Goal: Communication & Community: Answer question/provide support

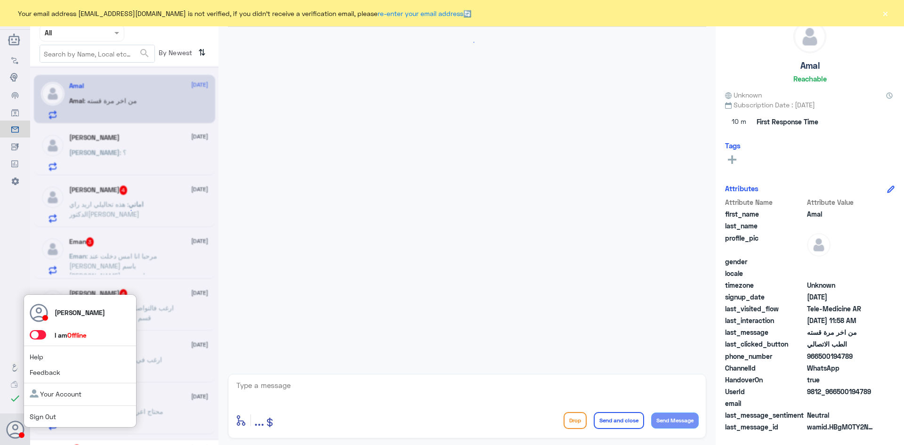
scroll to position [19, 0]
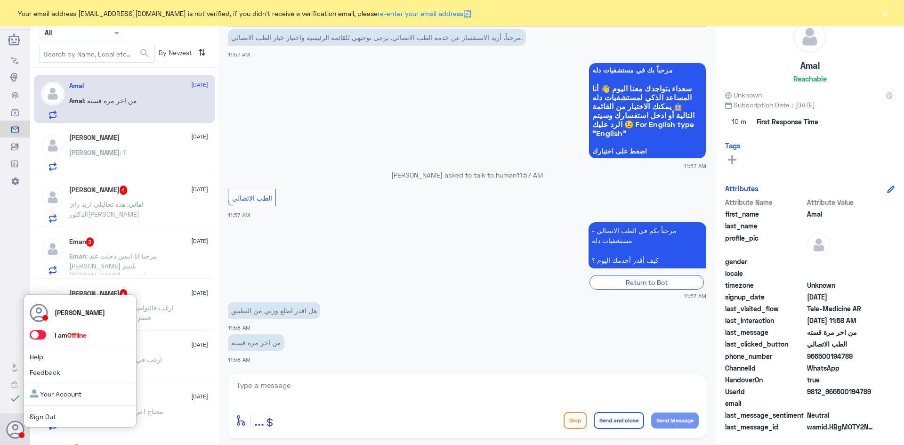
click at [40, 335] on span at bounding box center [38, 334] width 16 height 9
click at [0, 0] on input "checkbox" at bounding box center [0, 0] width 0 height 0
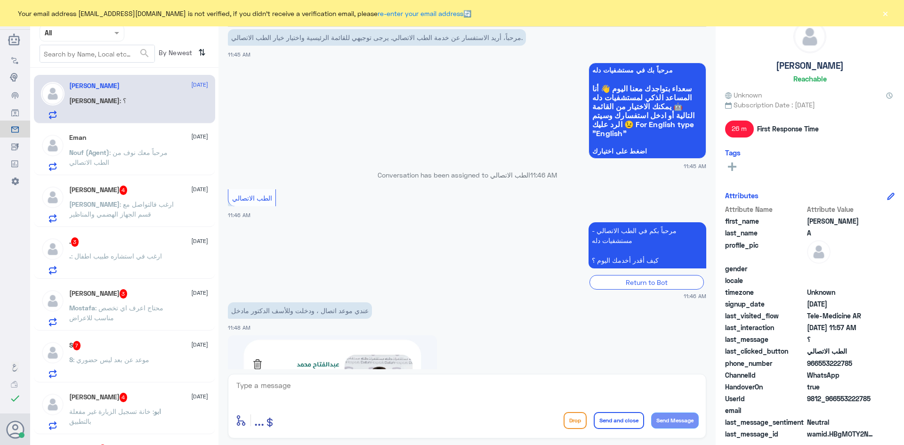
scroll to position [196, 0]
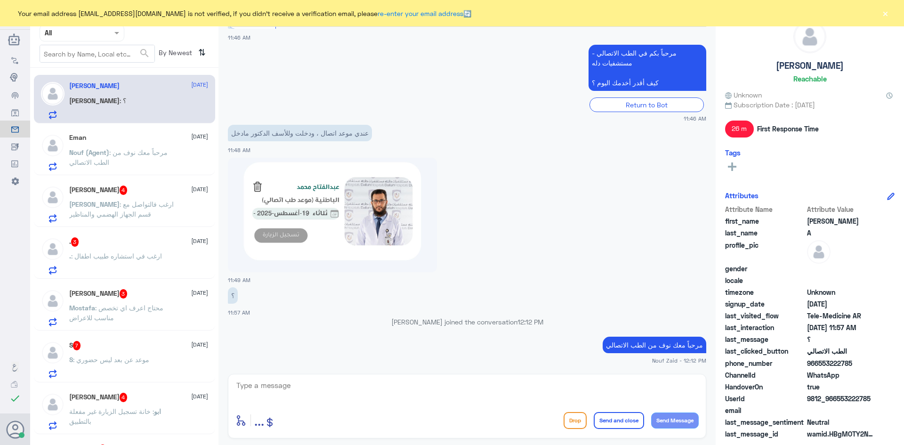
click at [120, 200] on span "عبدالرحمن" at bounding box center [94, 204] width 50 height 8
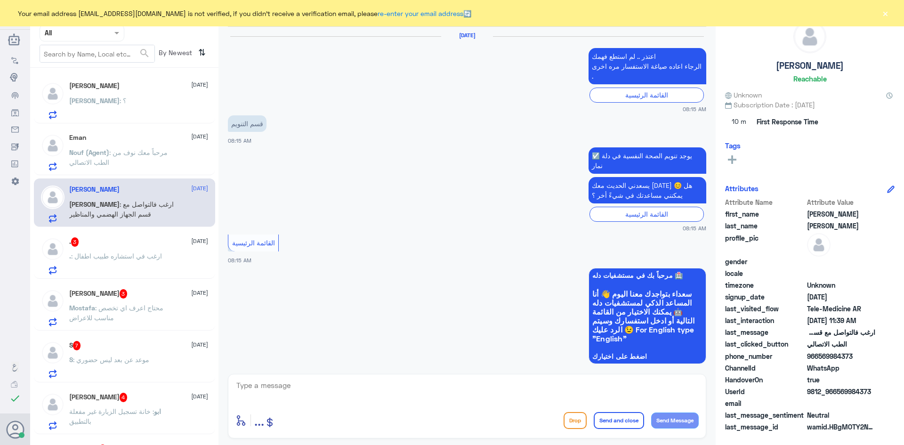
scroll to position [897, 0]
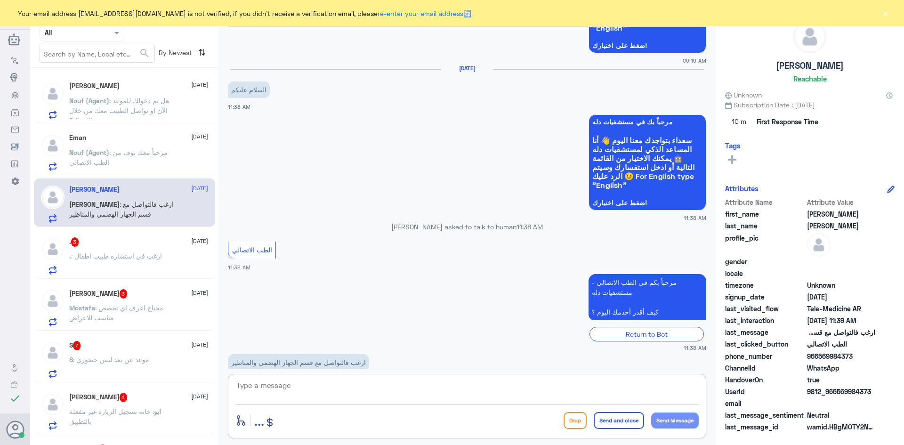
click at [291, 386] on textarea at bounding box center [466, 390] width 463 height 23
paste textarea "مرحبا معك عبدالكريم من الطب الاتصالي"
type textarea "مرحبا معك عبدالكريم من الطب الاتصالي"
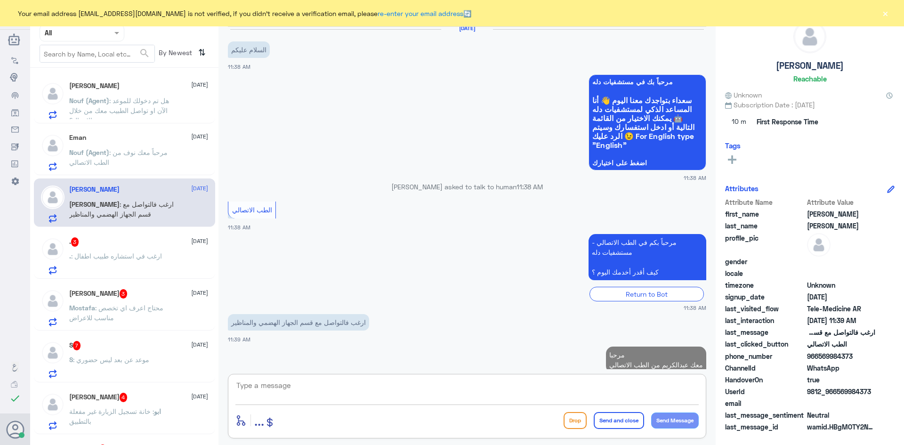
type textarea "f"
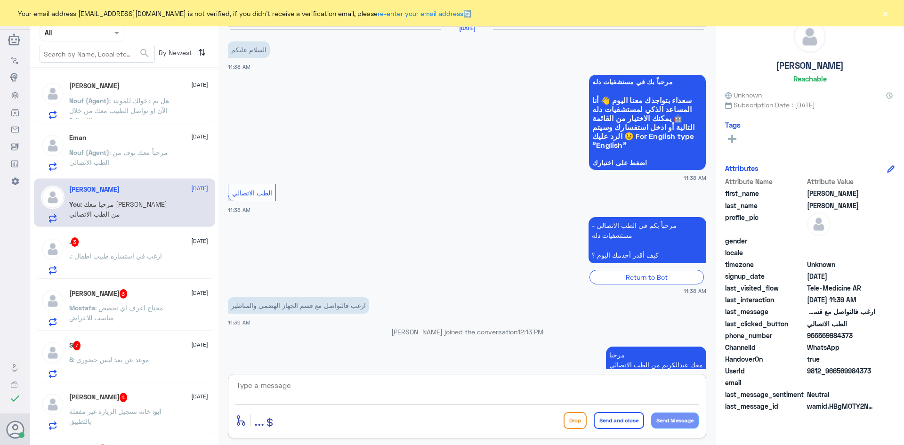
click at [304, 381] on textarea at bounding box center [466, 390] width 463 height 23
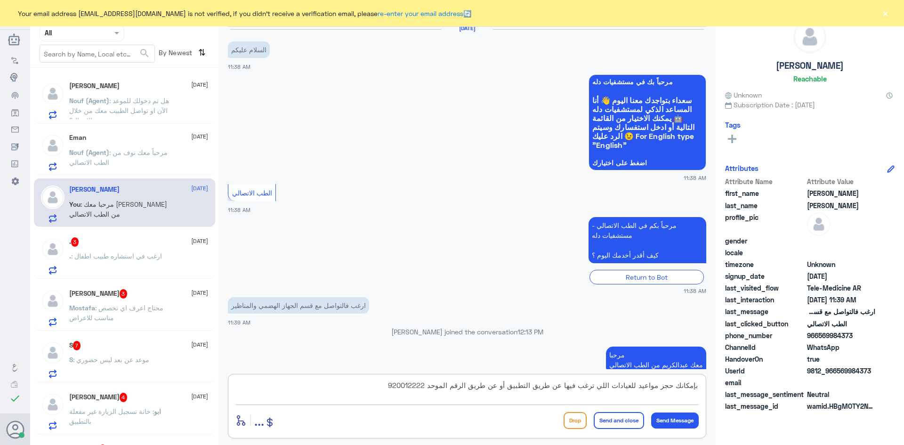
type textarea "بإمكانك حجز مواعيد للعيادات اللي ترغب فيها عن طريق التطبيق أو عن طريق الرقم الم…"
click at [628, 421] on button "Send and close" at bounding box center [619, 420] width 50 height 17
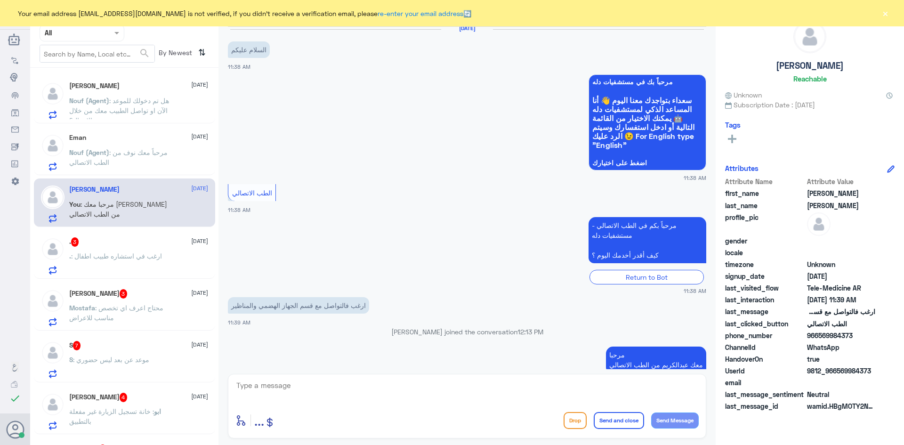
scroll to position [987, 0]
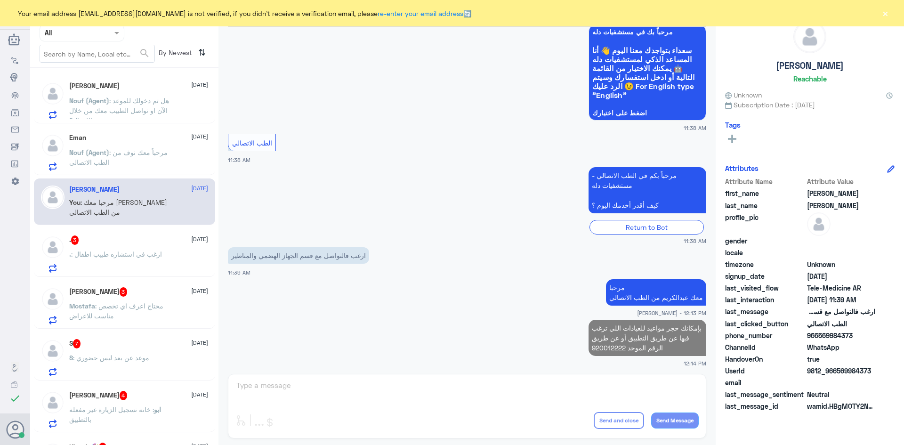
click at [126, 243] on div ". 3 19 August" at bounding box center [138, 239] width 139 height 9
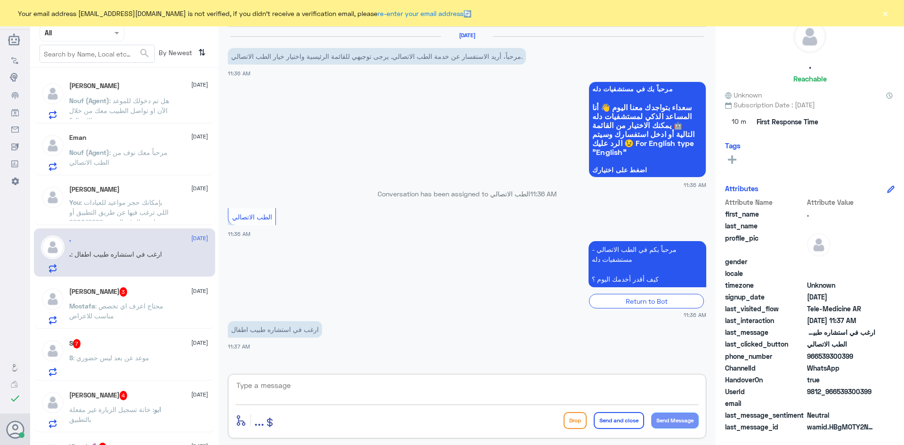
click at [339, 387] on textarea at bounding box center [466, 390] width 463 height 23
click at [654, 395] on textarea at bounding box center [466, 390] width 463 height 23
paste textarea "مرحبا معك عبدالكريم من الطب الاتصالي"
type textarea "مرحبا معك عبدالكريم من الطب الاتصالي"
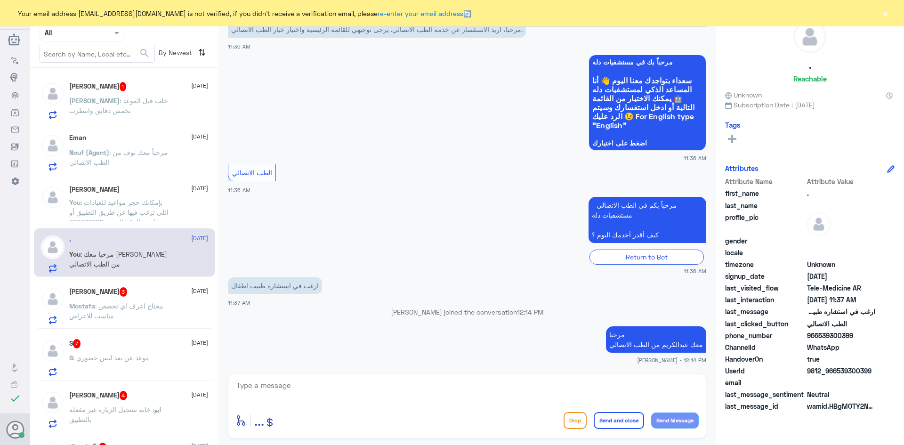
click at [145, 195] on div "عبدالرحمن عبدالله 19 August You : بإمكانك حجز مواعيد للعيادات اللي ترغب فيها عن…" at bounding box center [138, 203] width 139 height 35
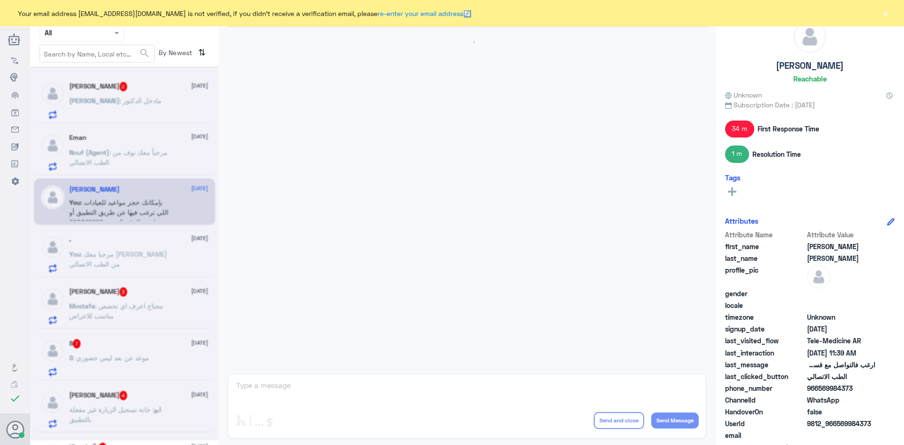
scroll to position [813, 0]
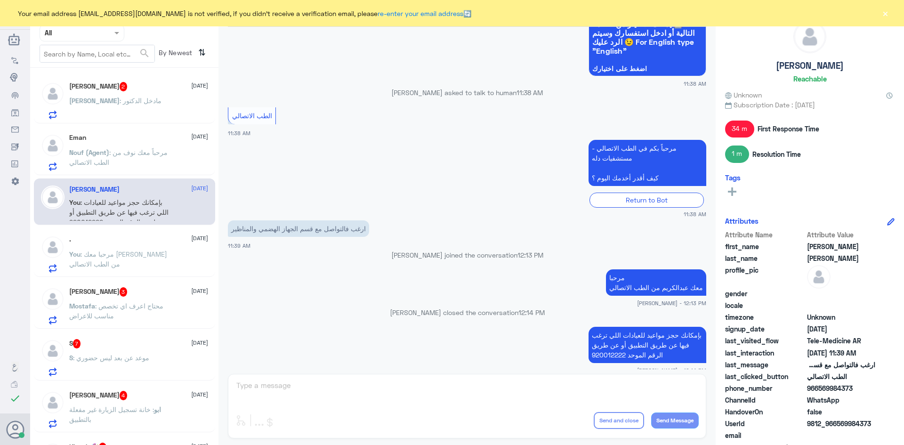
drag, startPoint x: 671, startPoint y: 348, endPoint x: 662, endPoint y: 349, distance: 9.4
click at [662, 349] on p "بإمكانك حجز مواعيد للعيادات اللي ترغب فيها عن طريق التطبيق أو عن طريق الرقم الم…" at bounding box center [648, 345] width 118 height 36
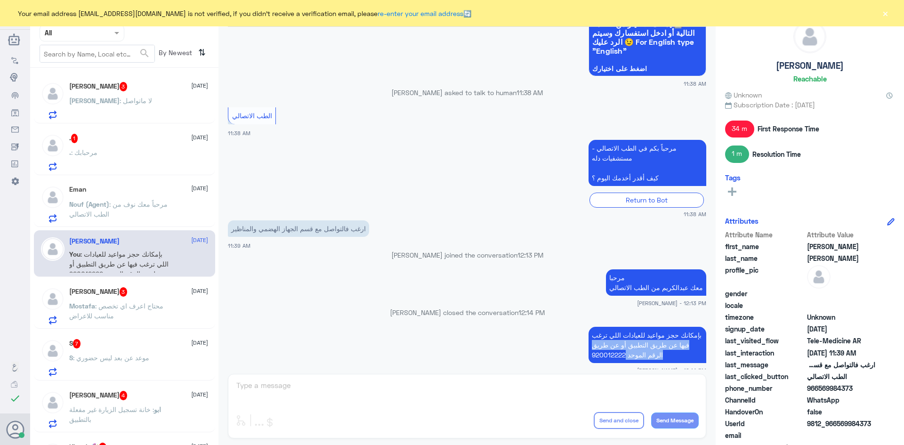
drag, startPoint x: 590, startPoint y: 348, endPoint x: 695, endPoint y: 324, distance: 107.8
click at [695, 327] on p "بإمكانك حجز مواعيد للعيادات اللي ترغب فيها عن طريق التطبيق أو عن طريق الرقم الم…" at bounding box center [648, 345] width 118 height 36
click at [698, 328] on p "بإمكانك حجز مواعيد للعيادات اللي ترغب فيها عن طريق التطبيق أو عن طريق الرقم الم…" at bounding box center [648, 345] width 118 height 36
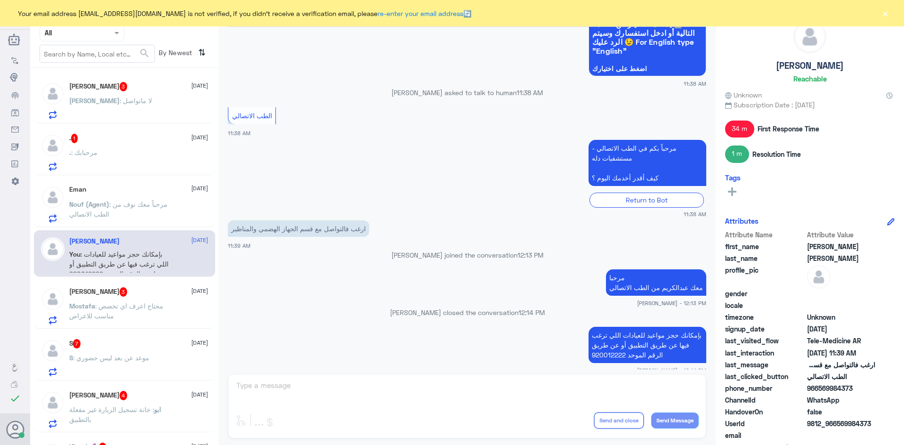
click at [146, 98] on div "Omar : لا ماتواصل" at bounding box center [138, 108] width 139 height 21
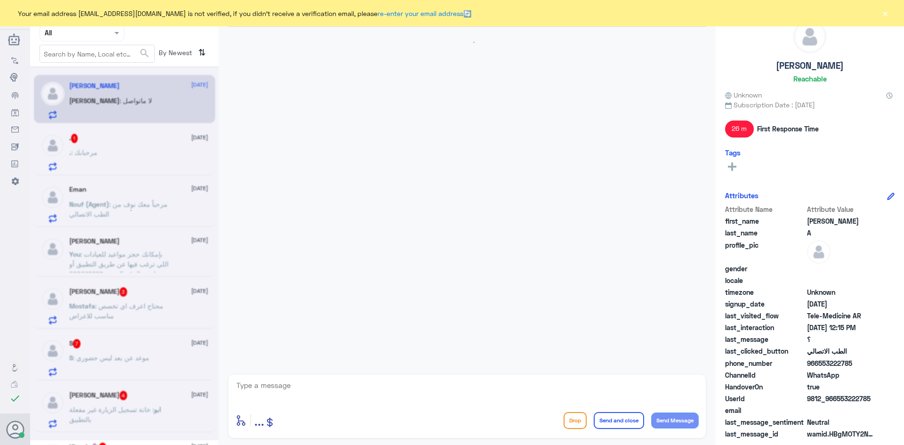
scroll to position [333, 0]
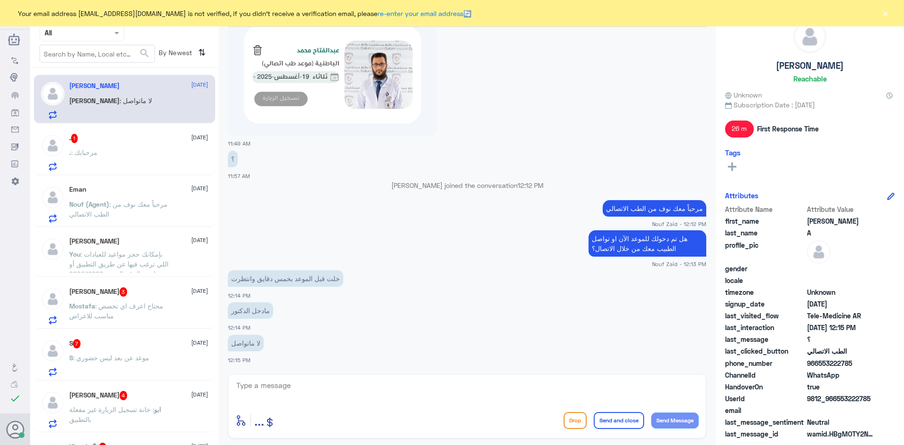
click at [137, 154] on div ". : مرحبابك" at bounding box center [138, 160] width 139 height 21
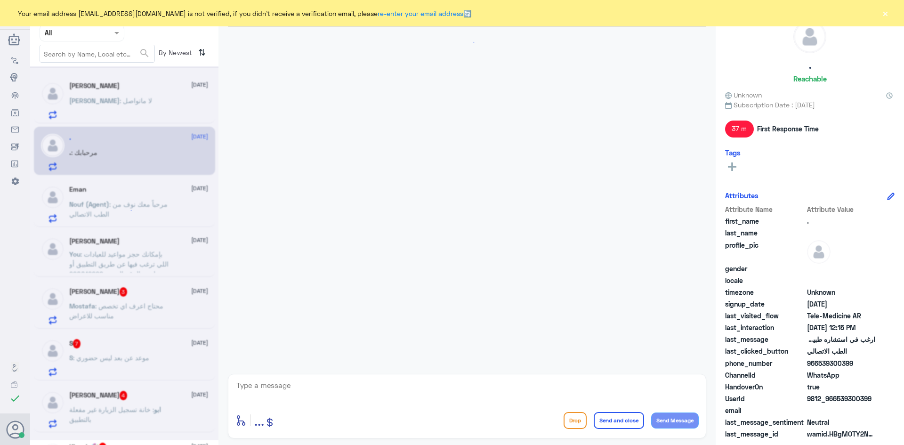
scroll to position [76, 0]
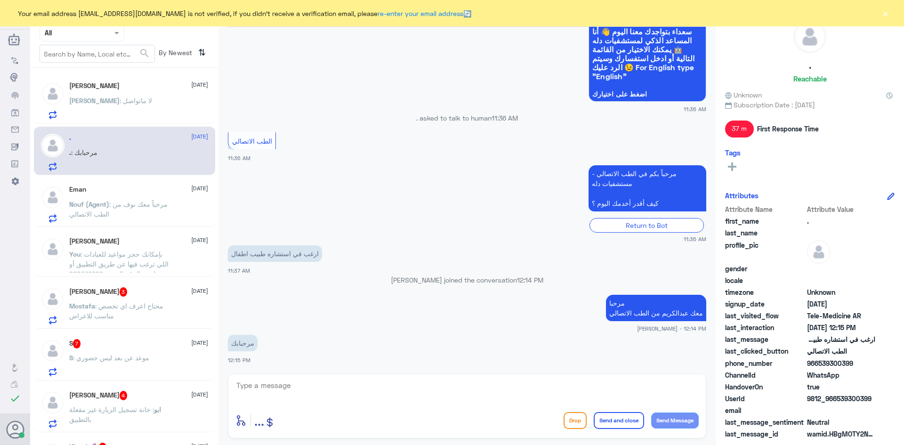
click at [379, 394] on textarea at bounding box center [466, 390] width 463 height 23
type textarea "بإمكانك الاستفادة من الاستشارة الفورية عن طريق التطبيق"
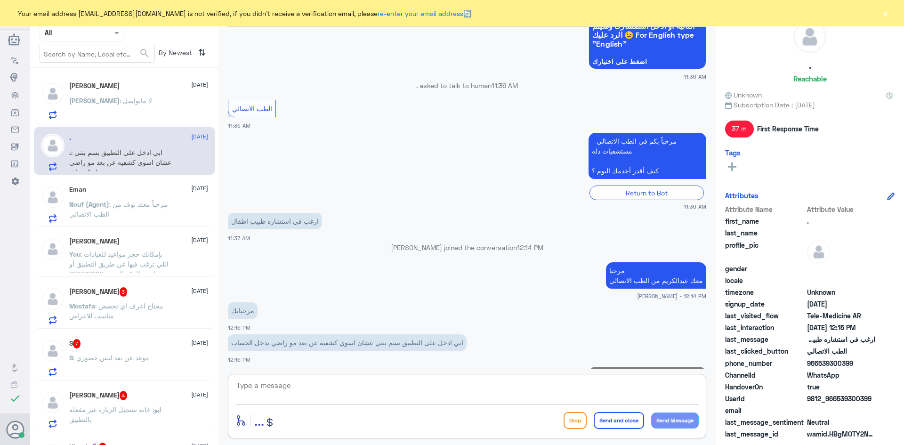
scroll to position [148, 0]
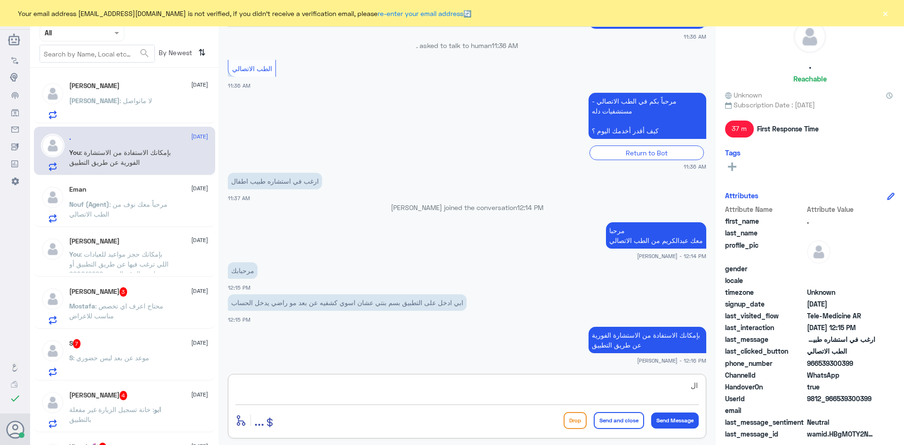
type textarea "ا"
type textarea "ما قدرت تسجل دخول بالتطبيق .؟"
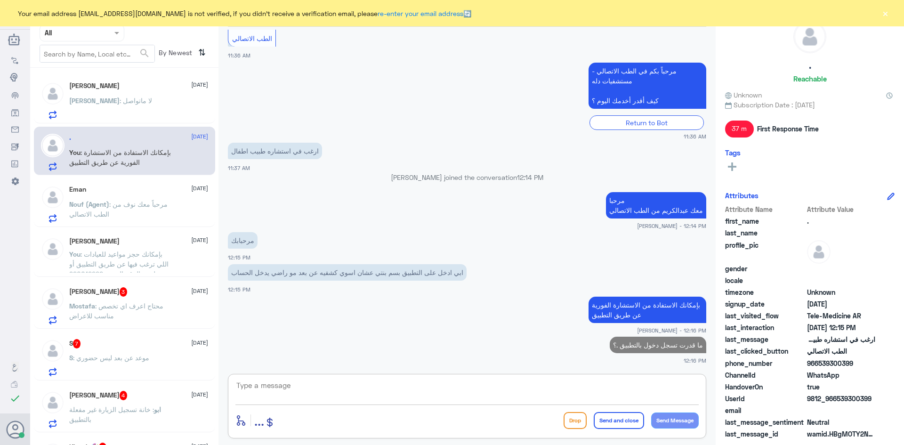
click at [166, 290] on div "Mostafa Mohamed 3 19 August" at bounding box center [138, 291] width 139 height 9
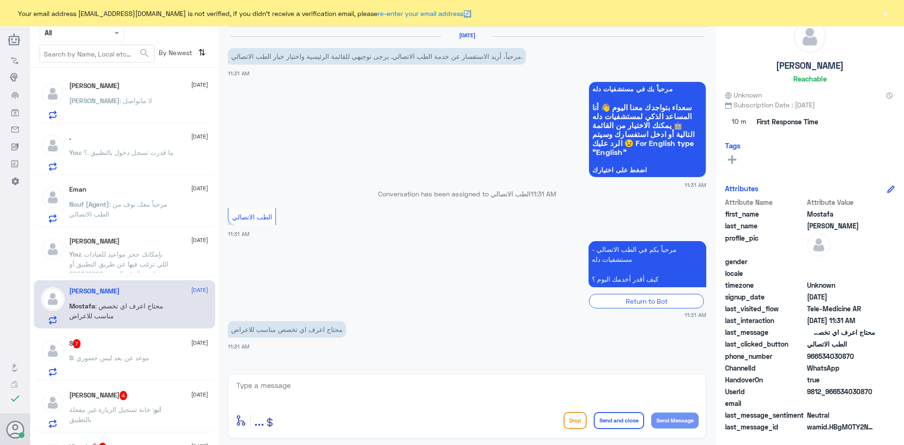
click at [322, 388] on textarea at bounding box center [466, 390] width 463 height 23
paste textarea "مرحبا معك عبدالكريم من الطب الاتصالي"
type textarea "مرحبا معك عبدالكريم من الطب الاتصالي"
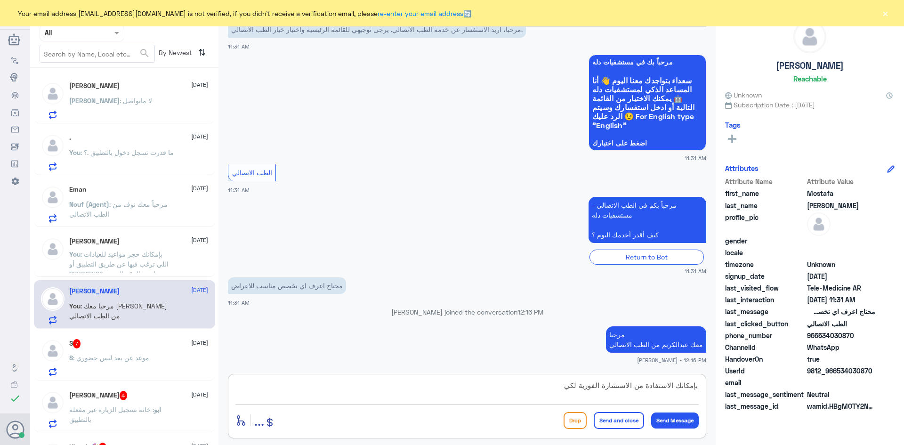
scroll to position [59, 0]
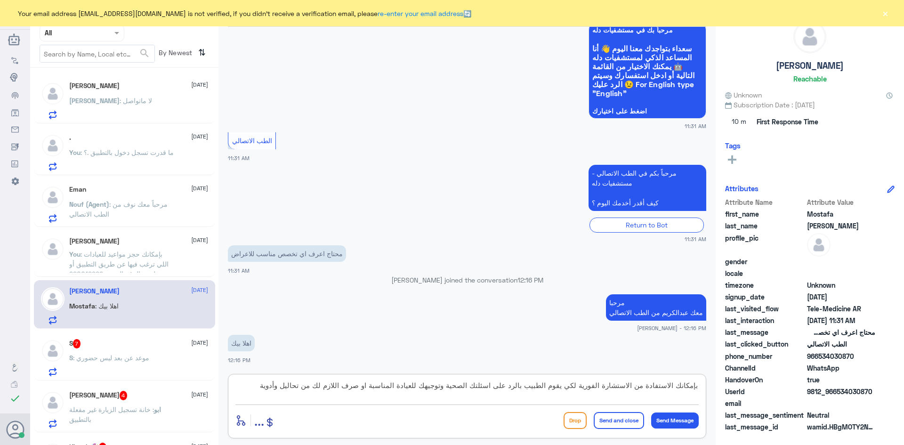
type textarea "بإمكانك الاستفادة من الاستشارة الفورية لكي يقوم الطبيب بالرد على اسئلتك الصحية …"
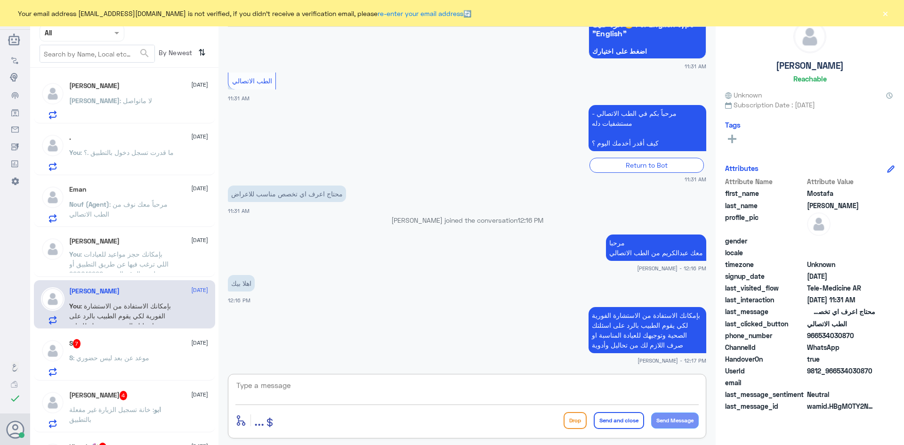
click at [130, 336] on div "S 7 19 August S : موعد عن بعد ليس حضوري" at bounding box center [124, 356] width 181 height 48
click at [111, 348] on div "S 7 19 August" at bounding box center [138, 343] width 139 height 9
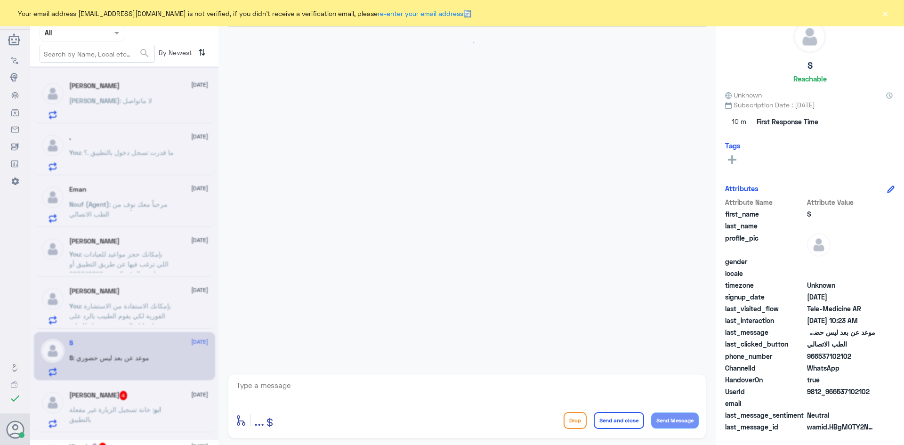
scroll to position [337, 0]
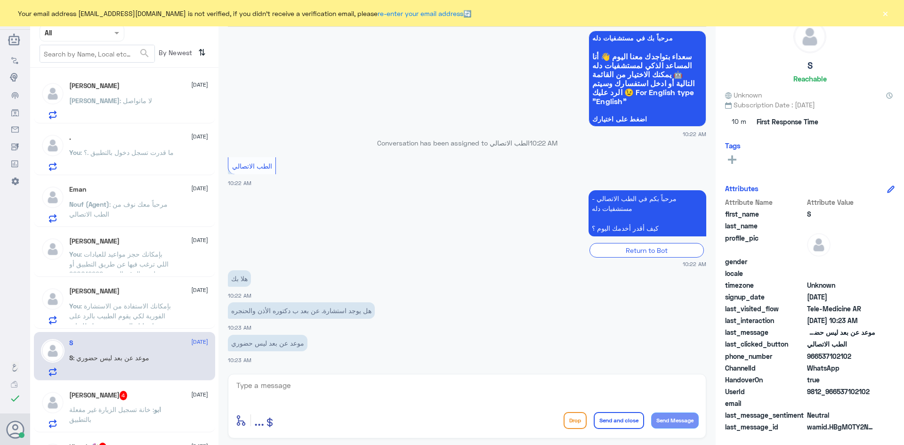
click at [302, 386] on textarea at bounding box center [466, 390] width 463 height 23
paste textarea "مرحبا معك عبدالكريم من الطب الاتصالي"
type textarea "مرحبا معك عبدالكريم من الطب الاتصالي"
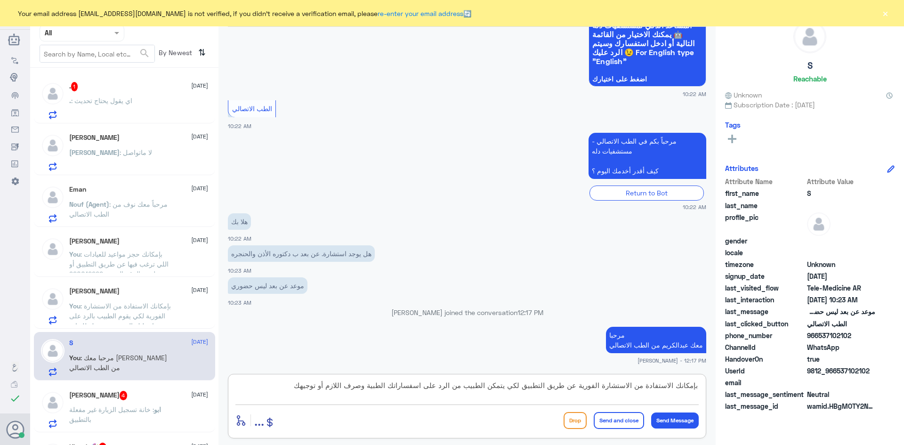
type textarea "بإمكانك الاستفادة من الاستشارة الفورية عن طريق التطبيق لكي يتمكن الطبيب من الرد…"
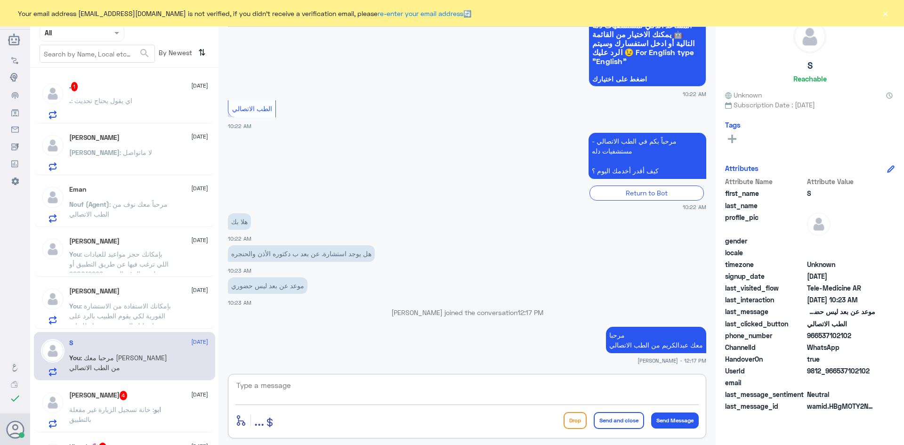
scroll to position [436, 0]
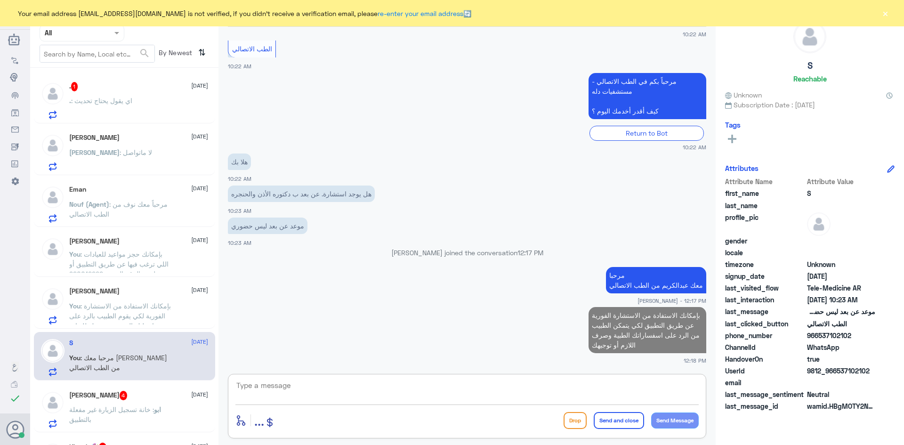
click at [137, 97] on div ". 1 19 August . : اي يقول يحتاج تحديث" at bounding box center [138, 100] width 139 height 37
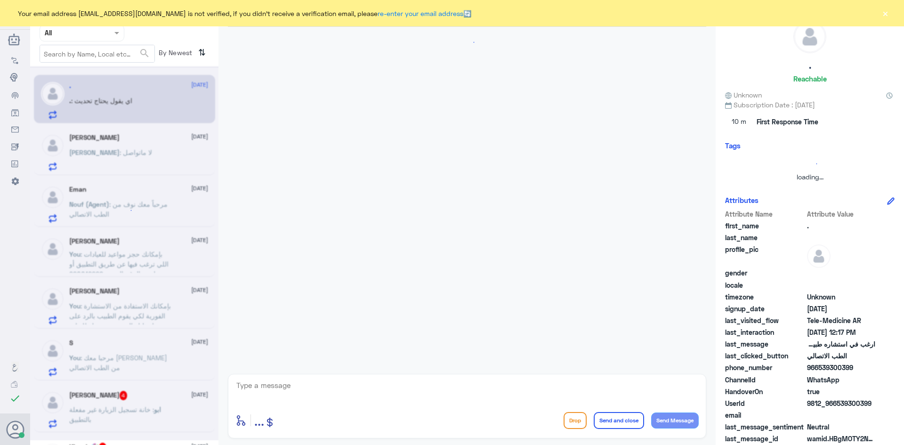
scroll to position [210, 0]
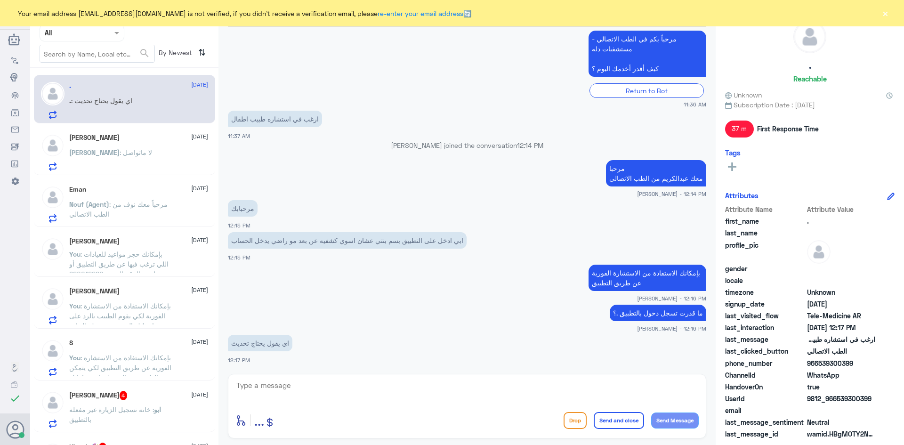
click at [329, 384] on textarea at bounding box center [466, 390] width 463 height 23
type textarea "حدث التطبيق وسجل دخول"
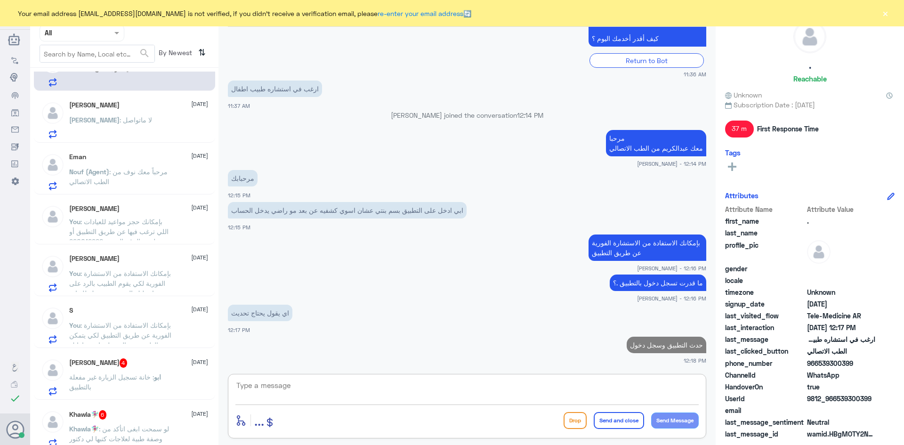
scroll to position [47, 0]
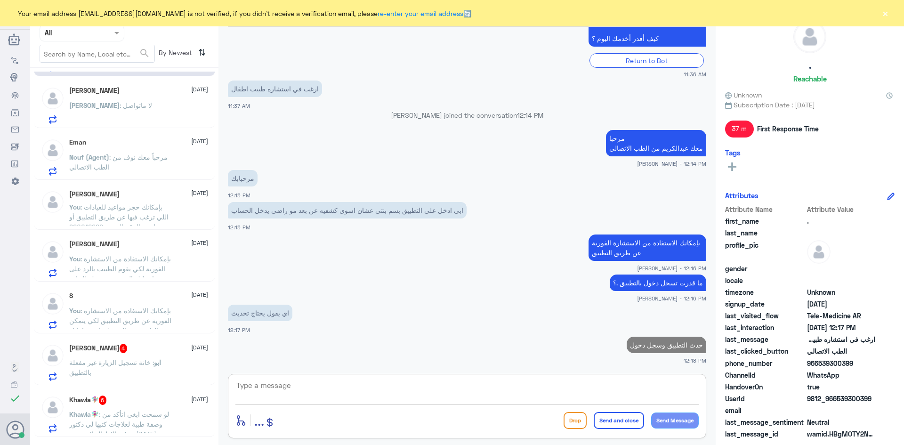
click at [143, 356] on div "ابو محمد 4 19 August ابو : خانة تسجيل الزيارة غير مفعلة بالتطبيق" at bounding box center [138, 362] width 139 height 37
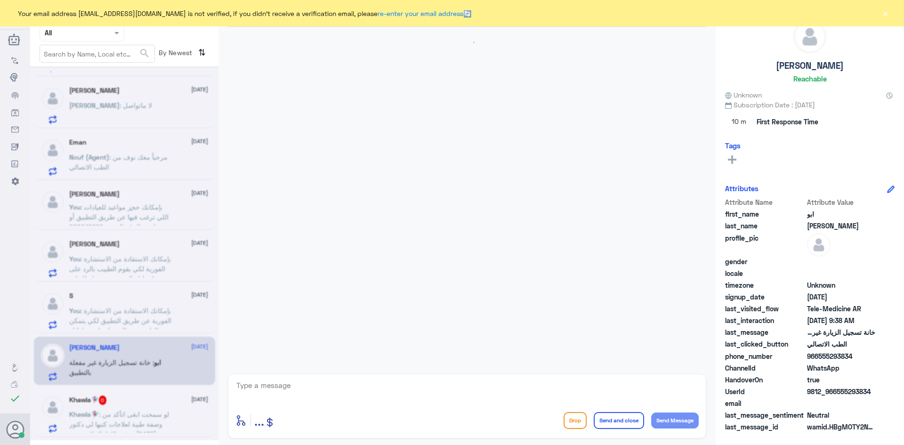
scroll to position [19, 0]
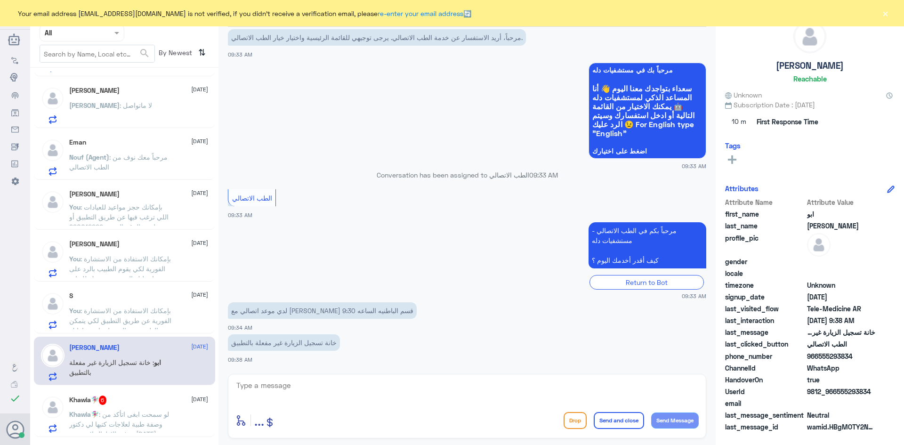
click at [313, 392] on textarea at bounding box center [466, 390] width 463 height 23
paste textarea "مرحبا معك عبدالكريم من الطب الاتصالي"
type textarea "مرحبا معك عبدالكريم من الطب الاتصالي"
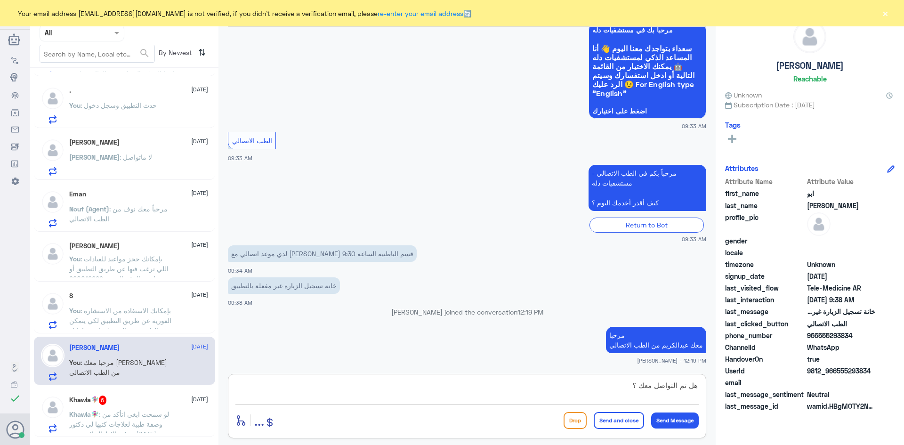
type textarea "هل تم التواصل معك ؟"
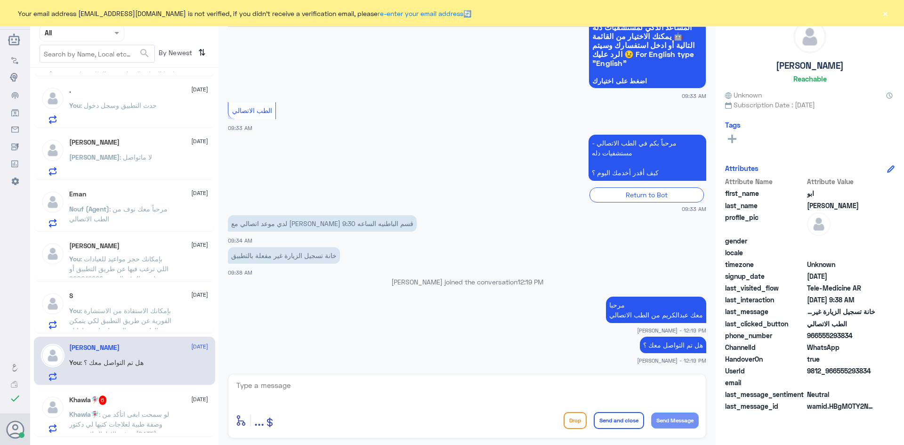
click at [154, 405] on div "Khawla🧚🏼‍♀️ 6 19 August Khawla🧚🏼‍♀️ : لو سمحت ابغى اتأكد من وصفة طبية لعلاجات ك…" at bounding box center [138, 414] width 139 height 37
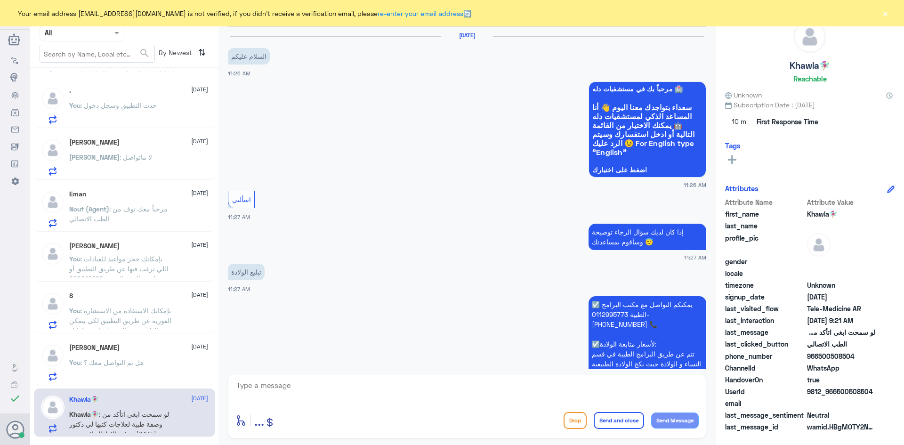
scroll to position [415, 0]
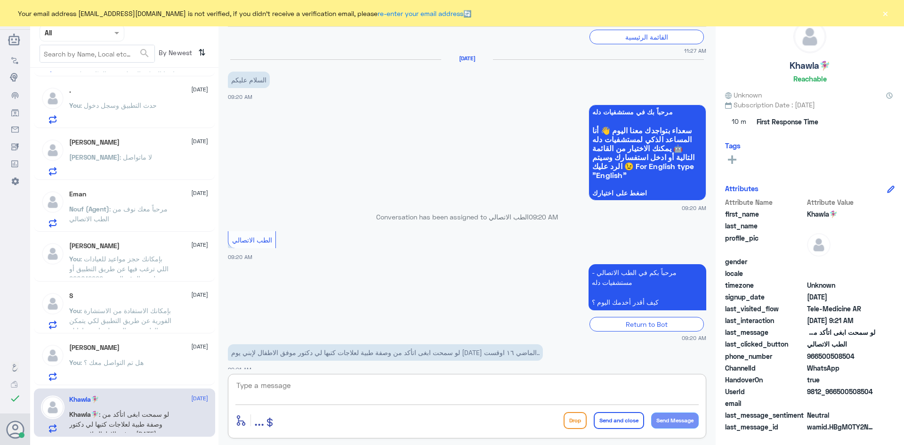
click at [457, 390] on textarea at bounding box center [466, 390] width 463 height 23
paste textarea "مرحبا معك عبدالكريم من الطب الاتصالي"
type textarea "مرحبا معك عبدالكريم من الطب الاتصالي"
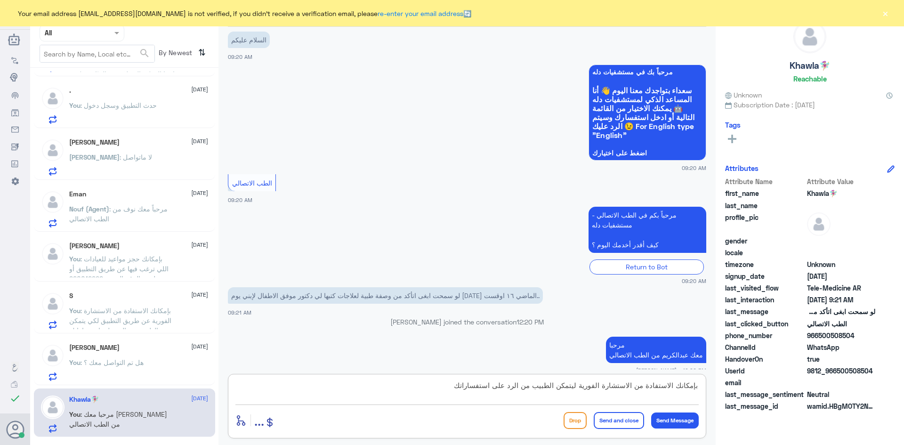
click at [576, 384] on textarea "بإمكانك الاستفادة من الاستشارة الفورية ليتمكن الطبيب من الرد على استفساراتك" at bounding box center [466, 390] width 463 height 23
click at [397, 385] on textarea "بإمكانك الاستفادة من الاستشارة الفورية عن طريق التطبيق ليتمكن الطبيب من الرد عل…" at bounding box center [466, 390] width 463 height 23
type textarea "بإمكانك الاستفادة من الاستشارة الفورية عن طريق التطبيق ليتمكن الطبيب من الرد عل…"
click at [617, 417] on button "Send and close" at bounding box center [619, 420] width 50 height 17
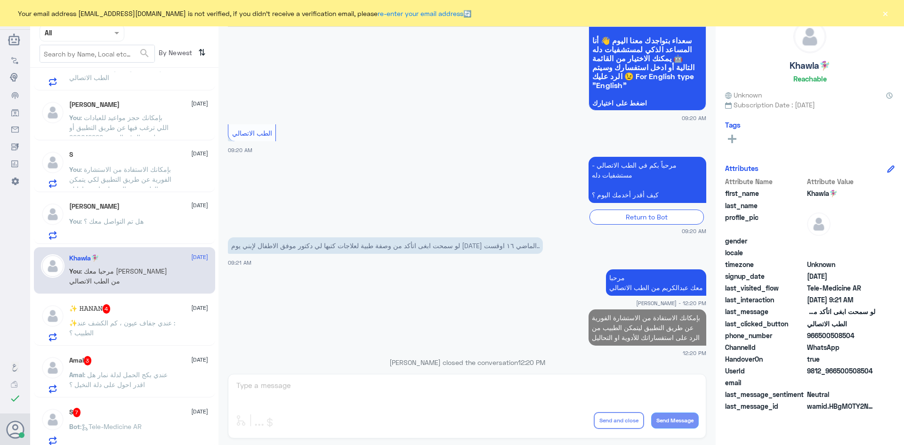
scroll to position [235, 0]
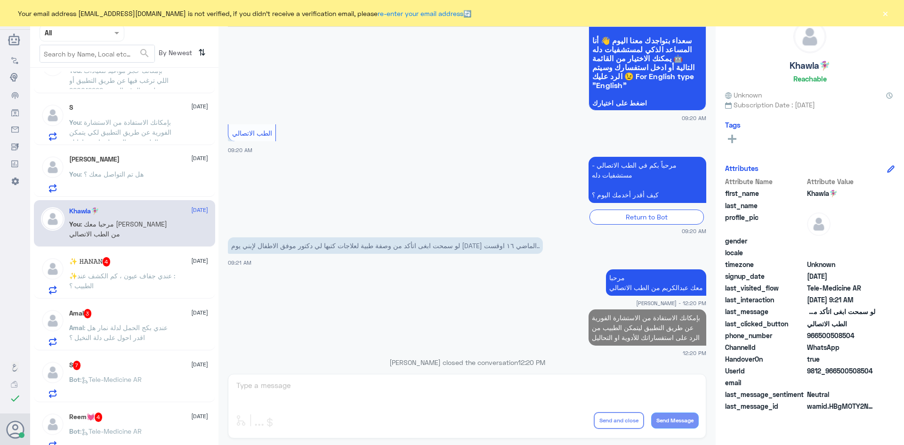
click at [160, 264] on div "✨‏ 𝙷𝙰𝙽𝙰𝙽 4 19 August" at bounding box center [138, 261] width 139 height 9
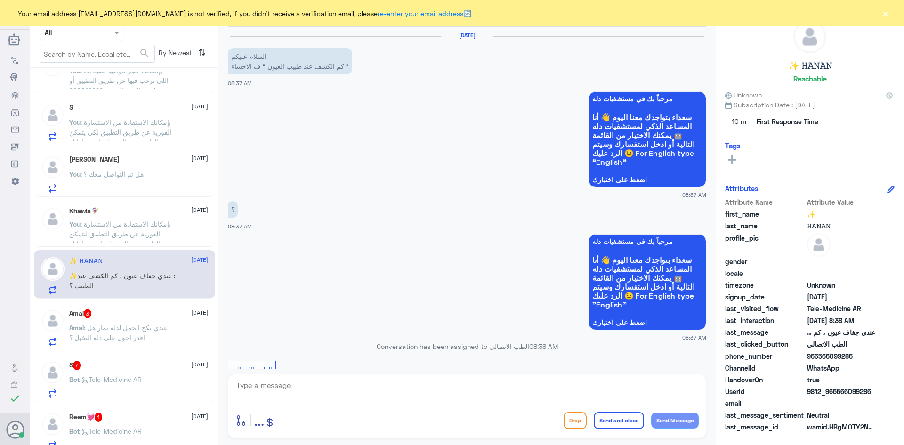
scroll to position [176, 0]
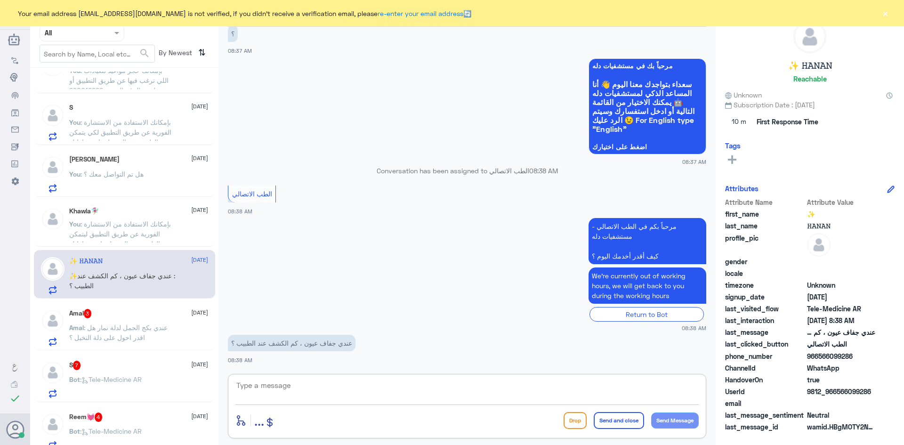
click at [299, 382] on textarea at bounding box center [466, 390] width 463 height 23
paste textarea "مرحبا معك عبدالكريم من الطب الاتصالي"
type textarea "مرحبا معك عبدالكريم من الطب الاتصالي"
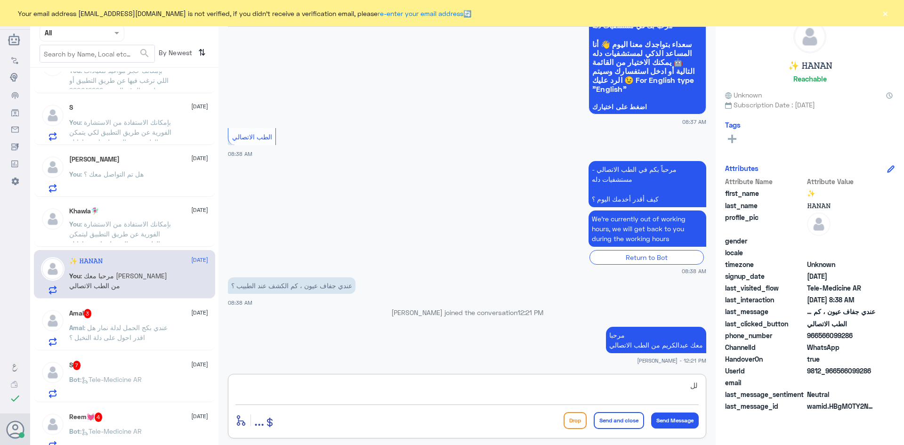
type textarea "ل"
type textarea "بإمكانك حجز المواعيد عن طريق التطبيق"
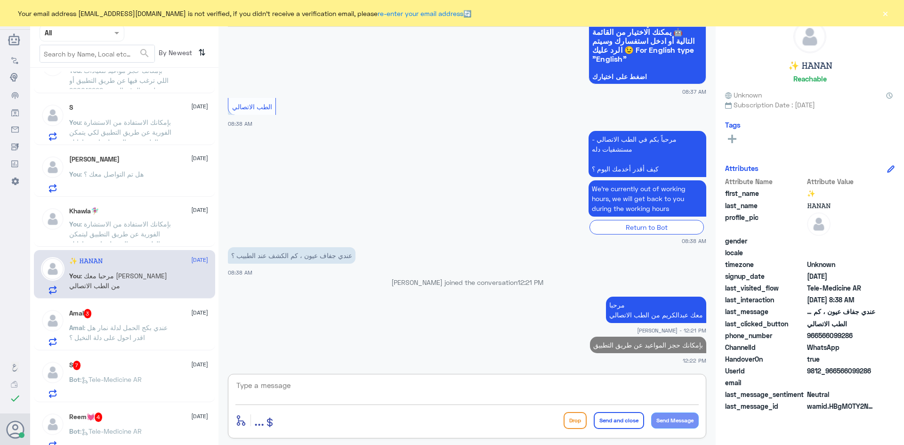
click at [626, 385] on textarea at bounding box center [466, 390] width 463 height 23
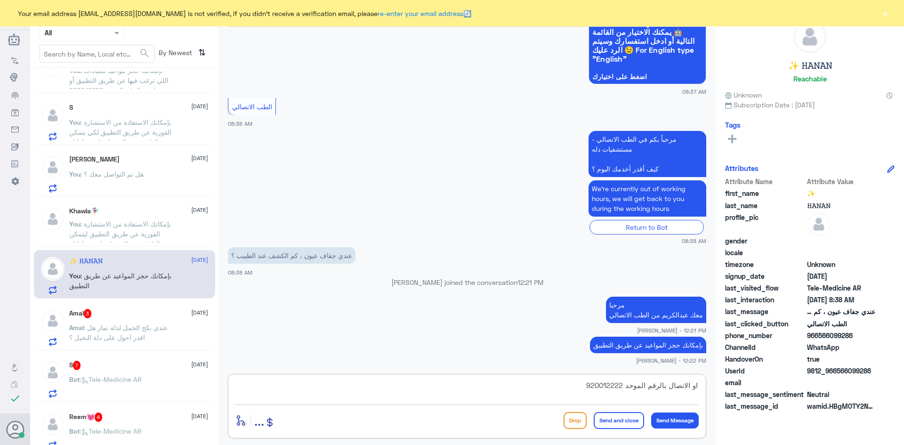
type textarea "او الاتصال بالرقم الموحد 920012222"
click at [621, 416] on button "Send and close" at bounding box center [619, 420] width 50 height 17
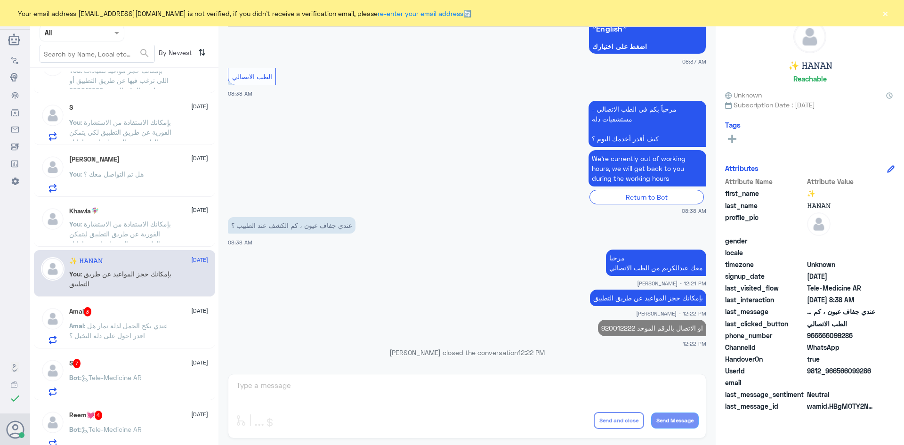
click at [154, 324] on span ": عندي بكج الحمل لدلة نمار هل اقدر احول على دلة النخيل ؟" at bounding box center [118, 331] width 98 height 18
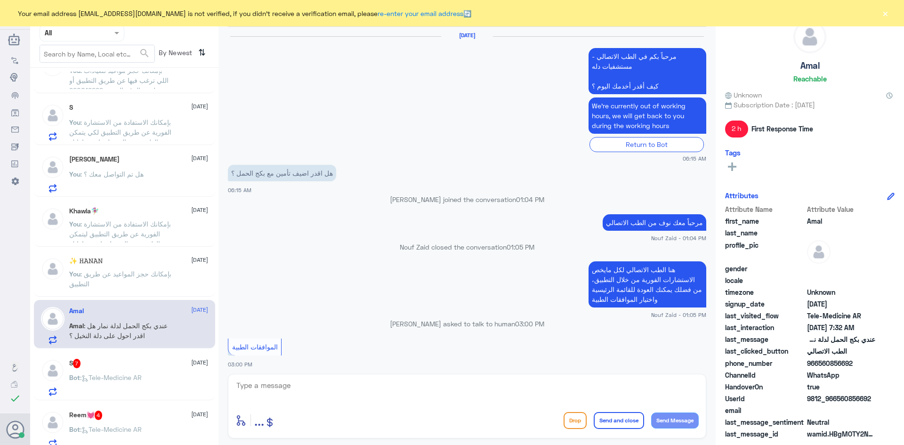
scroll to position [813, 0]
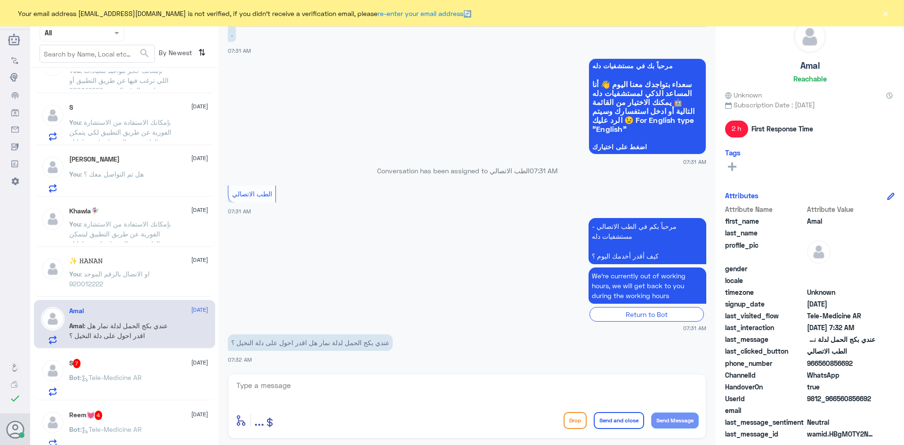
click at [280, 386] on textarea at bounding box center [466, 390] width 463 height 23
paste textarea "مرحبا معك عبدالكريم من الطب الاتصالي"
type textarea "مرحبا معك عبدالكريم من الطب الاتصالي"
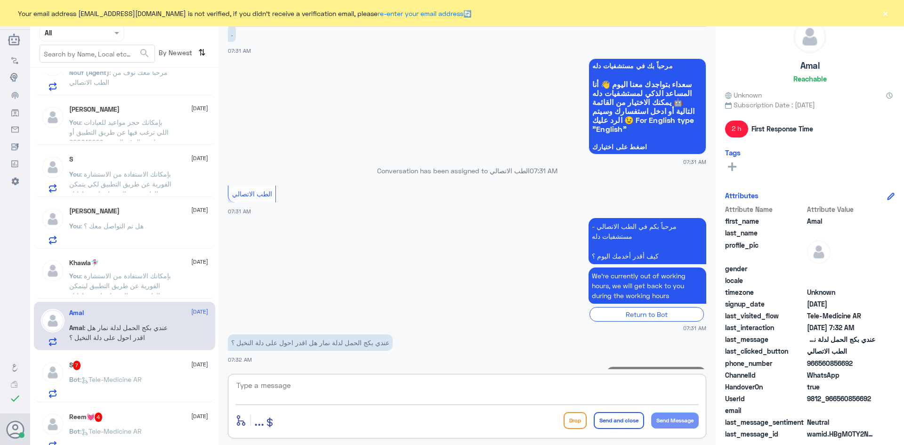
scroll to position [853, 0]
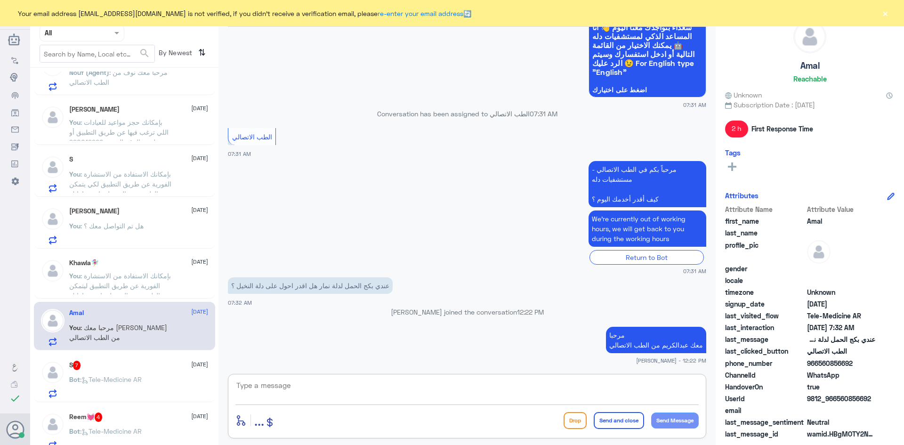
click at [382, 390] on textarea at bounding box center [466, 390] width 463 height 23
type textarea "بإمكانك الاستفسار من مستشفى دله - نمار على الرقم 0546022896"
click at [626, 418] on button "Send and close" at bounding box center [619, 420] width 50 height 17
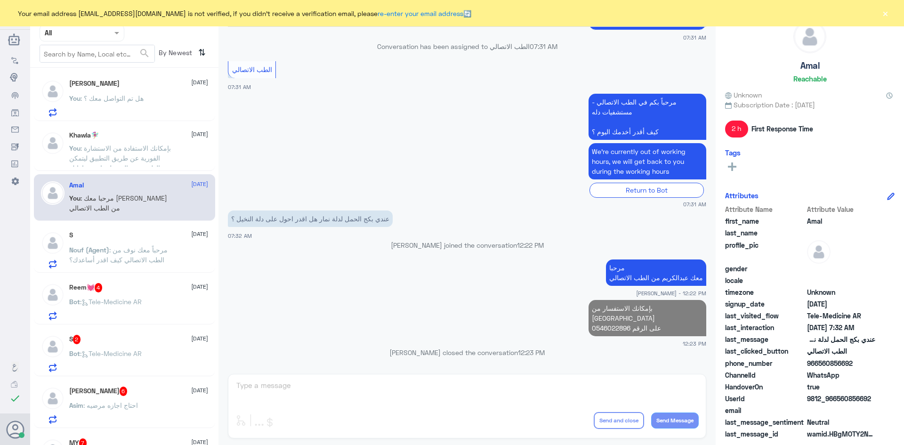
scroll to position [375, 0]
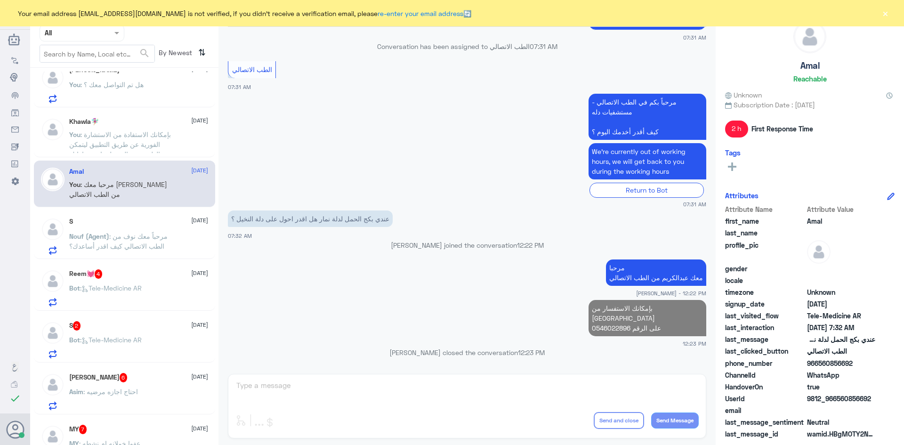
click at [142, 283] on p "Bot : Tele-Medicine AR" at bounding box center [105, 295] width 73 height 24
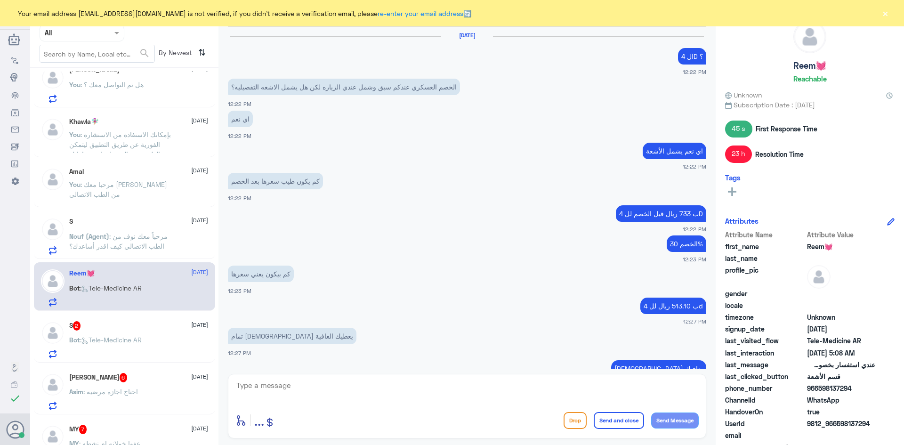
scroll to position [472, 0]
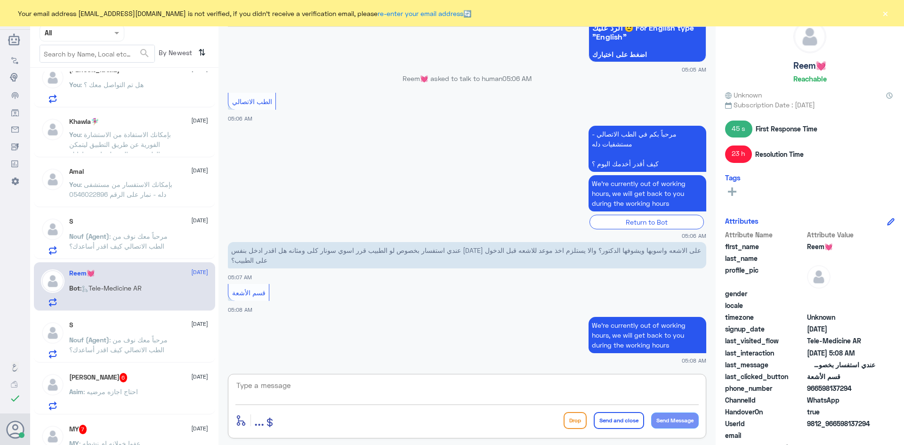
click at [340, 391] on textarea at bounding box center [466, 390] width 463 height 23
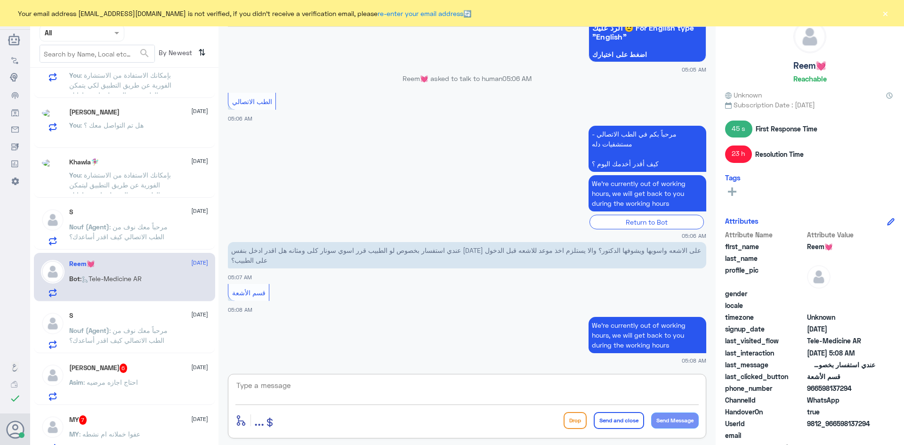
scroll to position [373, 0]
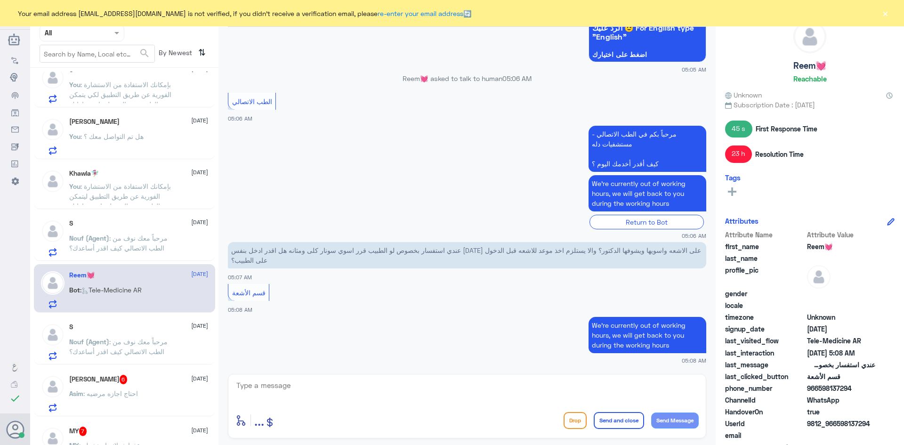
click at [885, 8] on button "×" at bounding box center [885, 12] width 9 height 9
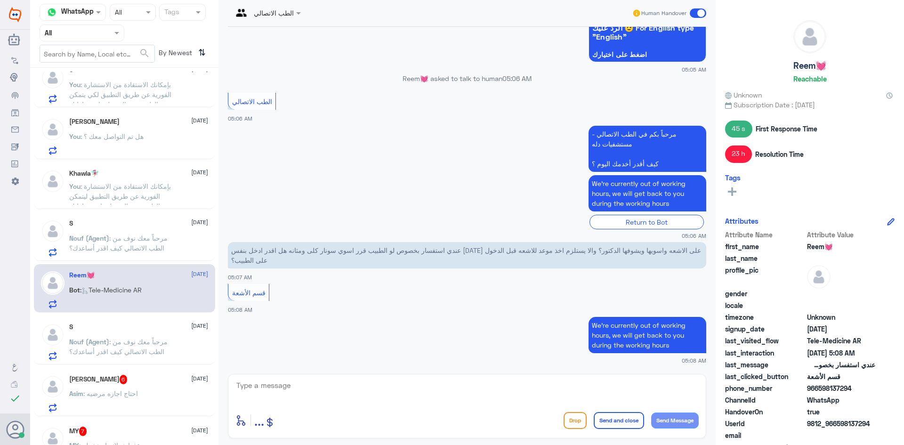
click at [692, 14] on span at bounding box center [698, 12] width 16 height 9
click at [0, 0] on input "checkbox" at bounding box center [0, 0] width 0 height 0
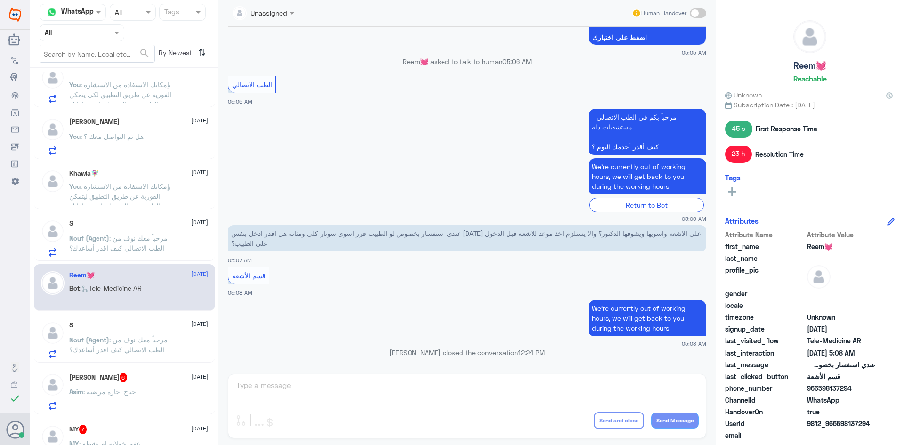
click at [141, 381] on div "Asim Alfaifi 6 19 August" at bounding box center [138, 377] width 139 height 9
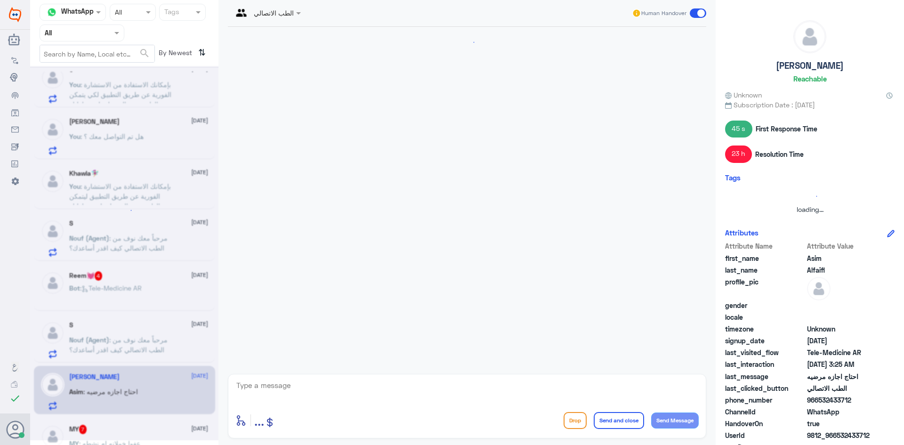
scroll to position [311, 0]
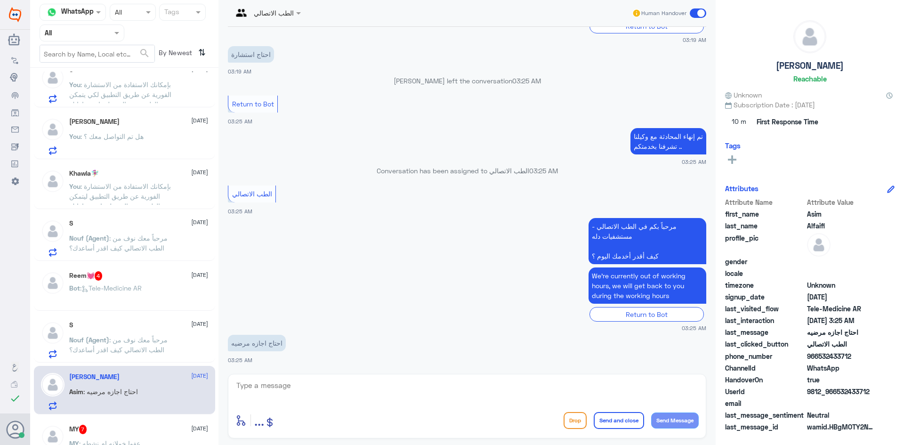
click at [153, 336] on span ": مرحباً معك نوف من الطب الاتصالي كيف اقدر أساعدك؟" at bounding box center [118, 345] width 98 height 18
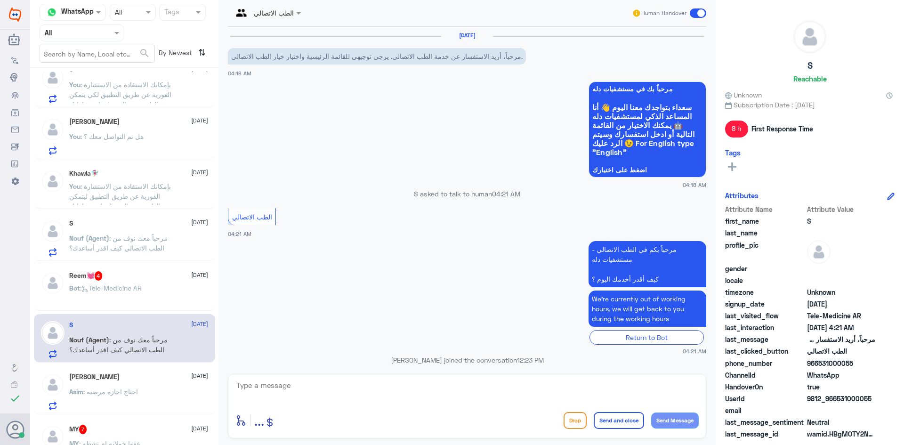
scroll to position [48, 0]
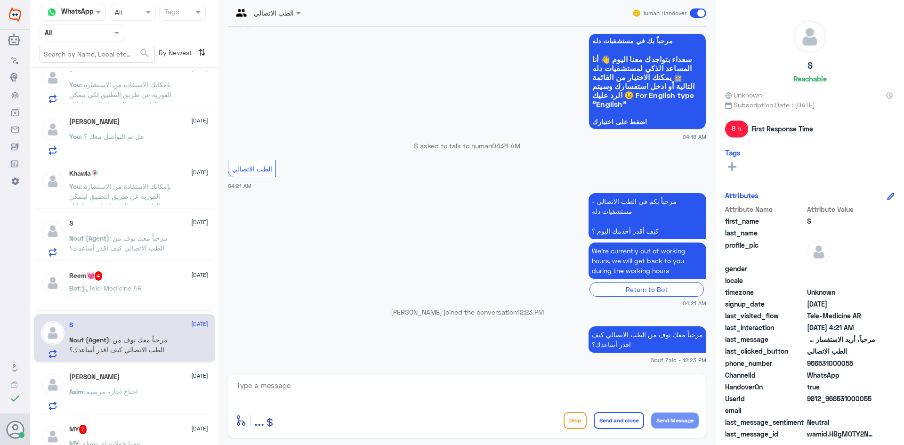
click at [169, 381] on div "Asim Alfaifi 19 August Asim : احتاج اجازه مرضيه" at bounding box center [138, 391] width 139 height 37
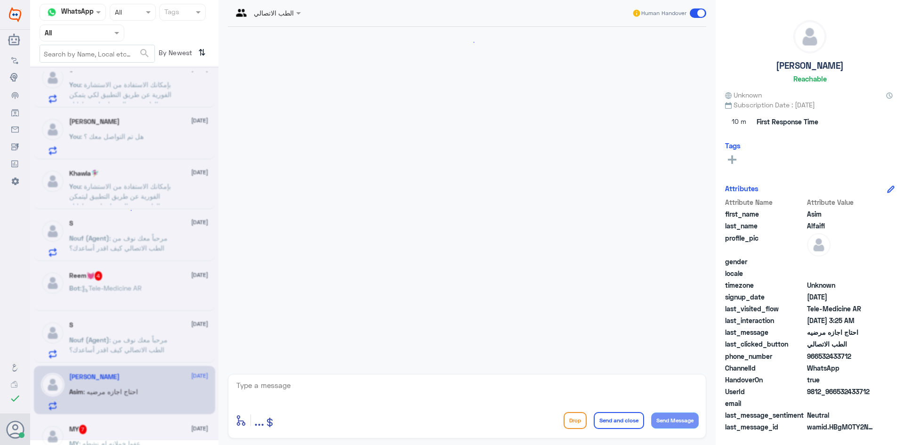
scroll to position [311, 0]
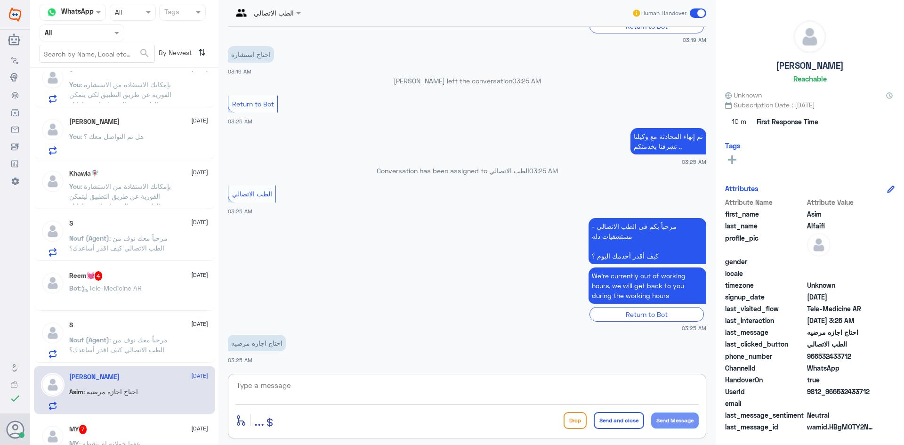
click at [278, 388] on textarea at bounding box center [466, 390] width 463 height 23
click at [486, 428] on div "enter flow name ... Drop Send and close Send Message" at bounding box center [466, 420] width 463 height 21
click at [447, 384] on textarea at bounding box center [466, 390] width 463 height 23
paste textarea "مرحبا معك عبدالكريم من الطب الاتصالي"
type textarea "مرحبا معك عبدالكريم من الطب الاتصالي"
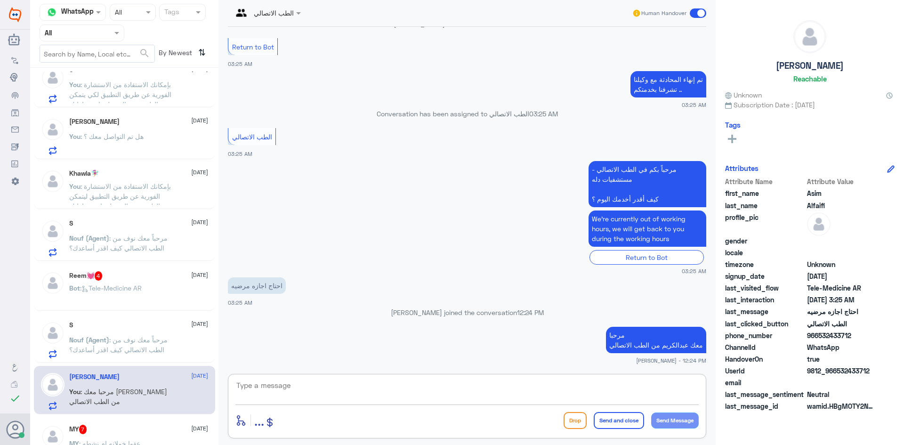
scroll to position [383, 0]
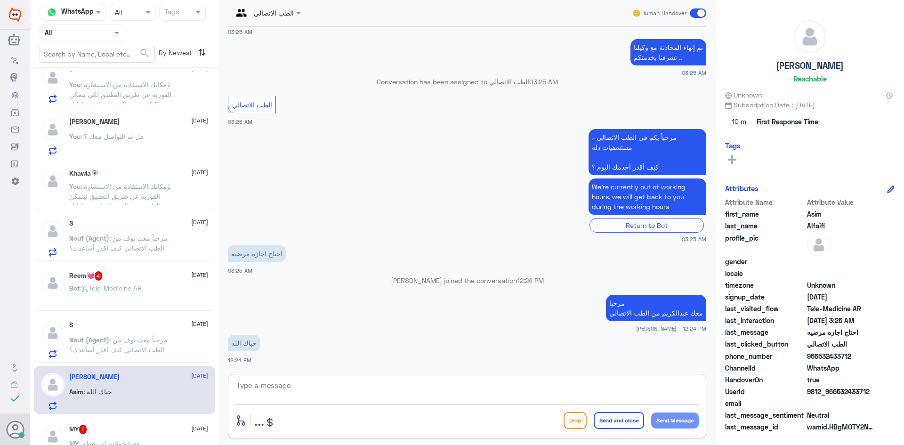
paste textarea "مرحبا معك عبدالكريم من الطب الاتصالي"
type textarea "م"
paste textarea "بإمكانك التواصل مع قسم التقارير الطبية على الواتس 0550181732"
type textarea "بإمكانك التواصل مع قسم التقارير الطبية على الواتس 0550181732"
click at [630, 419] on button "Send and close" at bounding box center [619, 420] width 50 height 17
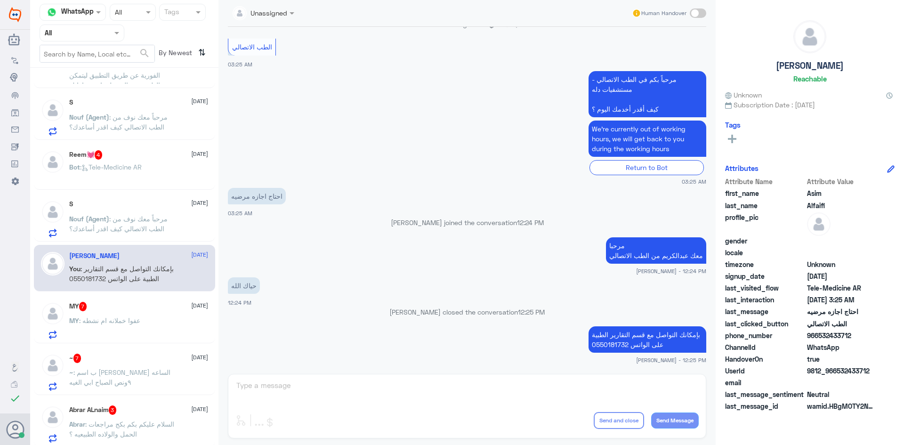
scroll to position [514, 0]
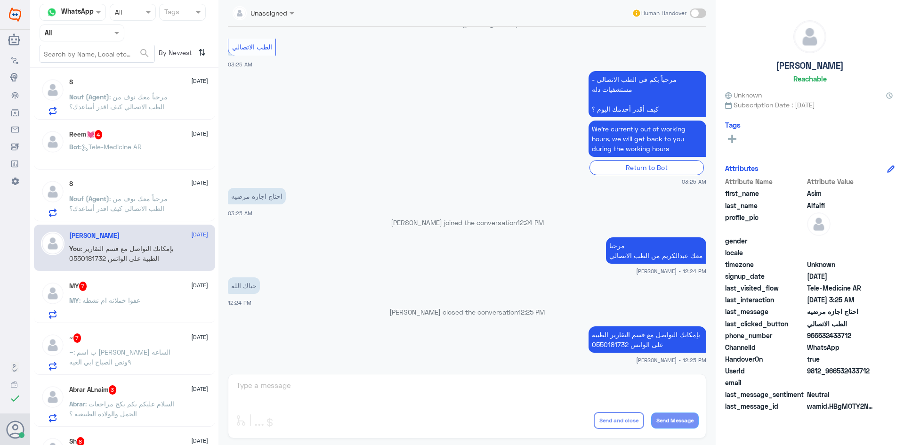
click at [167, 302] on div "MY : عفوا خملانه ام نشطه" at bounding box center [138, 308] width 139 height 21
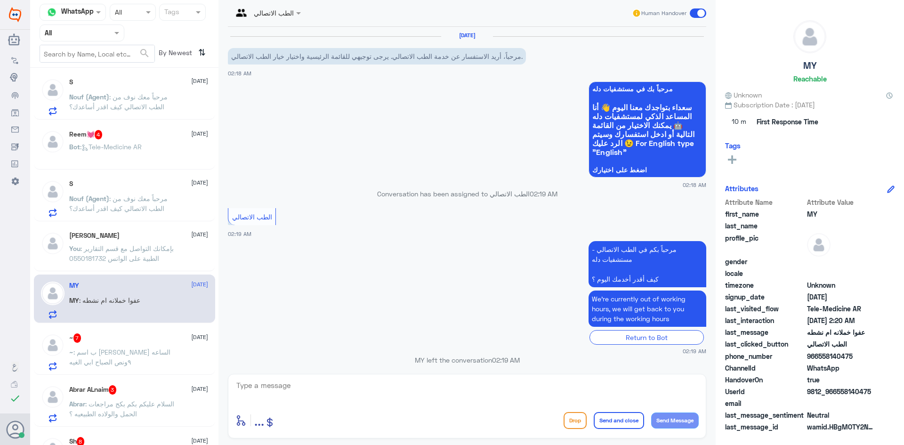
scroll to position [454, 0]
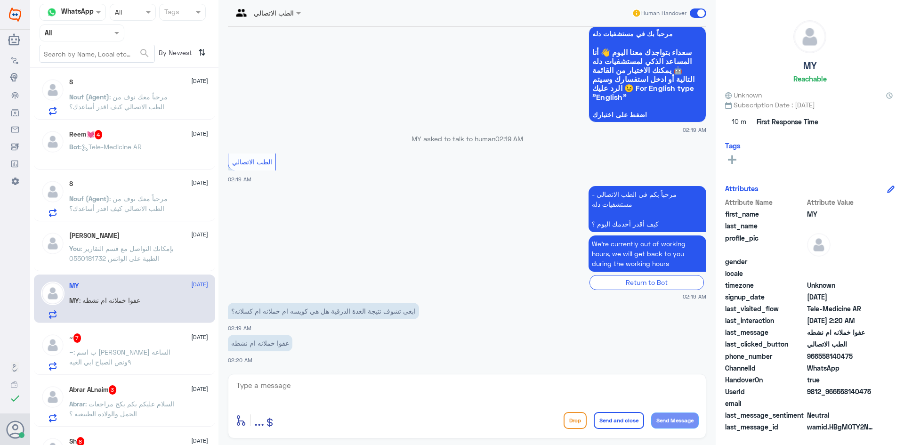
click at [303, 389] on textarea at bounding box center [466, 390] width 463 height 23
paste textarea "مرحبا معك عبدالكريم من الطب الاتصالي"
type textarea "مرحبا معك عبدالكريم من الطب الاتصالي"
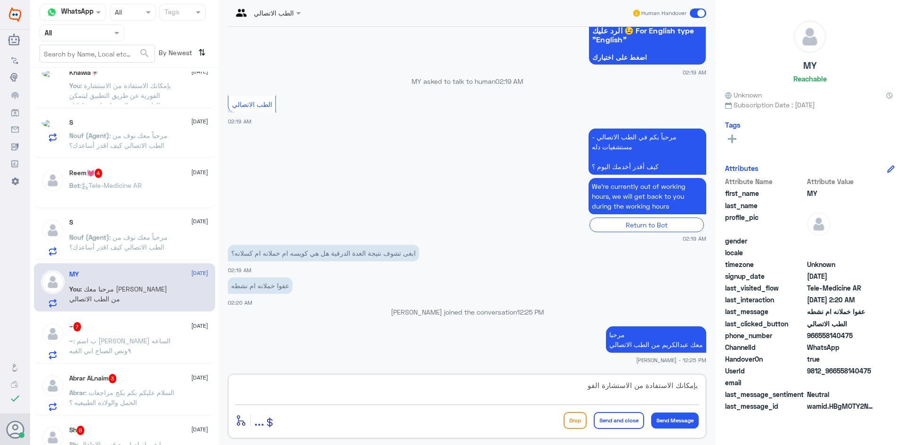
scroll to position [514, 0]
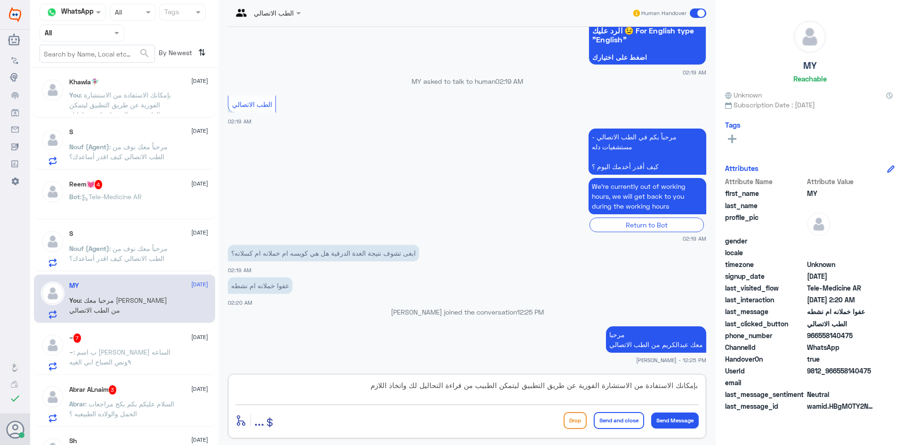
type textarea "بإمكانك الاستفادة من الاستشارة الفورية عن طريق التطبيق ليتمكن الطبيب من قراءة ا…"
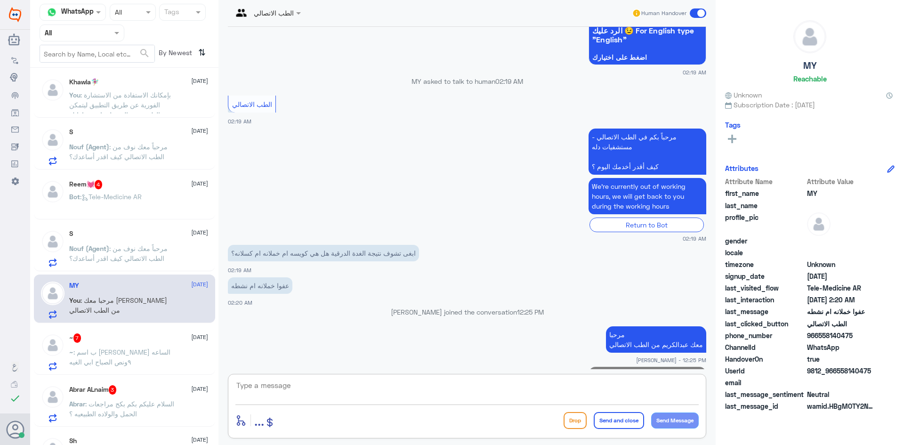
scroll to position [544, 0]
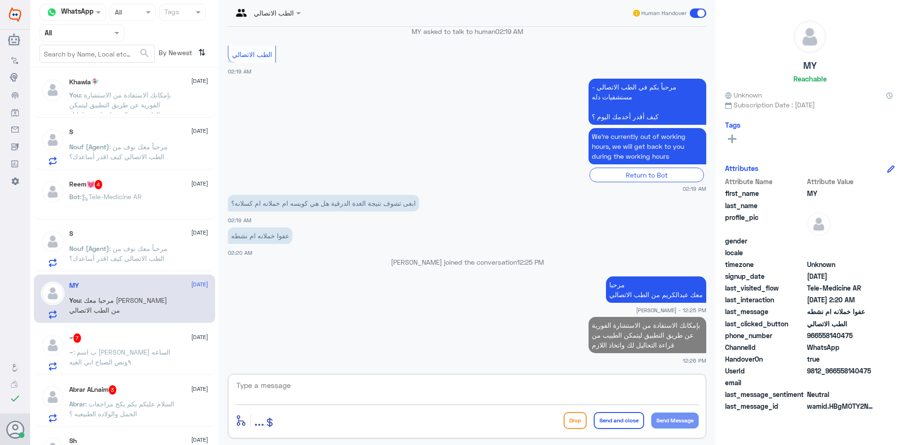
click at [159, 357] on p "~ : ب اسم شيخه الوهبي الساعه ٩ونص الصباح ابي الغيه" at bounding box center [122, 359] width 106 height 24
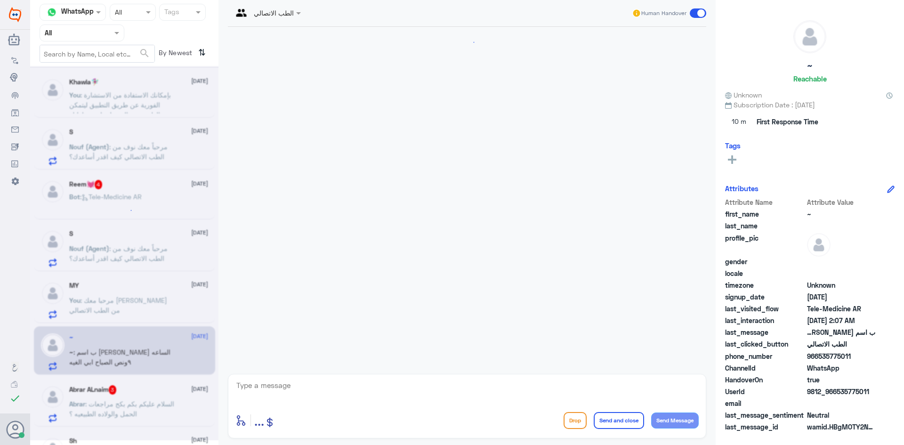
scroll to position [612, 0]
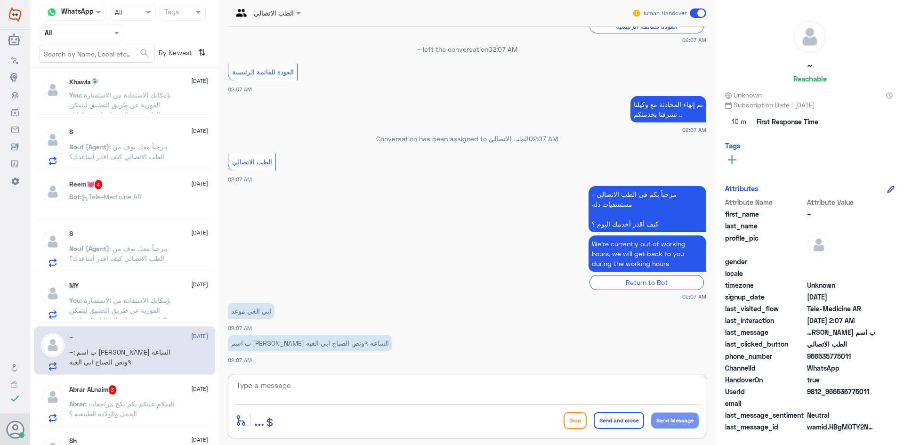
click at [358, 384] on textarea at bounding box center [466, 390] width 463 height 23
paste textarea "مرحبا معك عبدالكريم من الطب الاتصالي"
type textarea "مرحبا معك عبدالكريم من الطب الاتصالي"
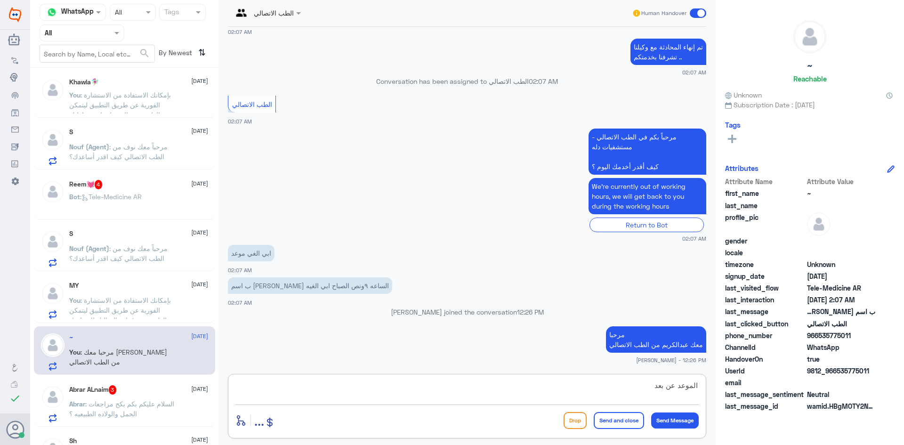
type textarea "الموعد عن بعد ؟"
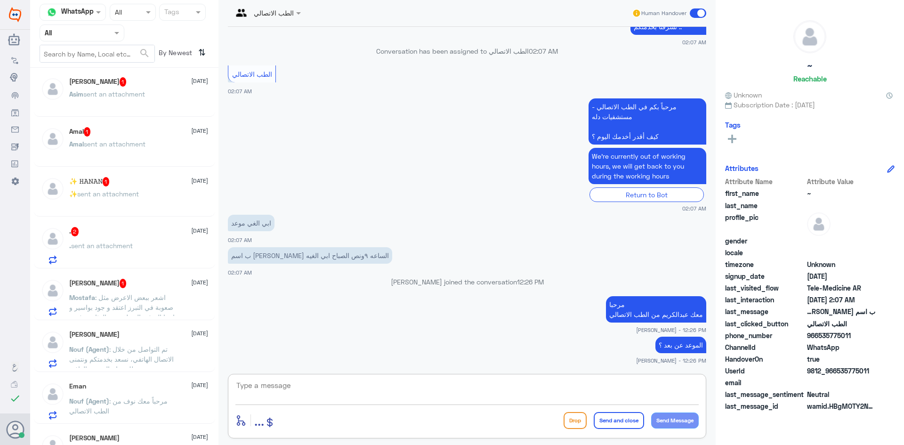
scroll to position [0, 0]
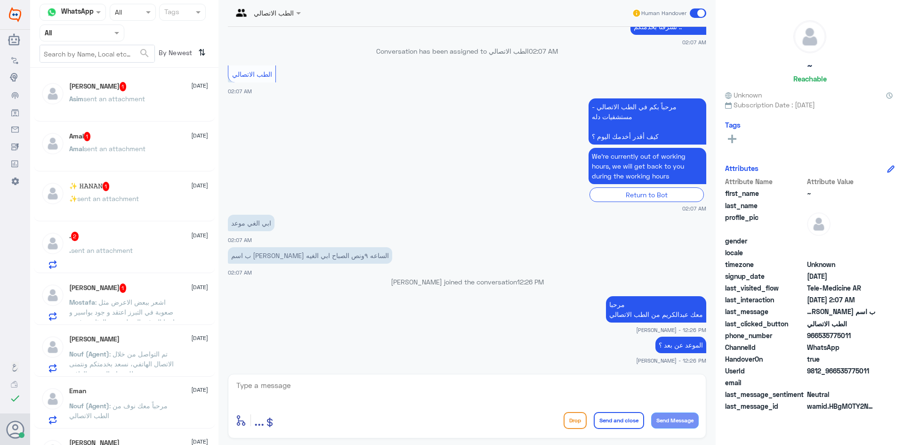
click at [128, 90] on div "Asim Alfaifi 1 19 August" at bounding box center [138, 86] width 139 height 9
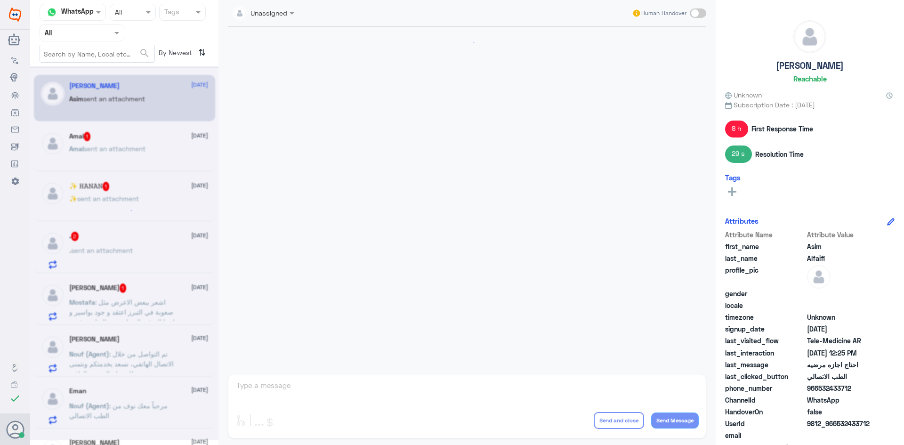
scroll to position [460, 0]
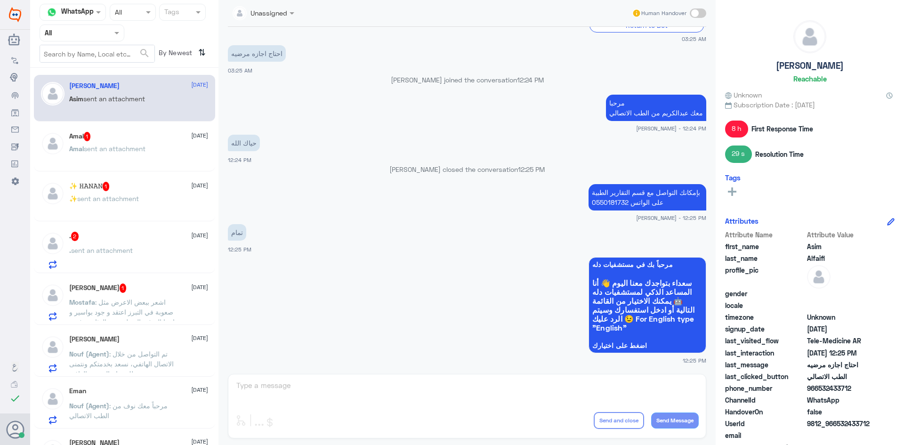
click at [114, 137] on div "Amal 1 19 August" at bounding box center [138, 136] width 139 height 9
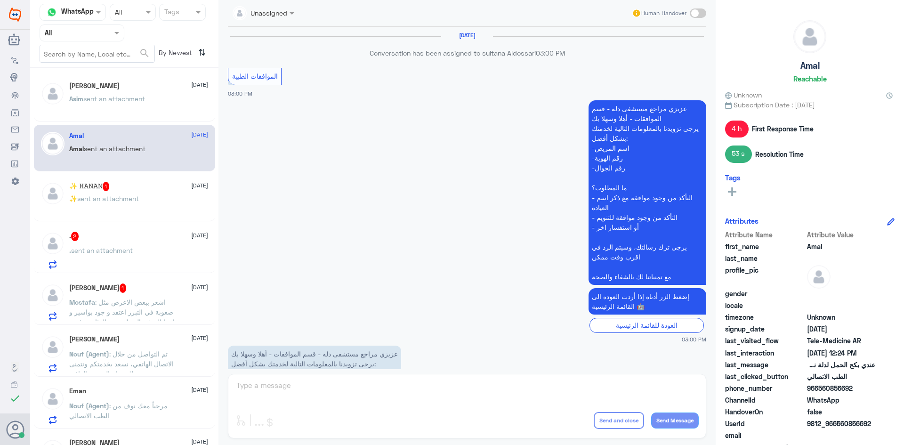
scroll to position [809, 0]
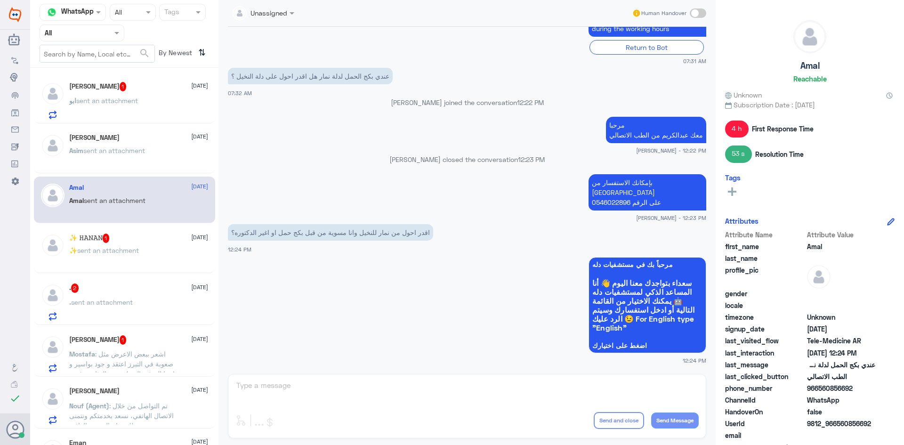
click at [152, 243] on div "✨‏ 𝙷𝙰𝙽𝙰𝙽 1 19 August" at bounding box center [138, 238] width 139 height 9
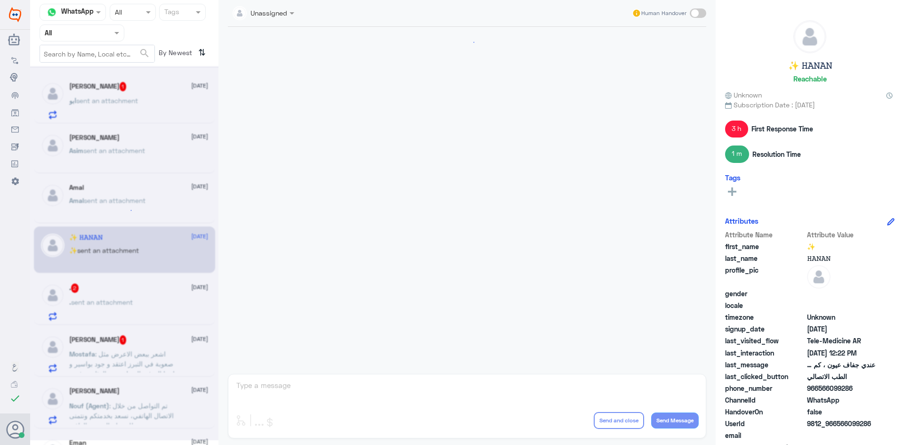
scroll to position [463, 0]
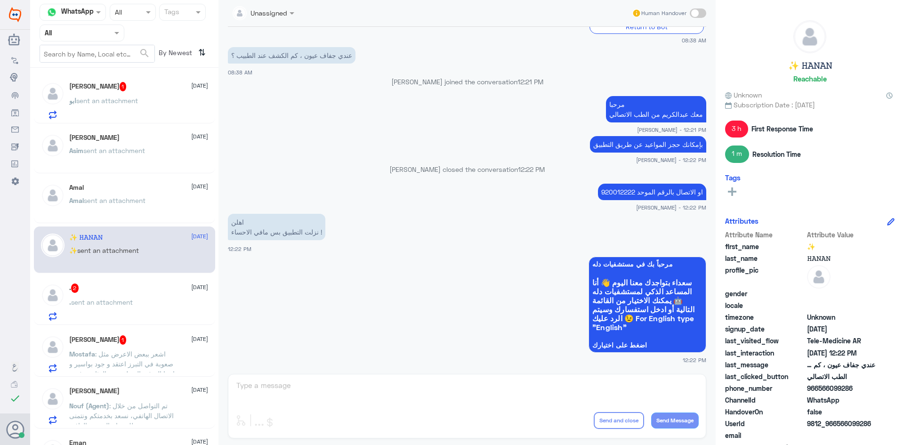
click at [162, 300] on div ". sent an attachment" at bounding box center [138, 309] width 139 height 21
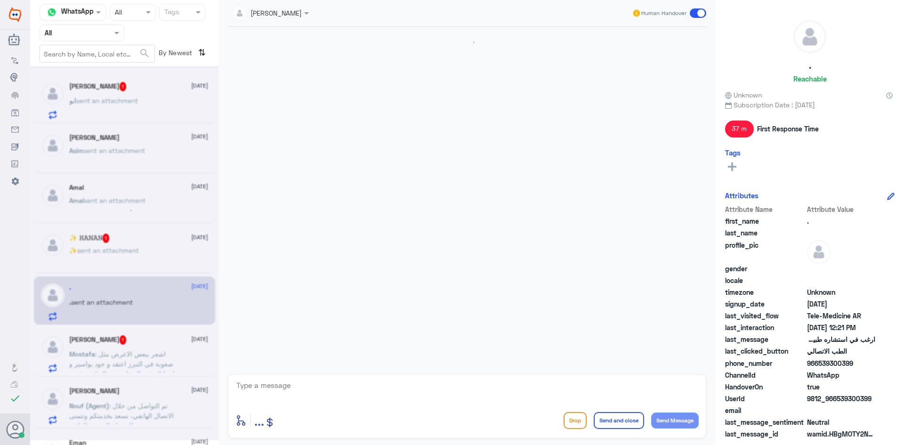
scroll to position [403, 0]
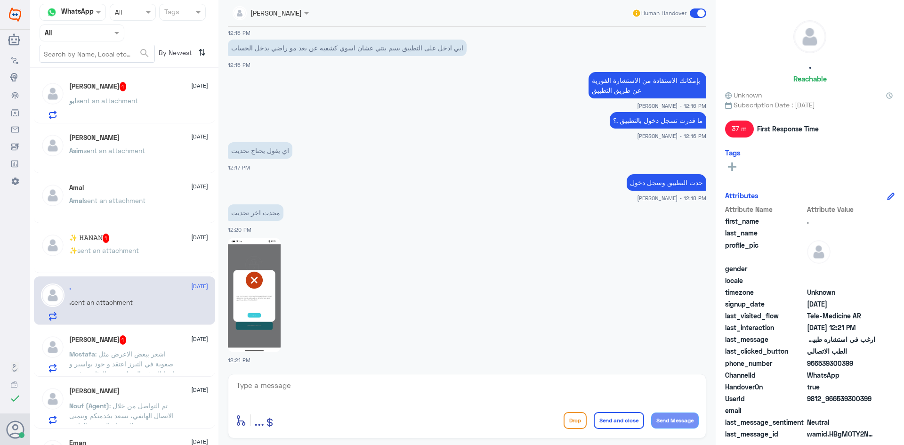
click at [271, 339] on img at bounding box center [254, 295] width 53 height 114
click at [329, 395] on textarea at bounding box center [466, 390] width 463 height 23
type textarea "ممكن تزودني برقم الملف أو الهوية اللي بالملف ؟"
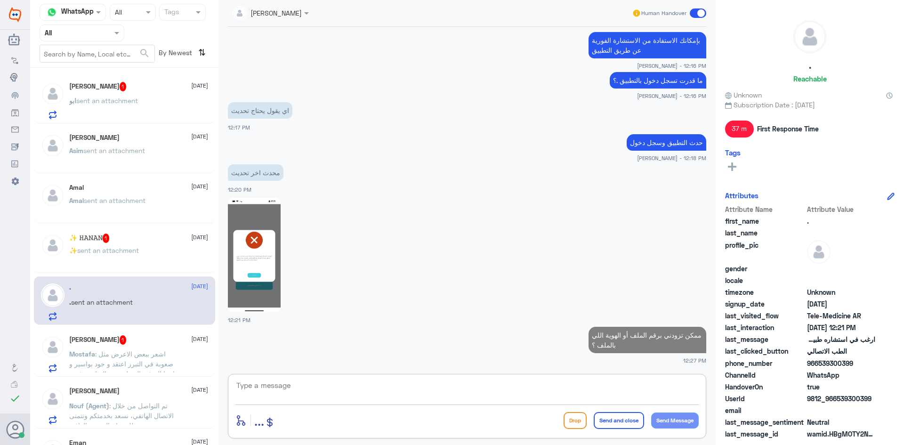
click at [150, 97] on div "ابو محمد 1 19 August ابو sent an attachment" at bounding box center [138, 100] width 139 height 37
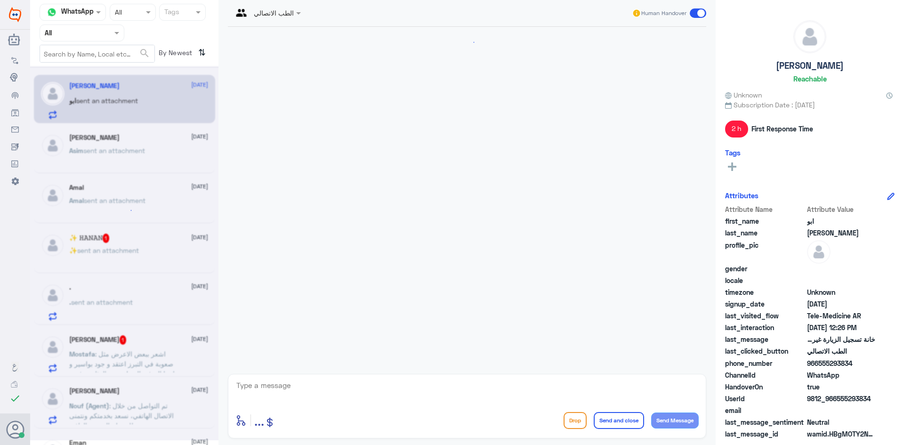
scroll to position [138, 0]
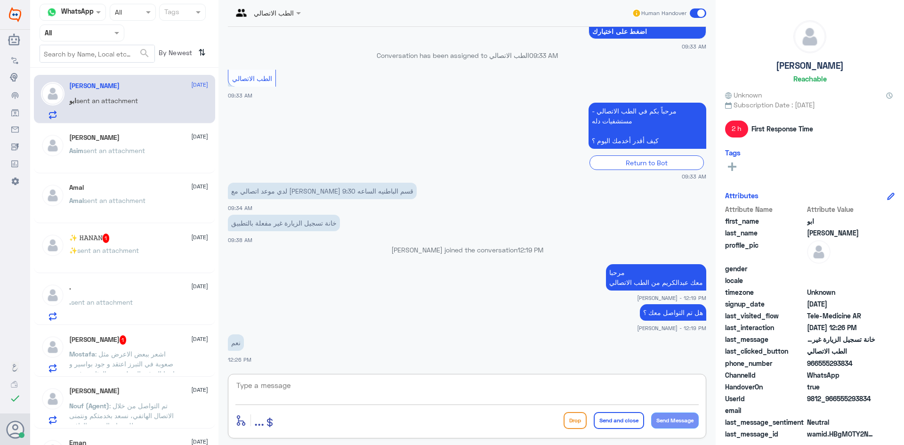
click at [501, 385] on textarea at bounding box center [466, 390] width 463 height 23
type textarea "اقدر اساعدك بشي ثاني ؟"
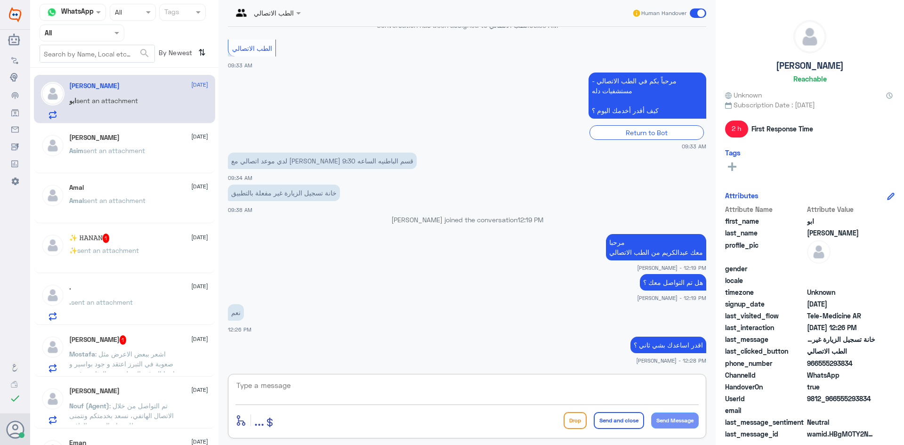
click at [149, 242] on div "✨‏ 𝙷𝙰𝙽𝙰𝙽 1 19 August" at bounding box center [138, 238] width 139 height 9
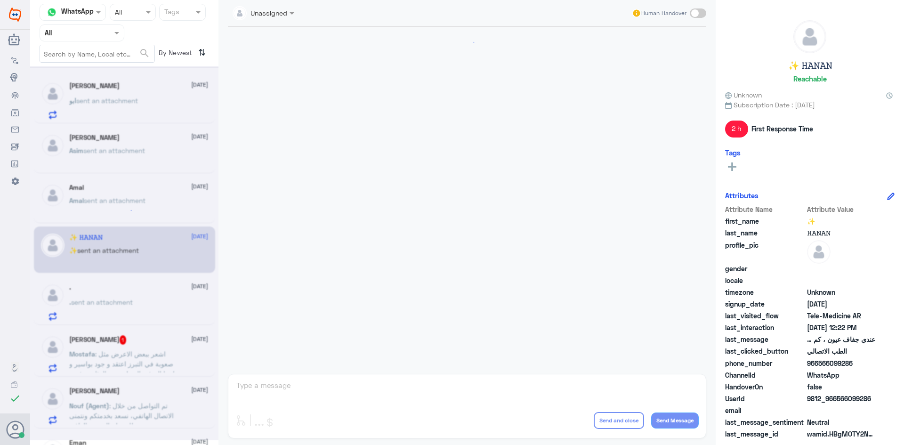
scroll to position [463, 0]
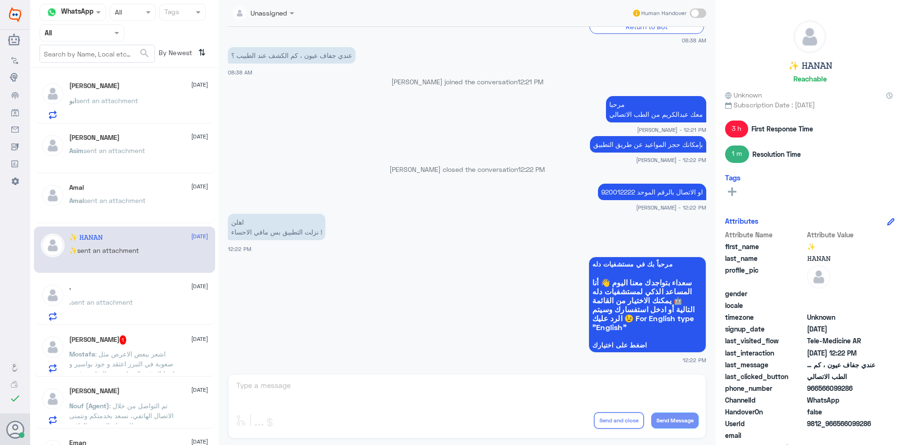
click at [155, 342] on div "Mostafa Mohamed 1 19 August" at bounding box center [138, 339] width 139 height 9
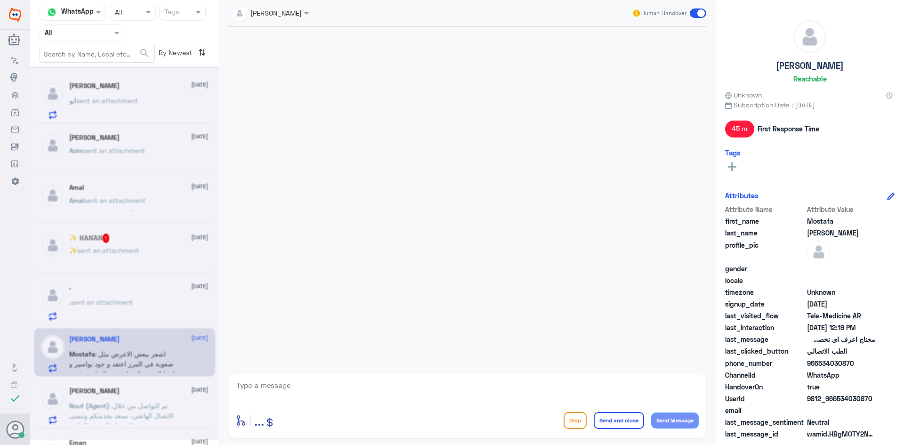
scroll to position [178, 0]
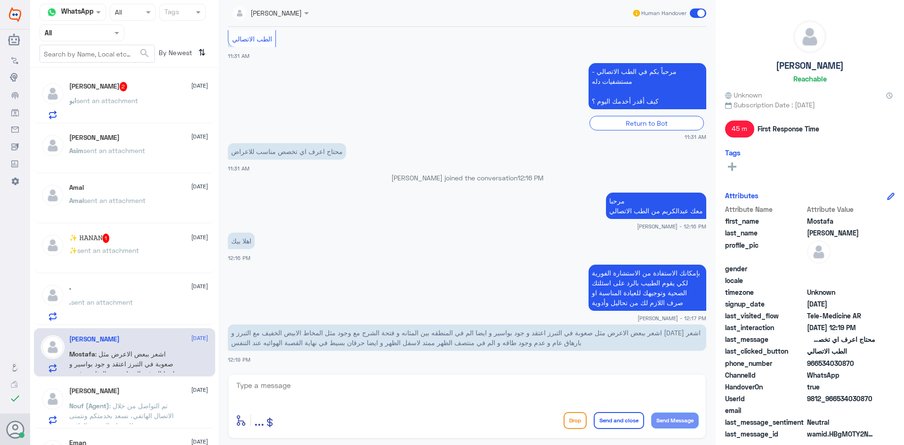
click at [409, 391] on textarea at bounding box center [466, 390] width 463 height 23
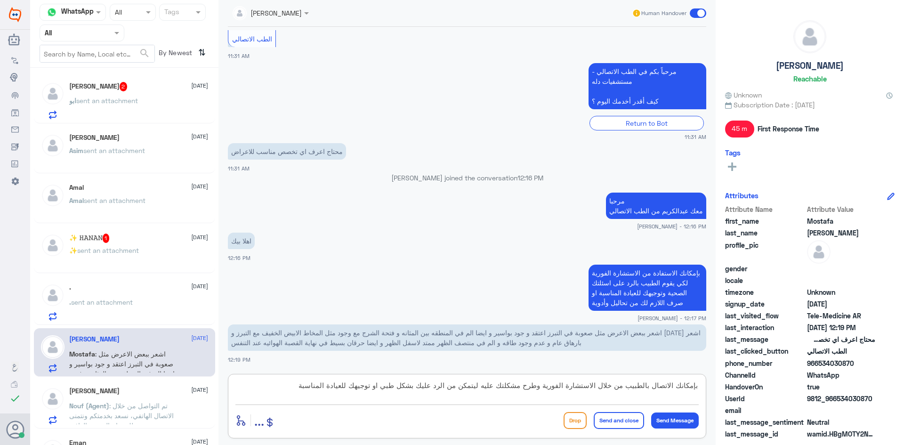
type textarea "بإمكانك الاتصال بالطبيب من خلال الاستشارة الفورية وطرح مشكلتك عليه ليتمكن من ال…"
click at [612, 416] on button "Send and close" at bounding box center [619, 420] width 50 height 17
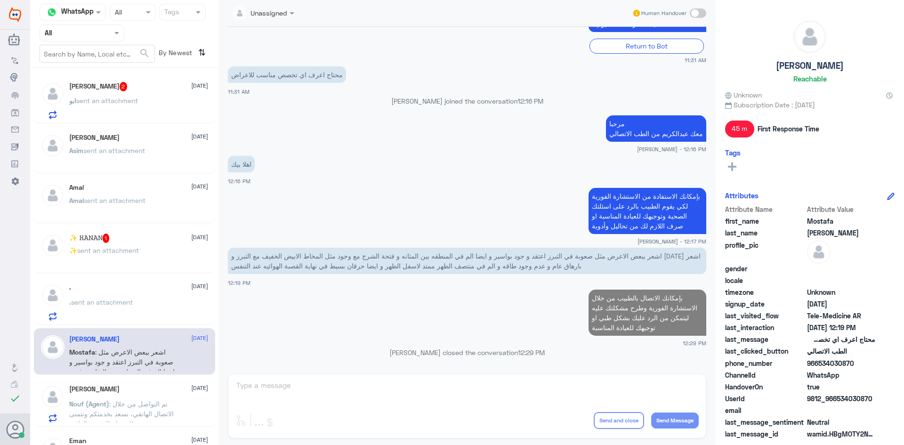
click at [149, 99] on div "ابو sent an attachment" at bounding box center [138, 108] width 139 height 21
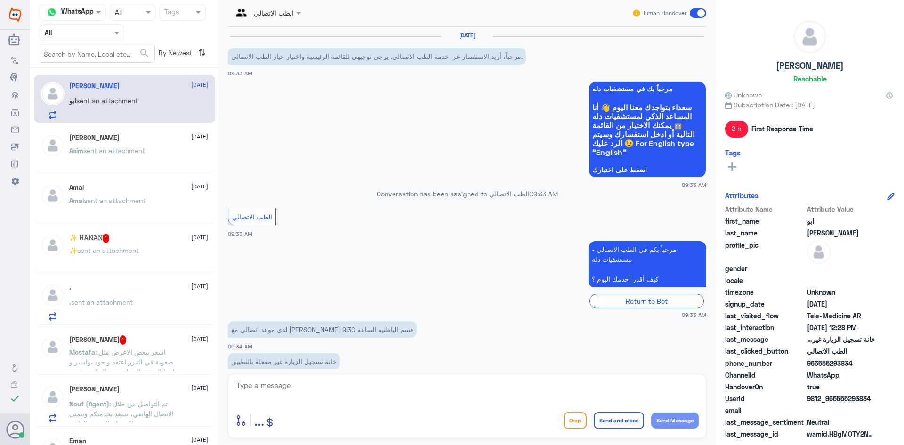
scroll to position [331, 0]
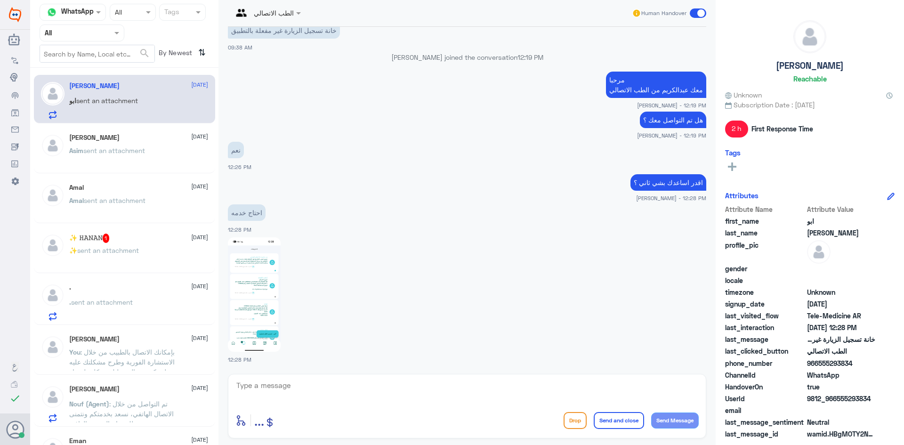
click at [254, 297] on img at bounding box center [254, 294] width 53 height 114
click at [366, 380] on textarea at bounding box center [466, 390] width 463 height 23
type textarea "تفضل"
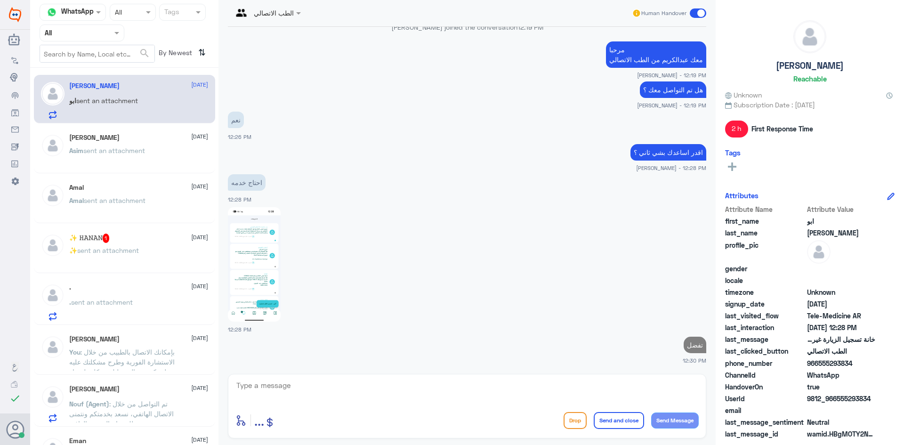
click at [272, 283] on img at bounding box center [254, 264] width 53 height 114
click at [158, 255] on div "✨‏ sent an attachment" at bounding box center [138, 258] width 139 height 21
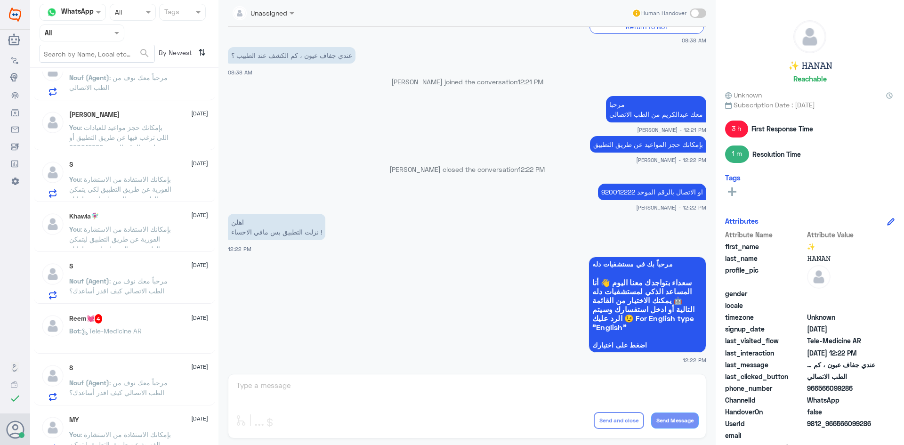
scroll to position [518, 0]
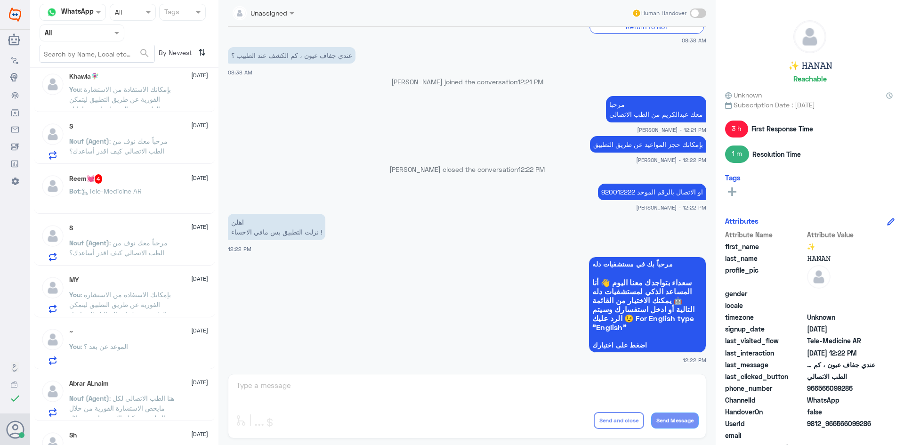
click at [150, 184] on div "Reem💓 4 19 August" at bounding box center [138, 178] width 139 height 9
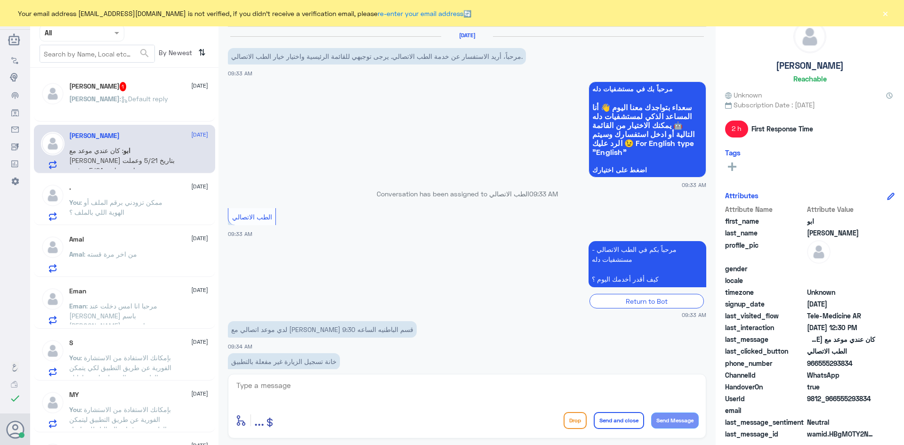
scroll to position [403, 0]
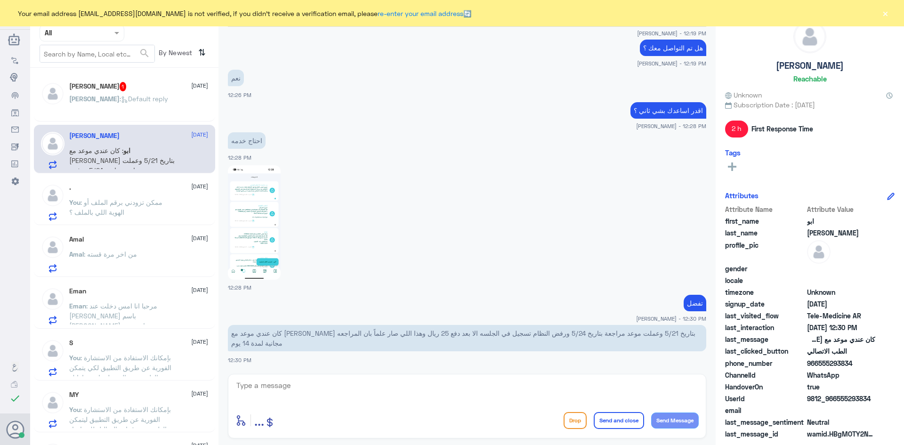
click at [886, 12] on button "×" at bounding box center [885, 12] width 9 height 9
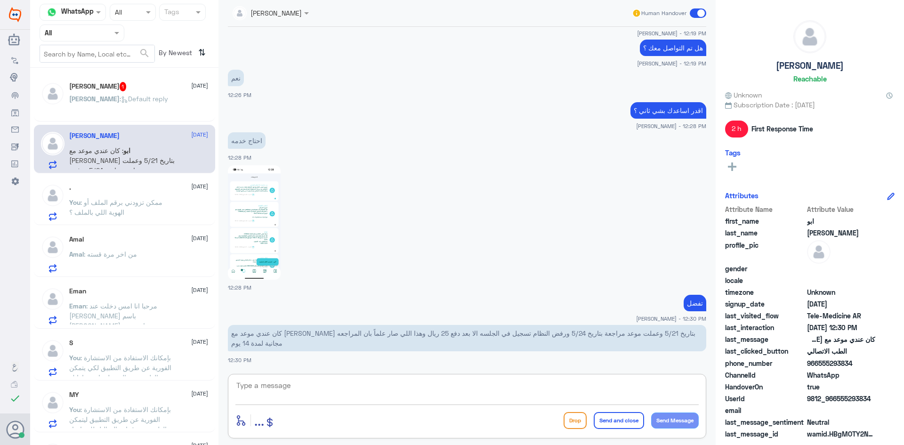
click at [411, 384] on textarea at bounding box center [466, 390] width 463 height 23
type textarea "الخطأ اعتقد انه خطأ تقني وسوف يتم الرفع لمسؤولي التقنية"
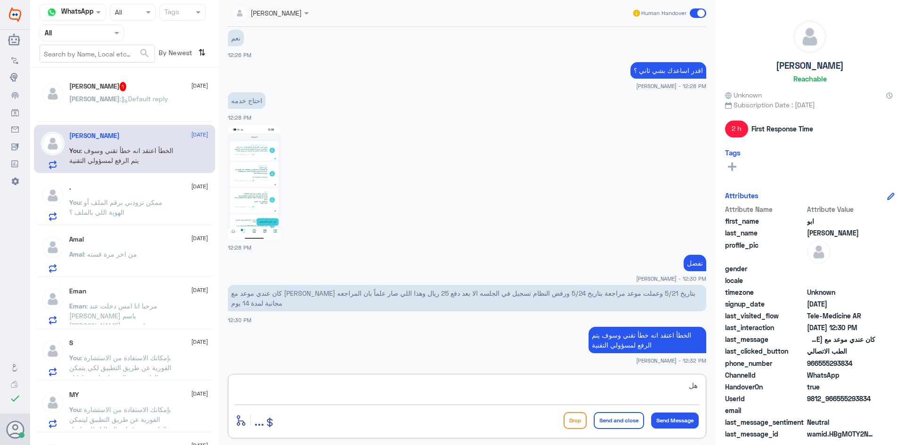
type textarea "ه"
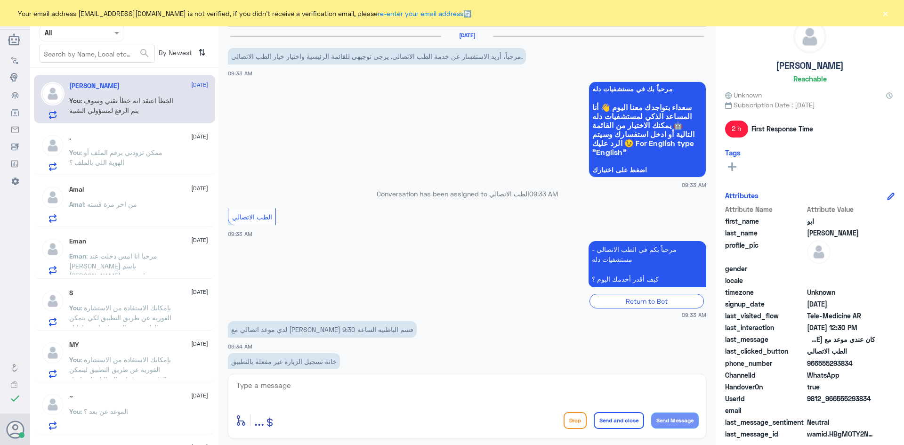
scroll to position [443, 0]
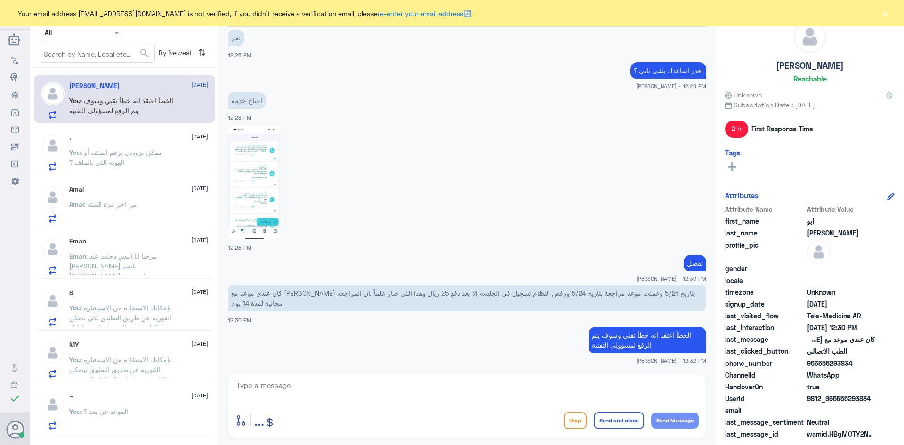
click at [166, 154] on p "You : ممكن تزودني برقم الملف أو الهوية اللي بالملف ؟" at bounding box center [122, 159] width 106 height 24
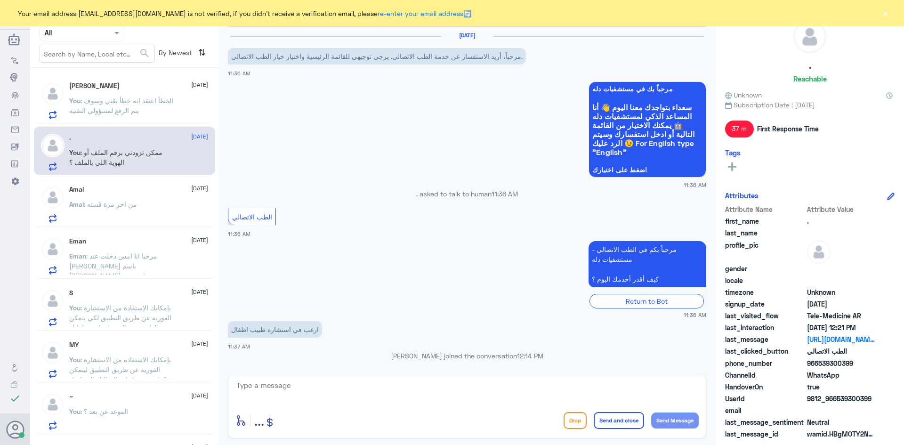
scroll to position [443, 0]
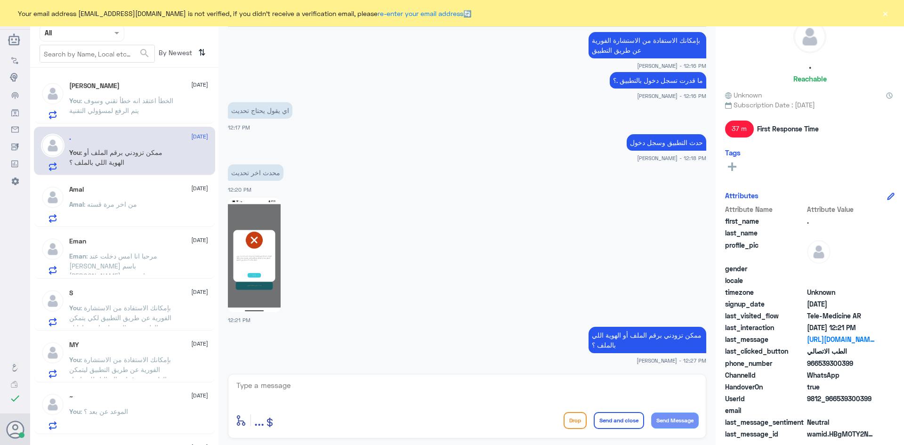
click at [175, 209] on div "Amal : من اخر مرة قسته" at bounding box center [138, 212] width 139 height 21
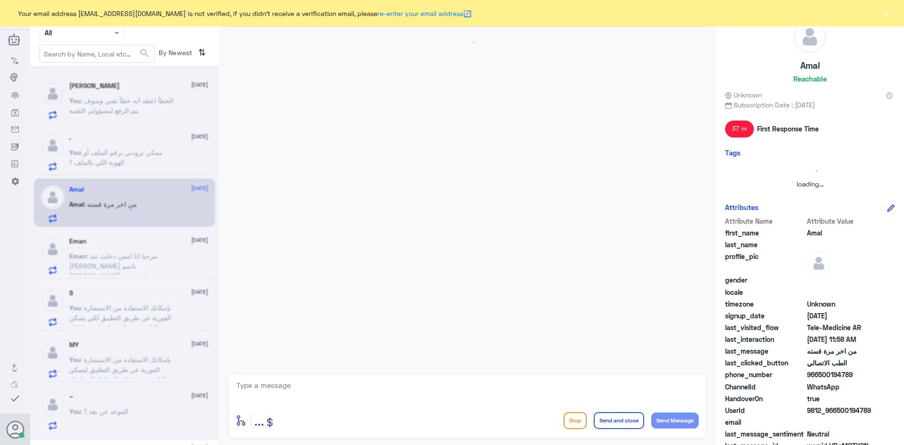
scroll to position [19, 0]
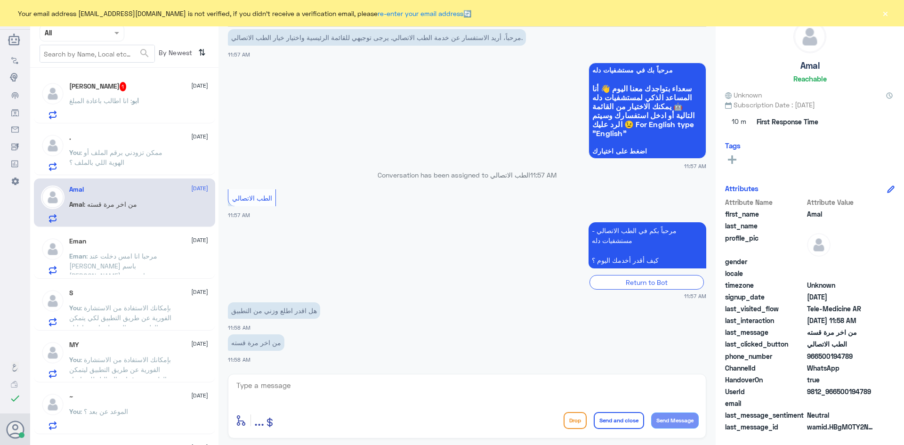
click at [320, 384] on textarea at bounding box center [466, 390] width 463 height 23
paste textarea "مرحبا معك [PERSON_NAME] من الطب الاتصالي"
type textarea "مرحبا معك [PERSON_NAME] من الطب الاتصالي"
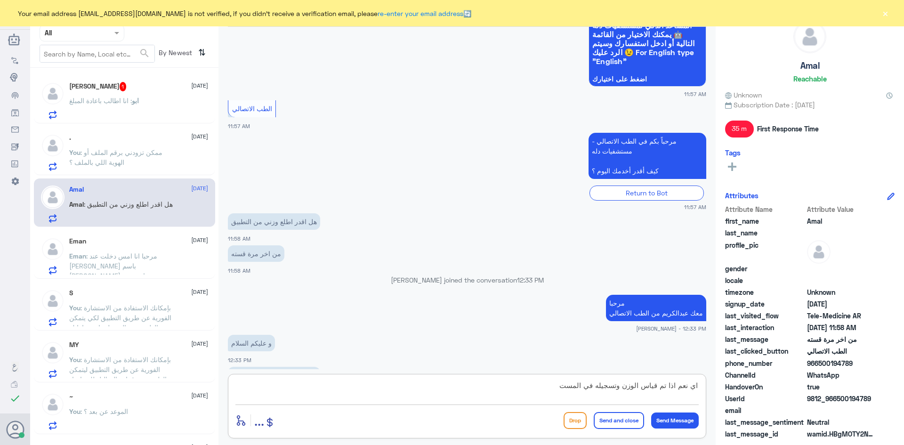
scroll to position [123, 0]
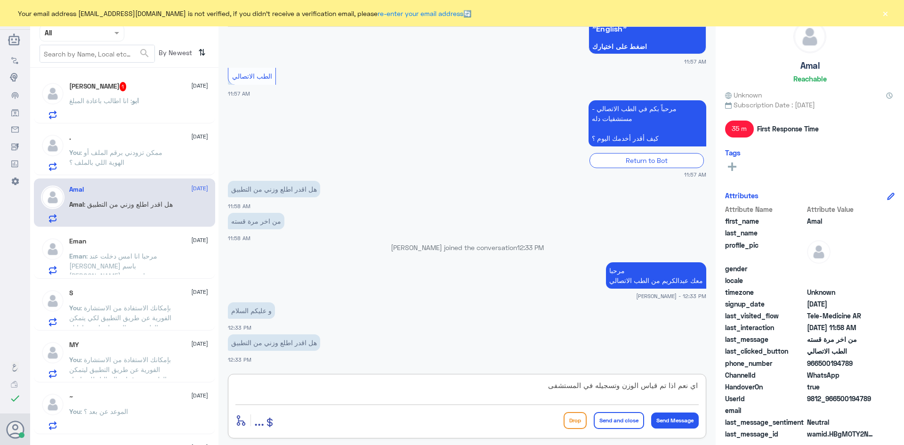
type textarea "اي نعم اذا تم قياس الوزن وتسجيله في المستشفى"
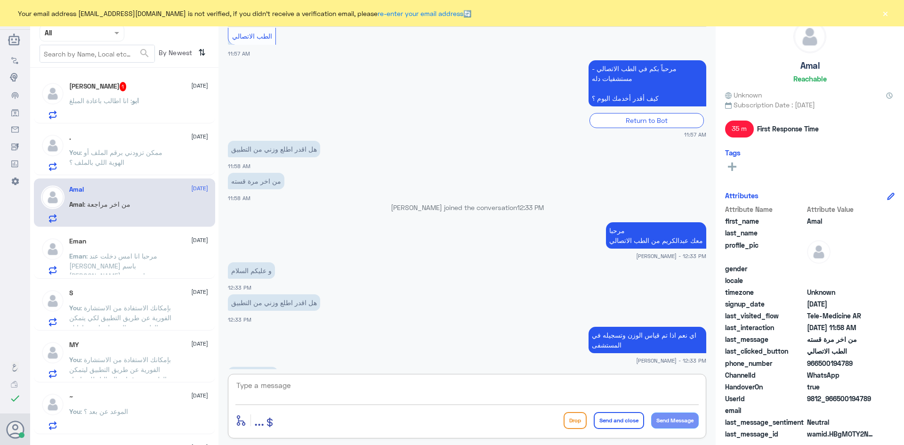
scroll to position [195, 0]
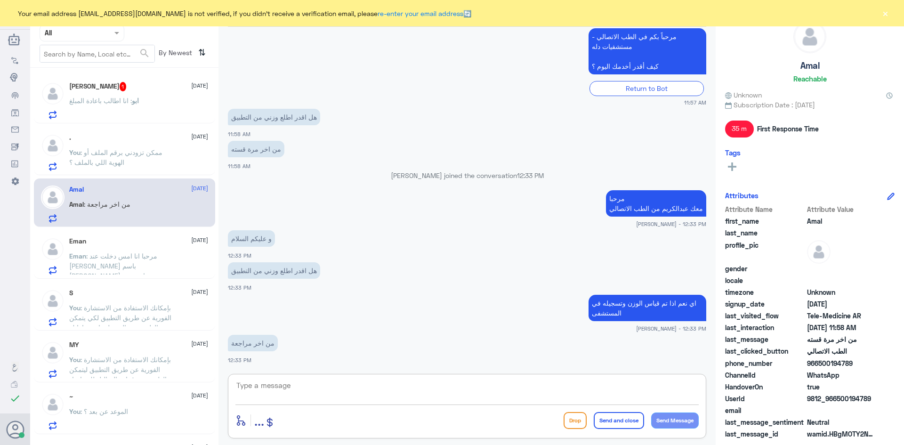
click at [160, 95] on div "ابو محمد 1 19 August ابو : انا اطالب باعادة المبلغ" at bounding box center [138, 100] width 139 height 37
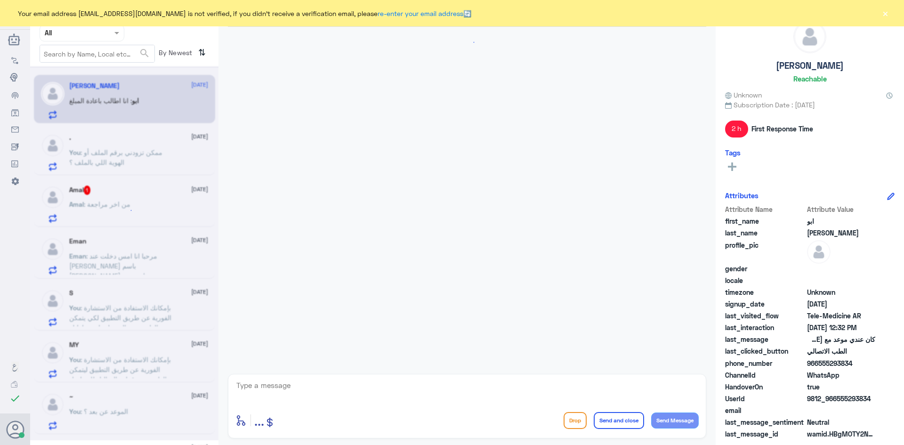
scroll to position [476, 0]
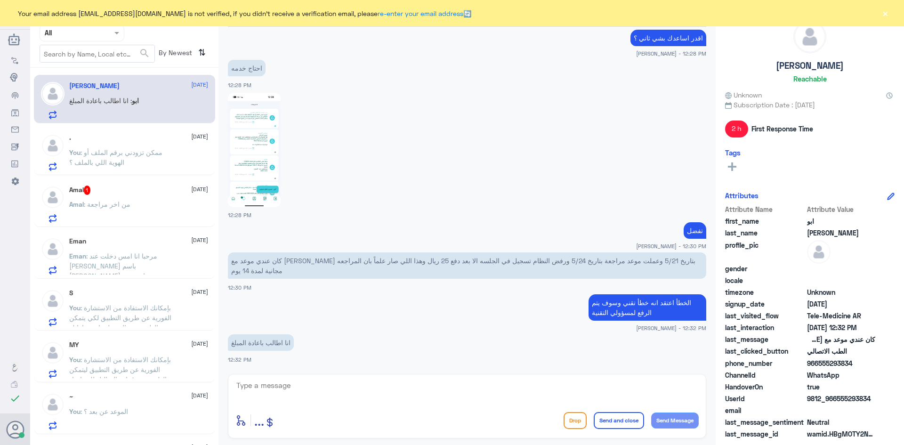
click at [344, 389] on textarea at bounding box center [466, 390] width 463 height 23
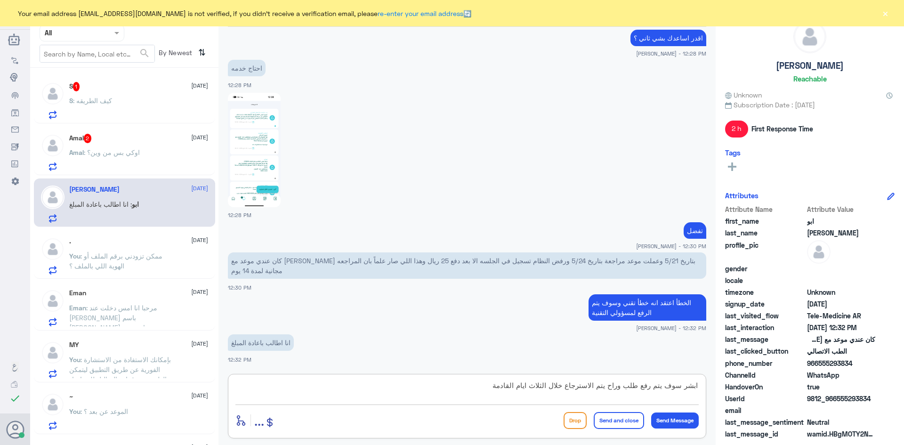
type textarea "ابشر سوف يتم رفع طلب وراح يتم الاسترجاع خلال الثلاث ايام القادمة"
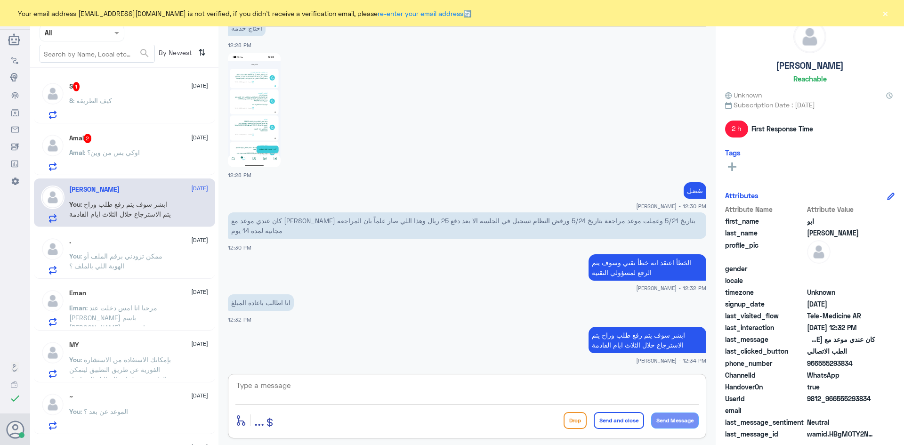
click at [140, 148] on p "Amal : اوكي بس من وين؟" at bounding box center [104, 159] width 71 height 24
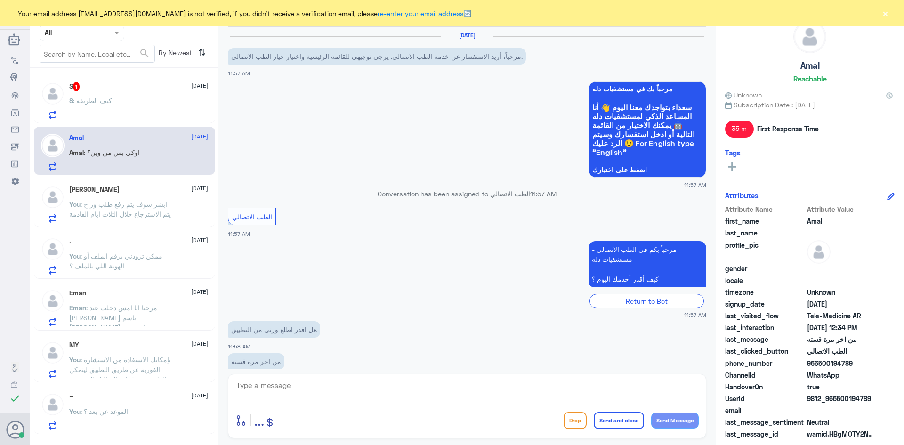
scroll to position [245, 0]
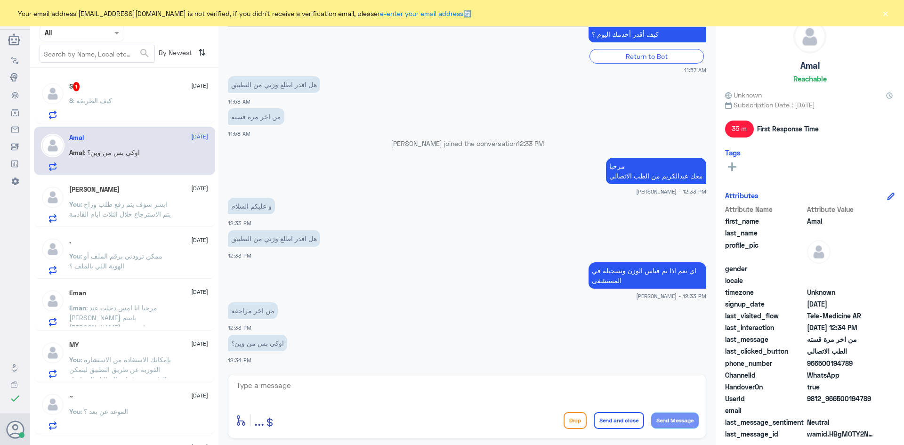
click at [326, 392] on textarea at bounding box center [466, 390] width 463 height 23
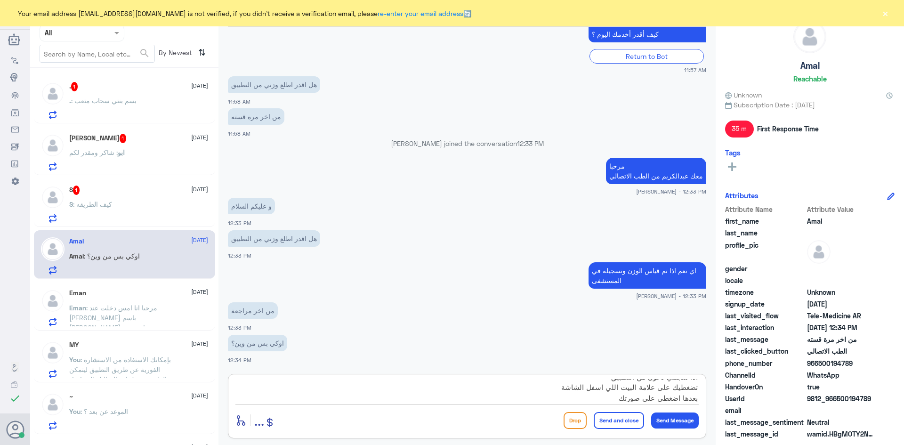
scroll to position [19, 0]
type textarea "اذا سجلتي دخول من التطبيق تضغطيك على علامة البيت اللي اسفل الشاشة بعدها اضغطي ع…"
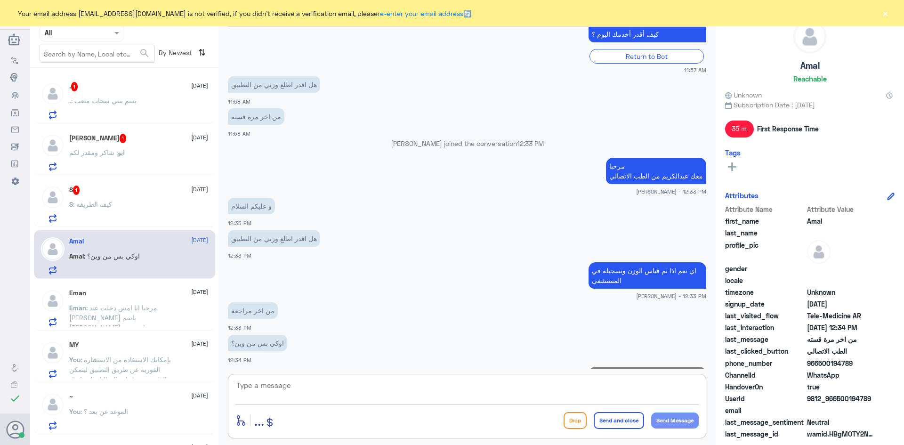
scroll to position [324, 0]
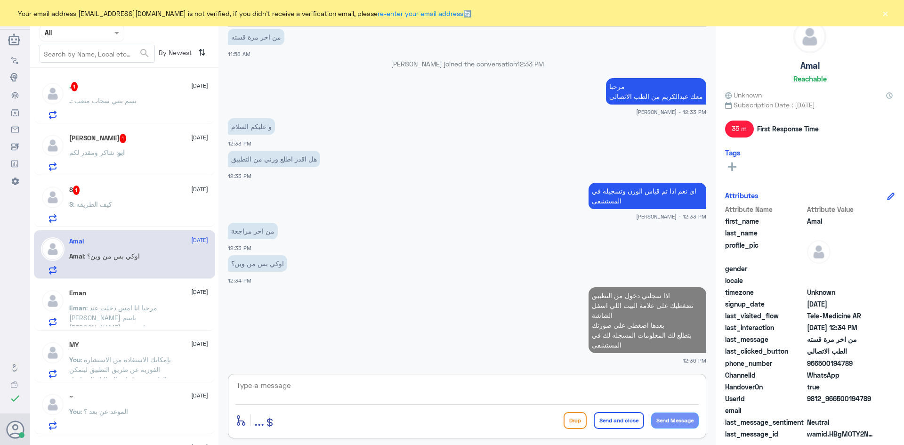
click at [129, 204] on div "S : كيف الطريقه" at bounding box center [138, 212] width 139 height 21
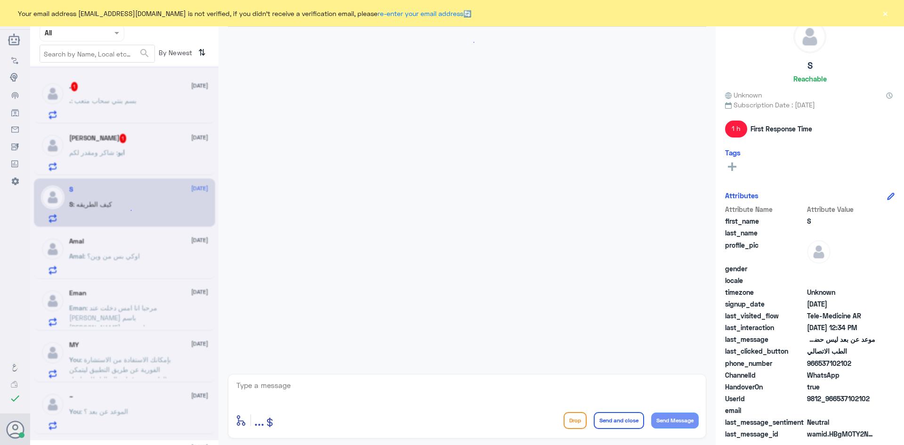
scroll to position [486, 0]
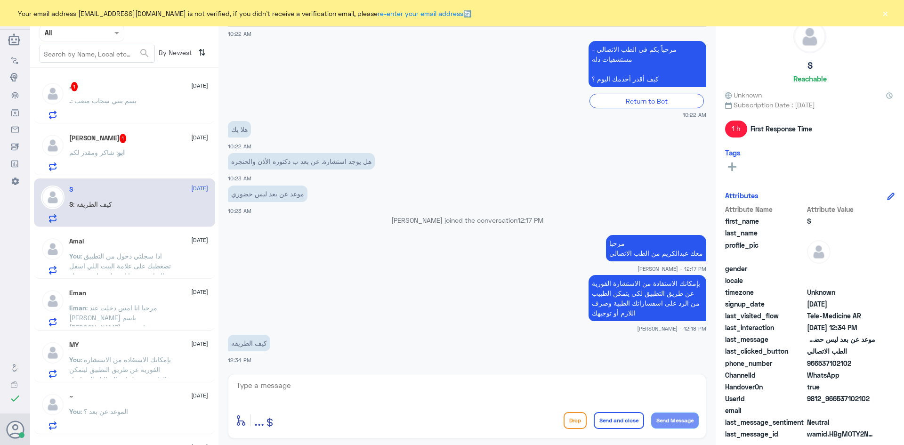
click at [573, 391] on textarea at bounding box center [466, 390] width 463 height 23
type textarea "ت"
type textarea "سجل دخول من التطبيق"
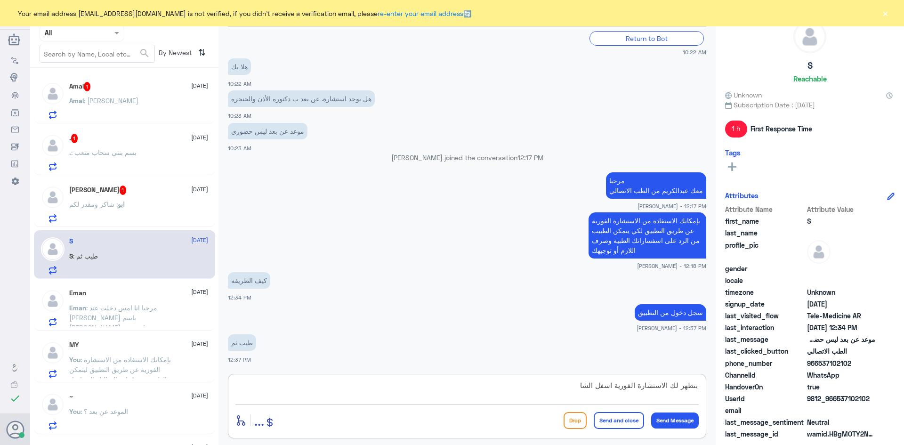
scroll to position [581, 0]
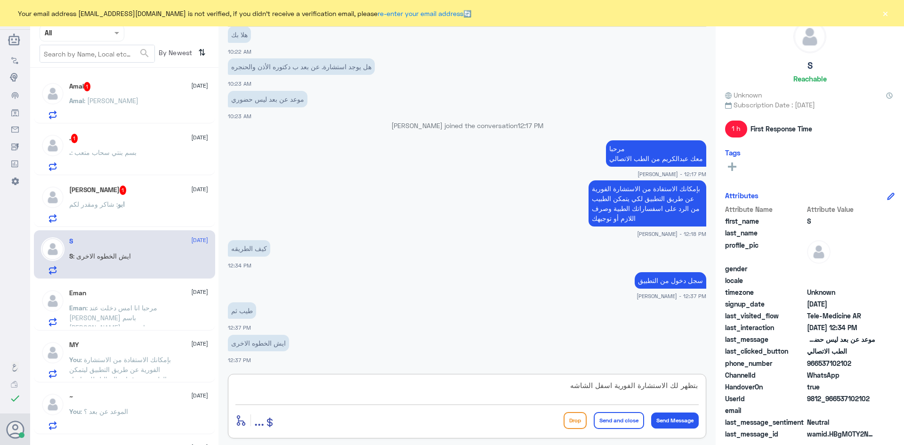
type textarea "بتظهر لك الاستشارة الفورية اسفل الشاشه"
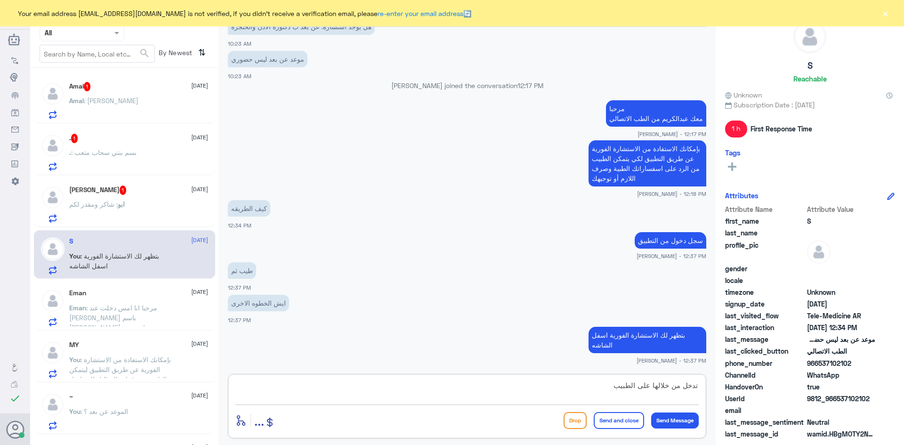
type textarea "تدخل من خلالها على الطبيب"
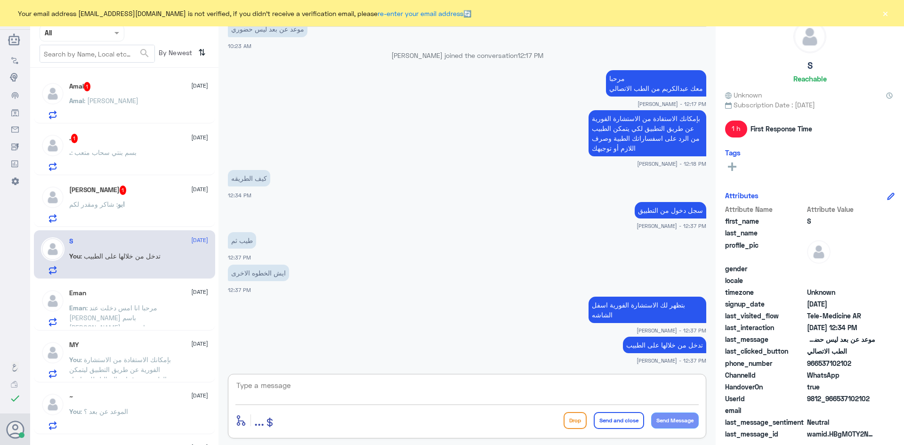
click at [135, 195] on div "ابو محمد 1 19 August" at bounding box center [138, 190] width 139 height 9
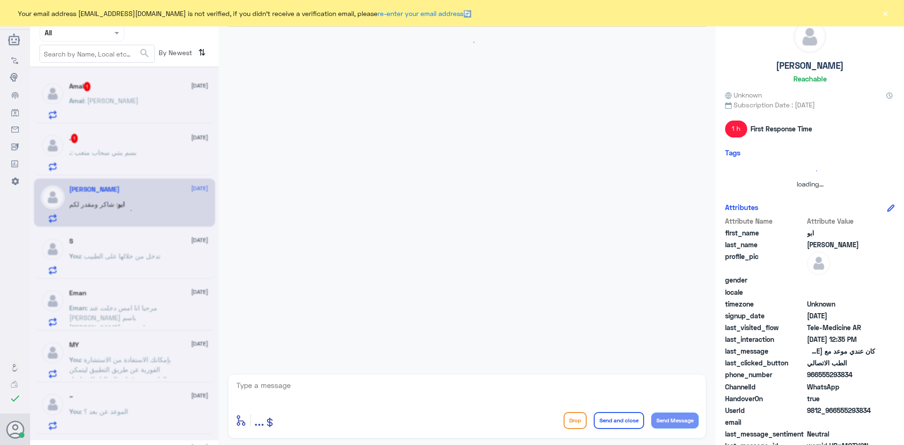
scroll to position [516, 0]
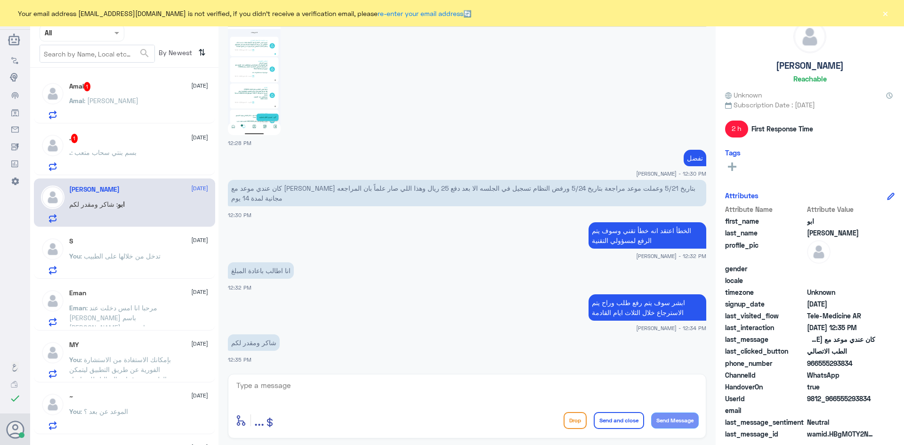
click at [343, 387] on textarea at bounding box center [466, 390] width 463 height 23
type textarea "العفو وتمنياتنا لك بدوام الصحة والعافية"
click at [624, 421] on button "Send and close" at bounding box center [619, 420] width 50 height 17
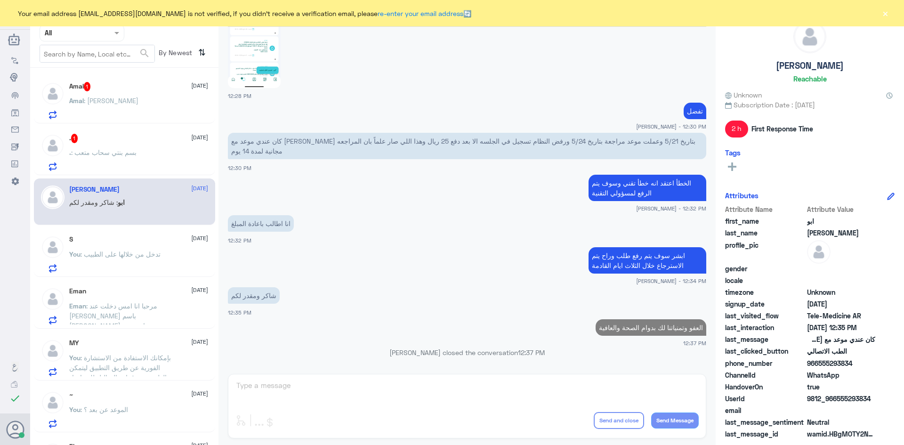
click at [146, 149] on div ". 1 19 August . : بسم بنتي سحاب متعب" at bounding box center [138, 152] width 139 height 37
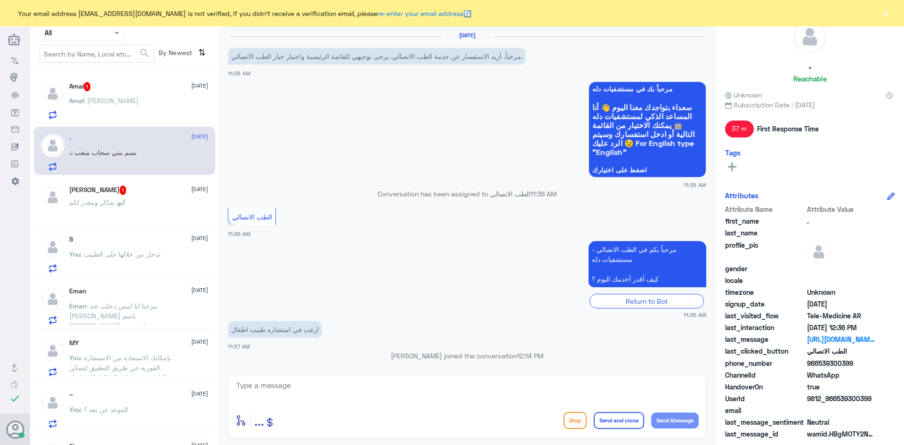
scroll to position [508, 0]
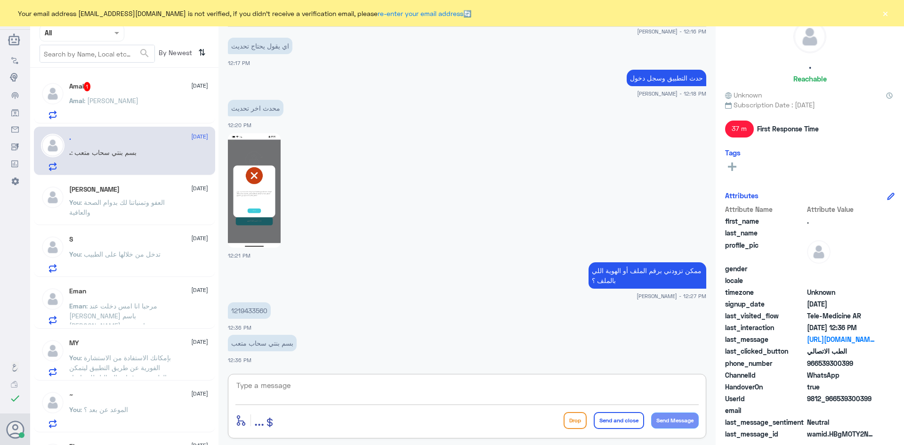
click at [321, 386] on textarea at bounding box center [466, 390] width 463 height 23
drag, startPoint x: 269, startPoint y: 309, endPoint x: 230, endPoint y: 311, distance: 39.1
click at [230, 311] on p "1219433560" at bounding box center [249, 310] width 43 height 16
copy p "1219433560"
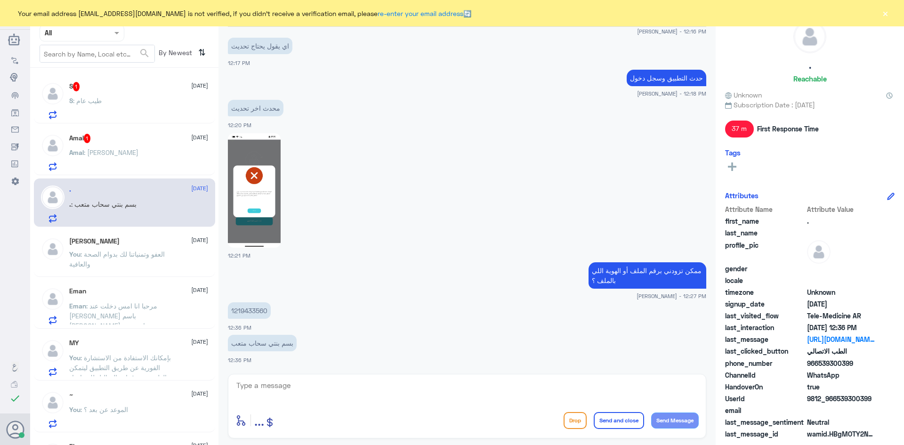
click at [486, 390] on textarea at bounding box center [466, 390] width 463 height 23
type textarea "ل"
type textarea "دله النخيل ؟"
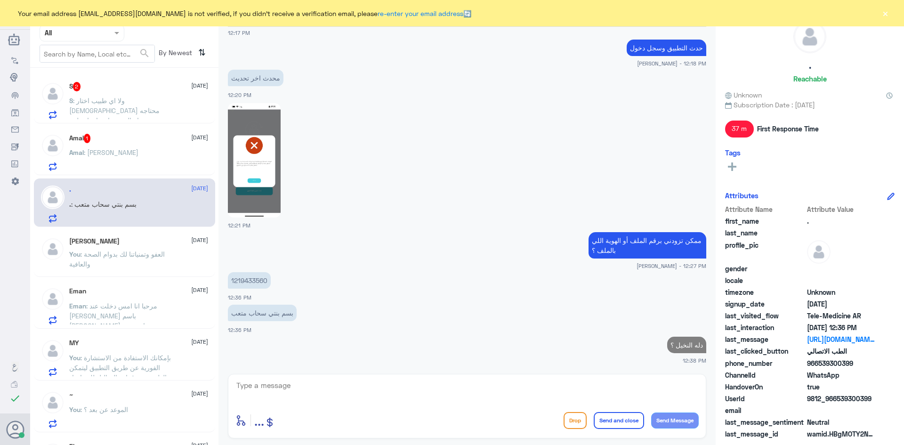
click at [145, 150] on div "Amal : اوكي شكرا" at bounding box center [138, 160] width 139 height 21
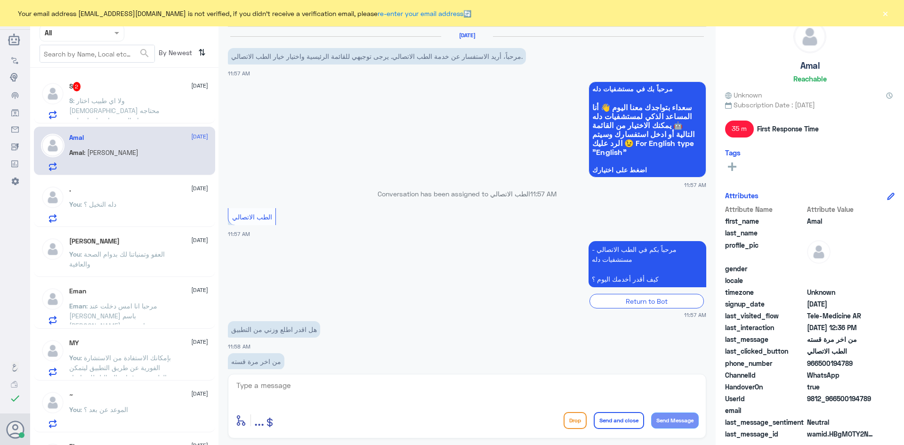
scroll to position [356, 0]
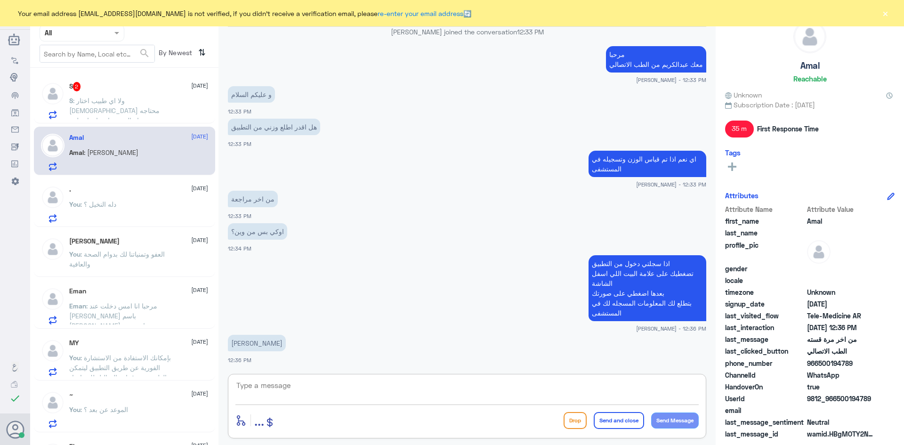
click at [307, 390] on textarea at bounding box center [466, 390] width 463 height 23
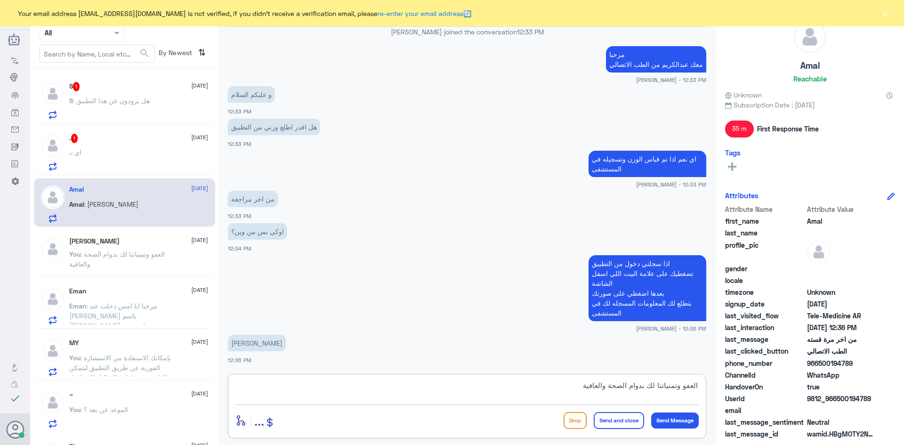
type textarea "العفو وتمنياتنا لك بدوام الصحة والعافية"
click at [630, 421] on button "Send and close" at bounding box center [619, 420] width 50 height 17
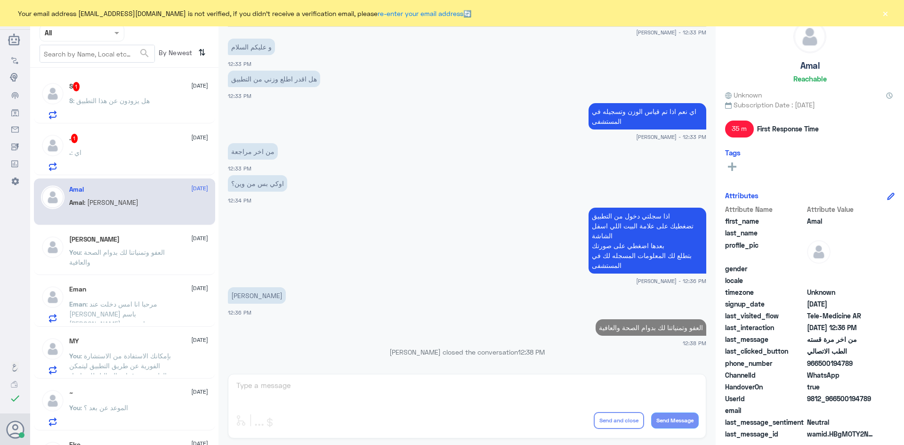
click at [106, 140] on div ". 1 19 August" at bounding box center [138, 138] width 139 height 9
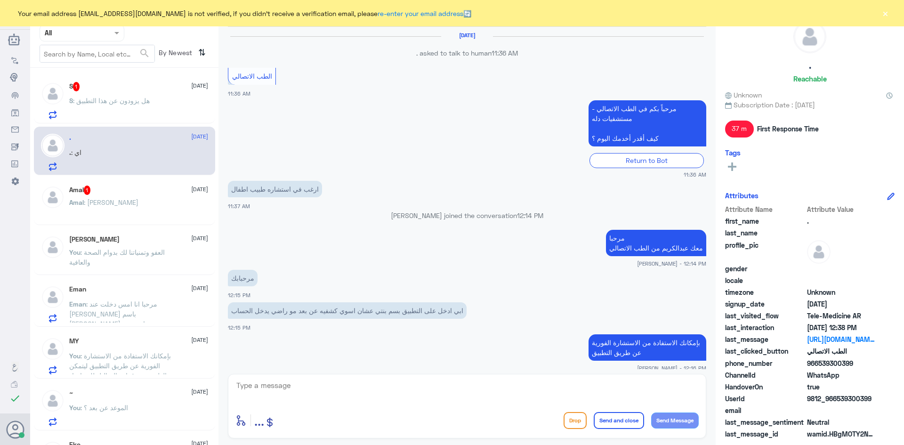
scroll to position [429, 0]
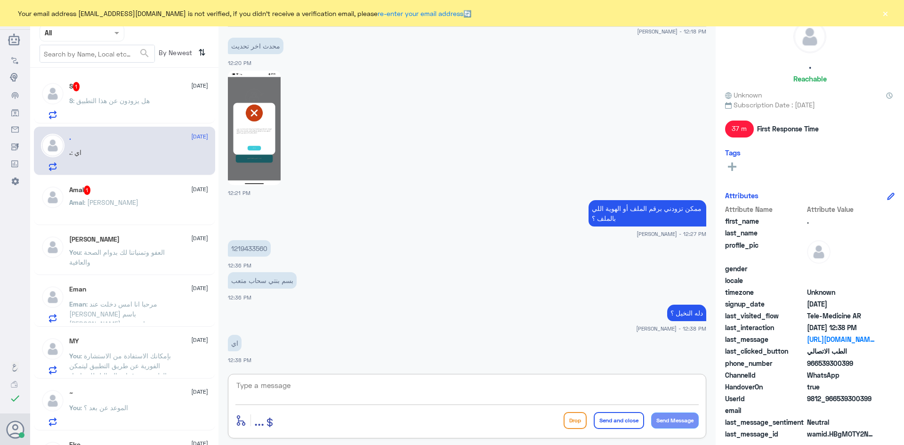
click at [421, 385] on textarea at bounding box center [466, 390] width 463 height 23
type textarea "مو مبين معي ان فيه ملف على رقم الهوية اللي اعطيتني"
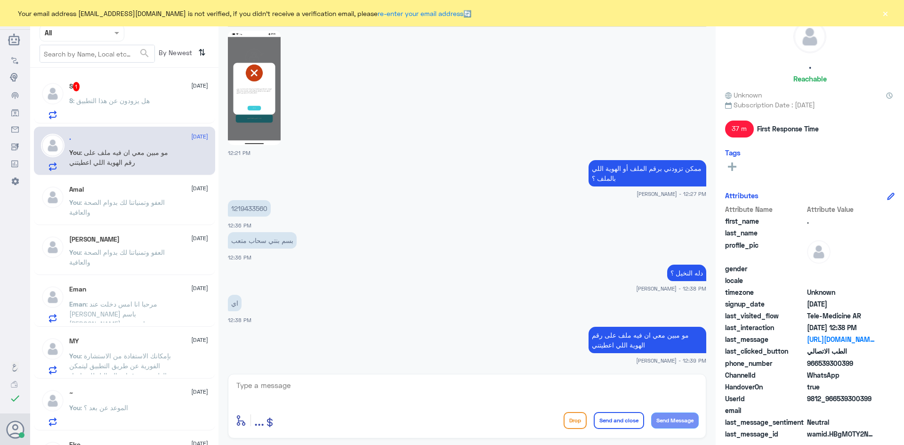
drag, startPoint x: 854, startPoint y: 362, endPoint x: 819, endPoint y: 361, distance: 35.3
click at [819, 361] on span "966539300399" at bounding box center [841, 363] width 68 height 10
copy span "539300399"
click at [155, 95] on div "S 1 19 August S : هل يزودون عن هذا التطبيق" at bounding box center [138, 100] width 139 height 37
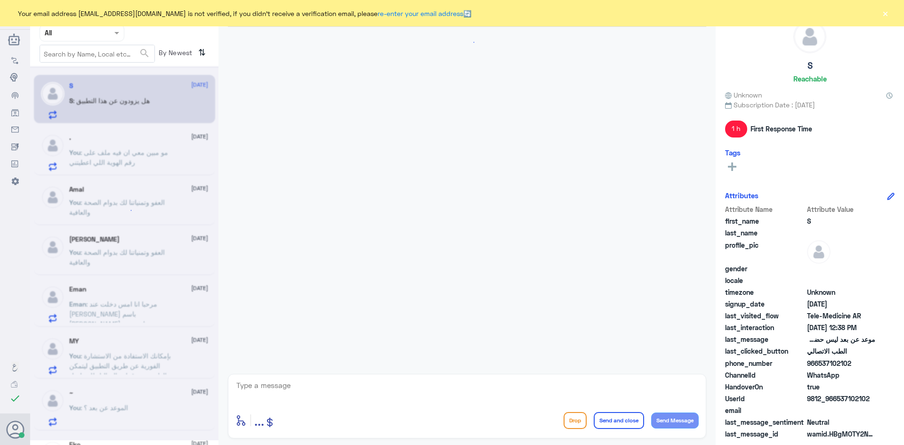
scroll to position [429, 0]
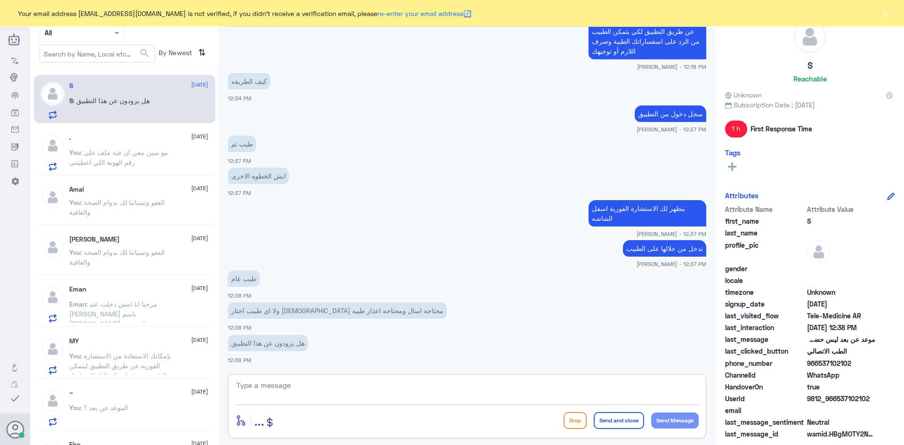
click at [338, 382] on textarea at bounding box center [466, 390] width 463 height 23
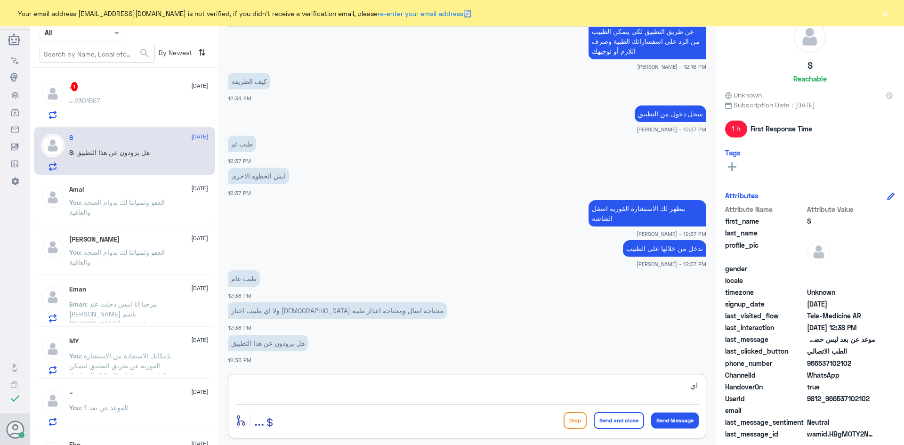
type textarea "ا"
type textarea "ع"
type textarea "طبيب عام بإمكانه الرد على استفساراتك وصرف اللازم من ادوية او تحاليل او اجازة مر…"
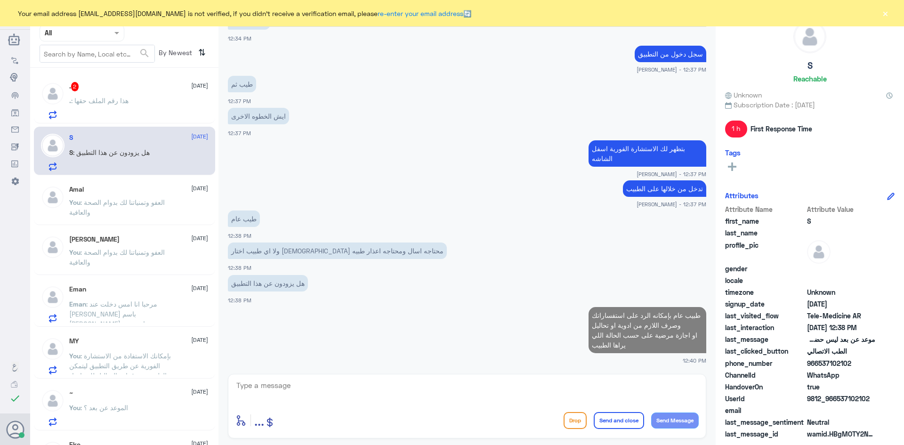
click at [154, 91] on div ". 2 19 August" at bounding box center [138, 86] width 139 height 9
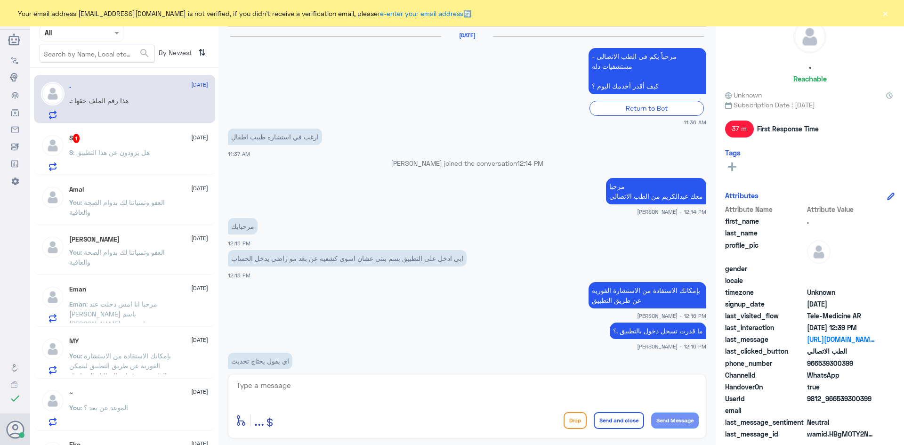
scroll to position [482, 0]
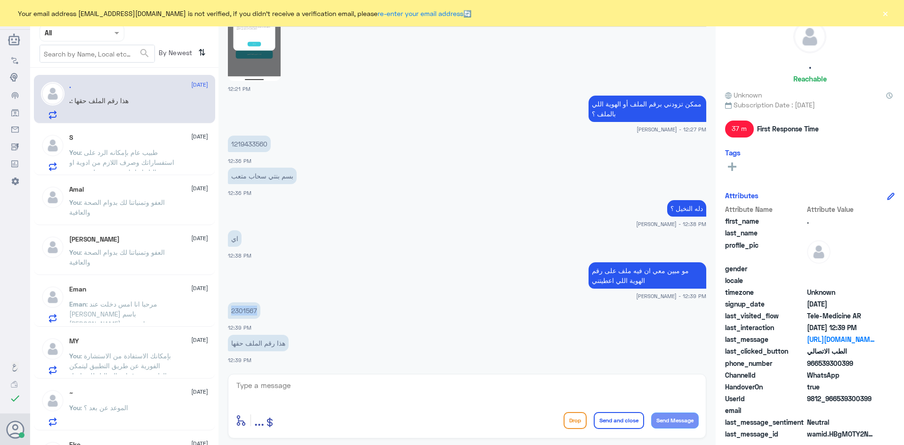
drag, startPoint x: 258, startPoint y: 311, endPoint x: 229, endPoint y: 308, distance: 29.3
click at [229, 308] on p "2301567" at bounding box center [244, 310] width 32 height 16
copy p "2301567"
click at [337, 381] on textarea at bounding box center [466, 390] width 463 height 23
type textarea "لحظات من فضلك"
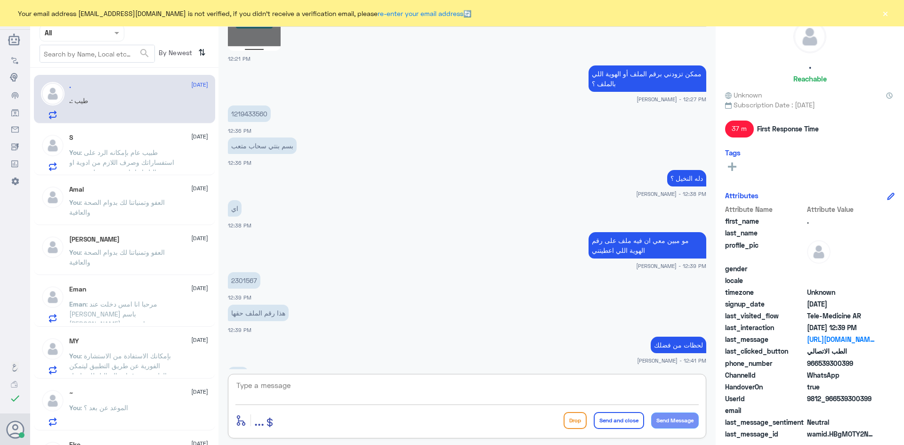
scroll to position [544, 0]
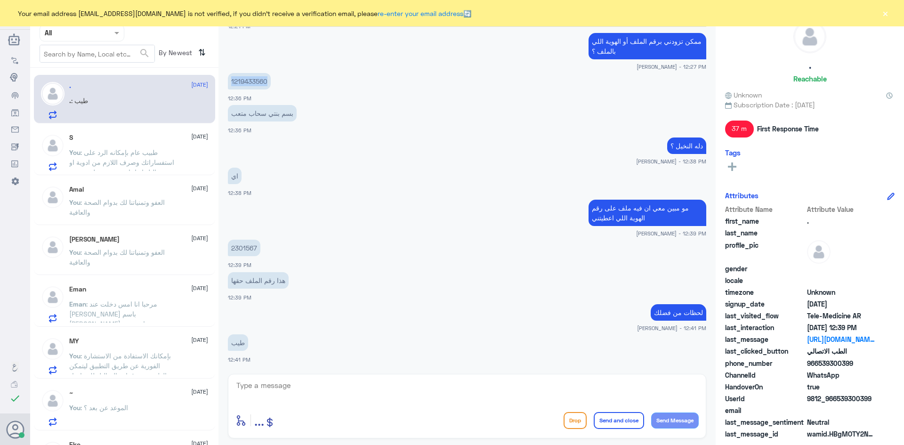
drag, startPoint x: 268, startPoint y: 84, endPoint x: 230, endPoint y: 85, distance: 38.2
click at [230, 85] on p "1219433560" at bounding box center [249, 81] width 43 height 16
copy p "1219433560"
click at [481, 394] on textarea at bounding box center [466, 390] width 463 height 23
click at [437, 387] on textarea at bounding box center [466, 390] width 463 height 23
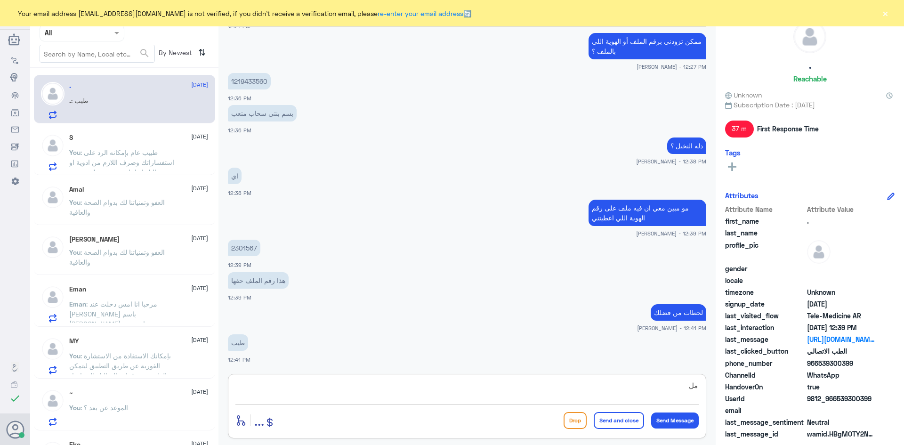
type textarea "م"
type textarea "ف"
type textarea "تم تحديث ملفها"
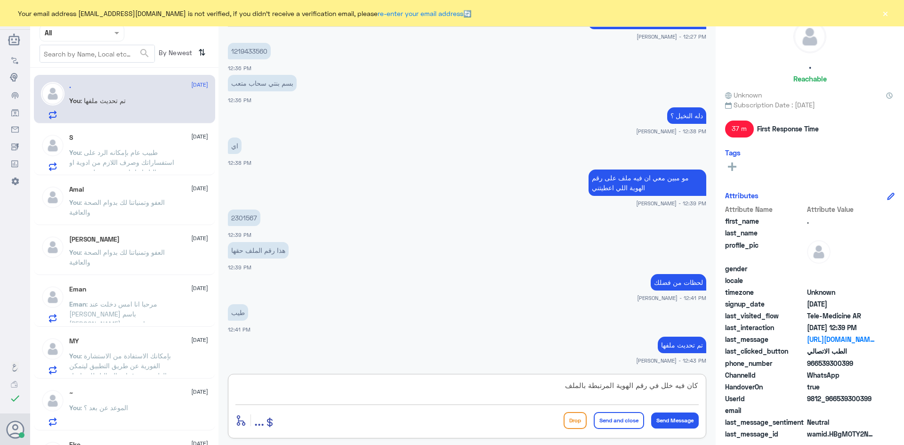
type textarea "كان فيه خلل في رقم الهوية المرتبطة بالملف"
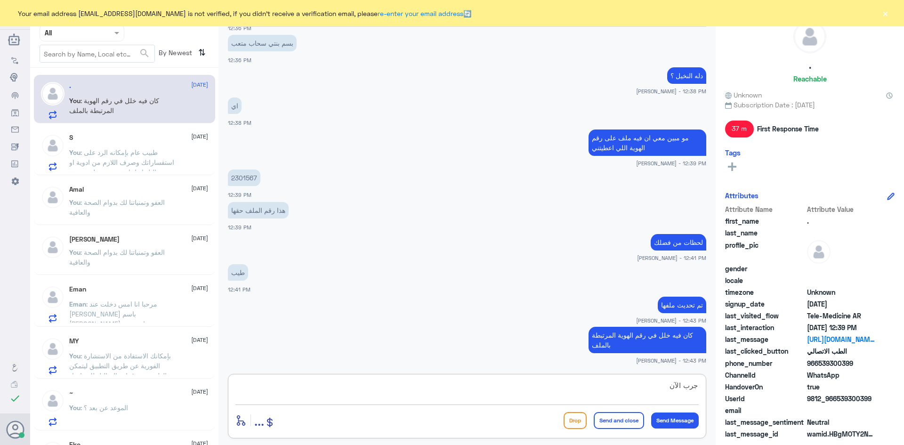
type textarea "جرب الآن"
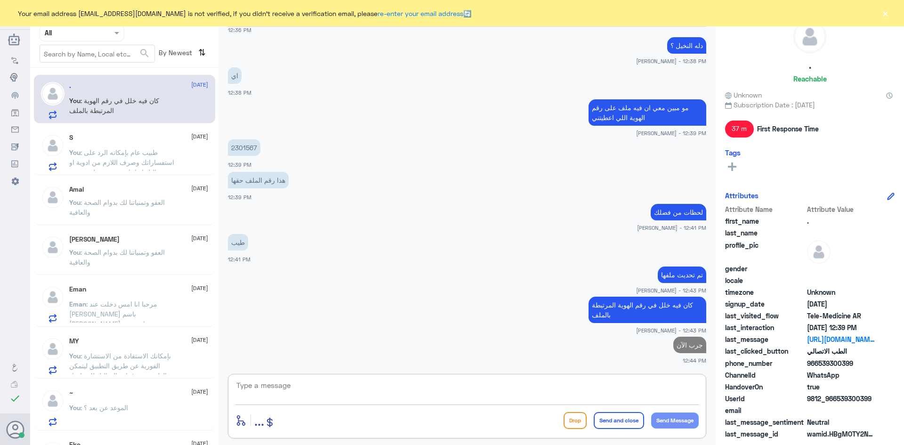
click at [142, 156] on span ": طبيب عام بإمكانه الرد على استفساراتك وصرف اللازم من ادوية او تحاليل او اجازة …" at bounding box center [121, 167] width 105 height 38
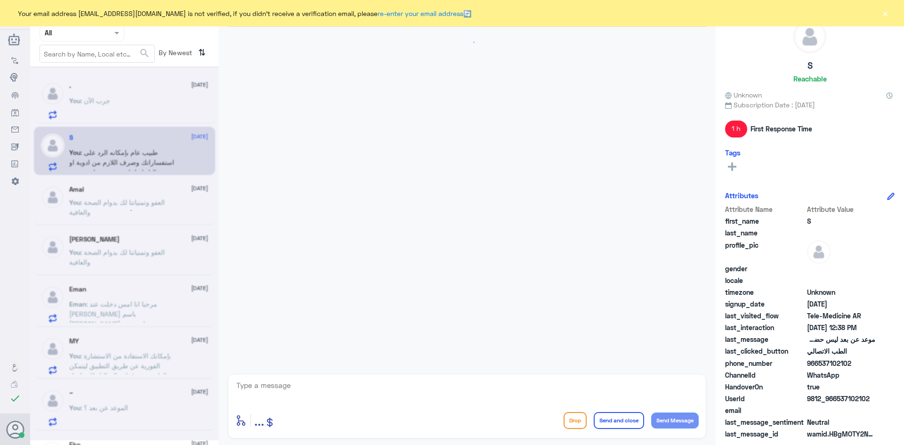
scroll to position [381, 0]
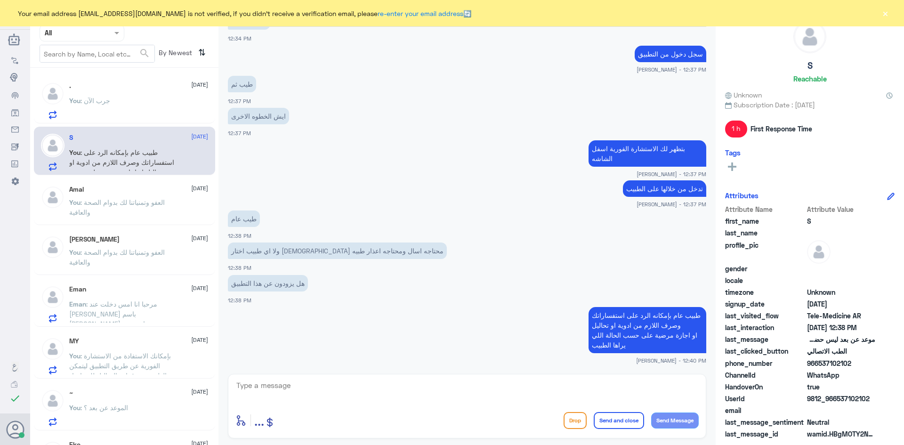
click at [883, 15] on button "×" at bounding box center [885, 12] width 9 height 9
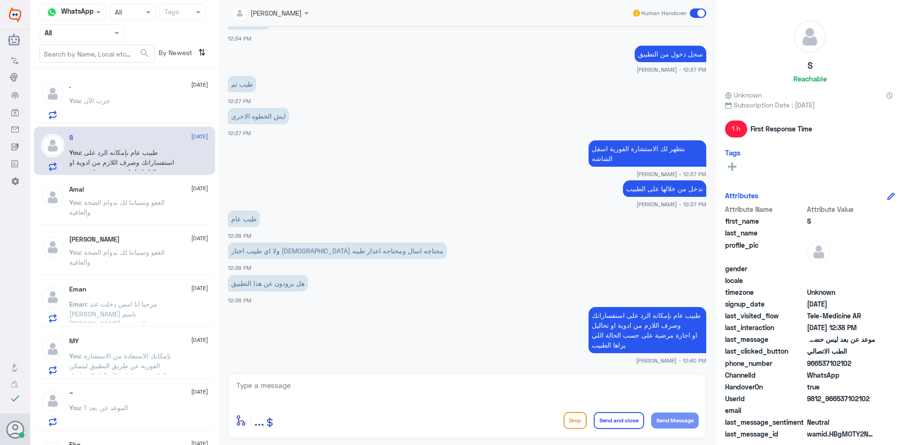
click at [695, 13] on span at bounding box center [698, 12] width 16 height 9
click at [0, 0] on input "checkbox" at bounding box center [0, 0] width 0 height 0
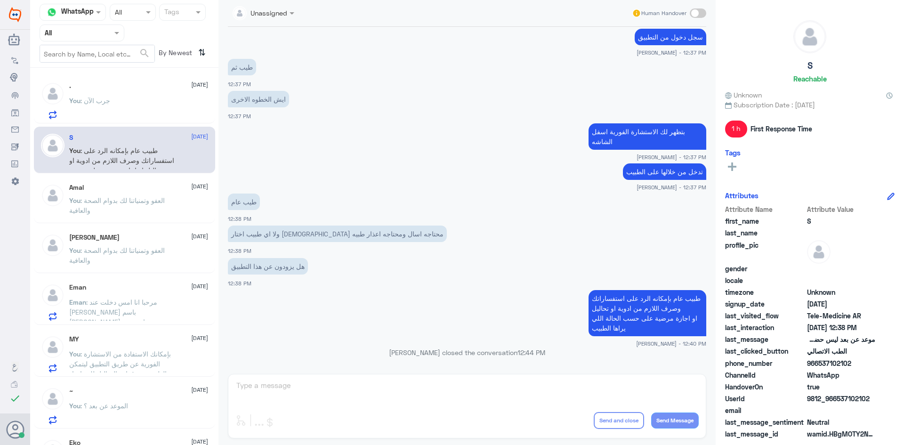
click at [122, 247] on span ": العفو وتمنياتنا لك بدوام الصحة والعافية" at bounding box center [117, 255] width 96 height 18
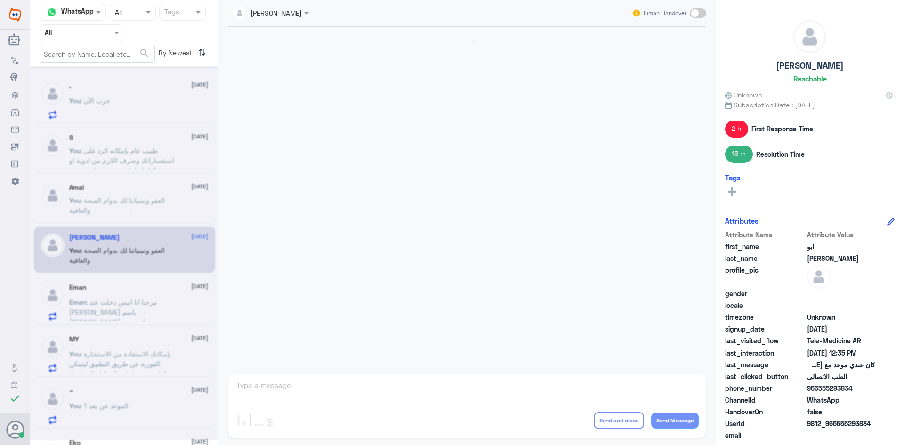
scroll to position [454, 0]
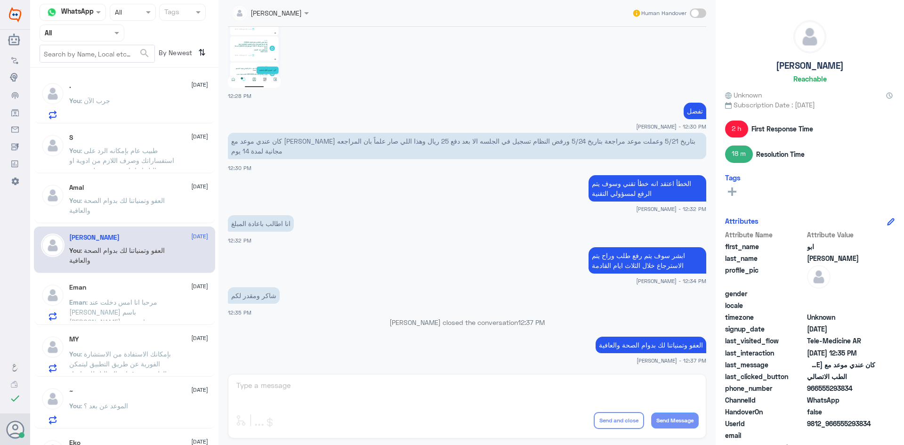
click at [132, 201] on span ": العفو وتمنياتنا لك بدوام الصحة والعافية" at bounding box center [117, 205] width 96 height 18
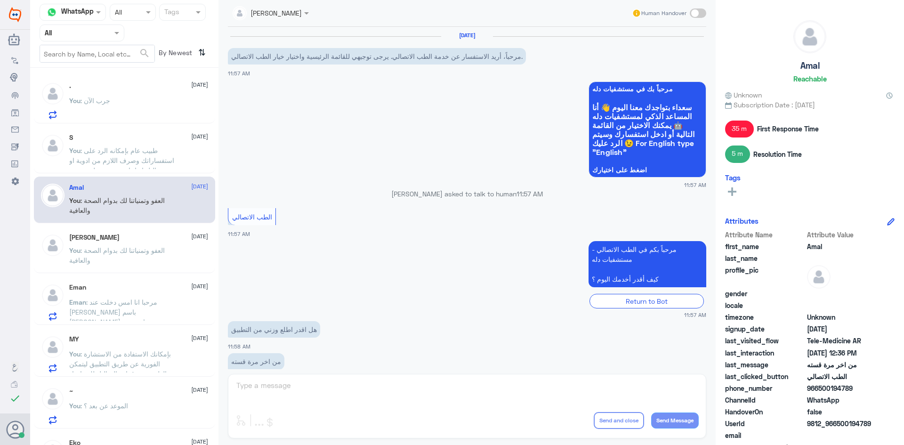
scroll to position [404, 0]
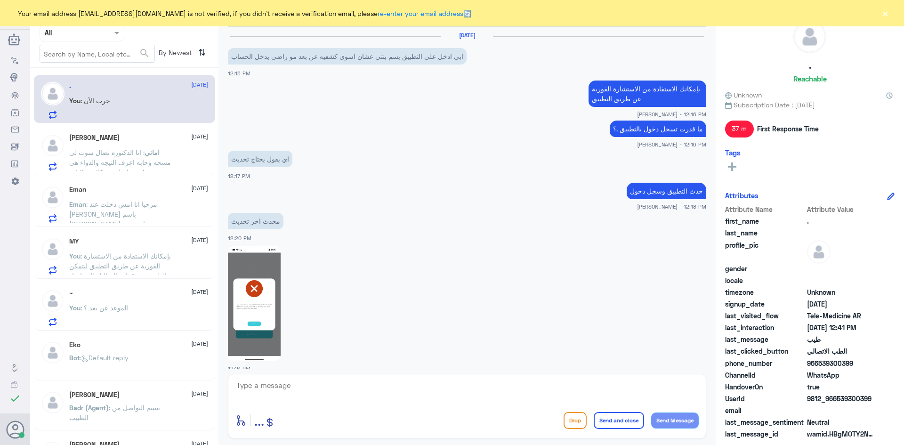
scroll to position [443, 0]
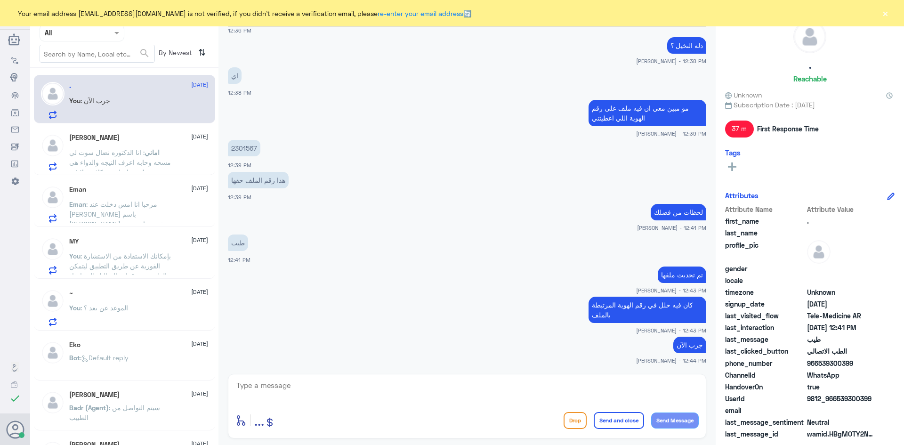
click at [169, 148] on p "اماني : انا الدكتوره نضال سوت لي مسحه وحابه اعرف النيجه والدواء هي وصفت لي تحام…" at bounding box center [122, 159] width 106 height 24
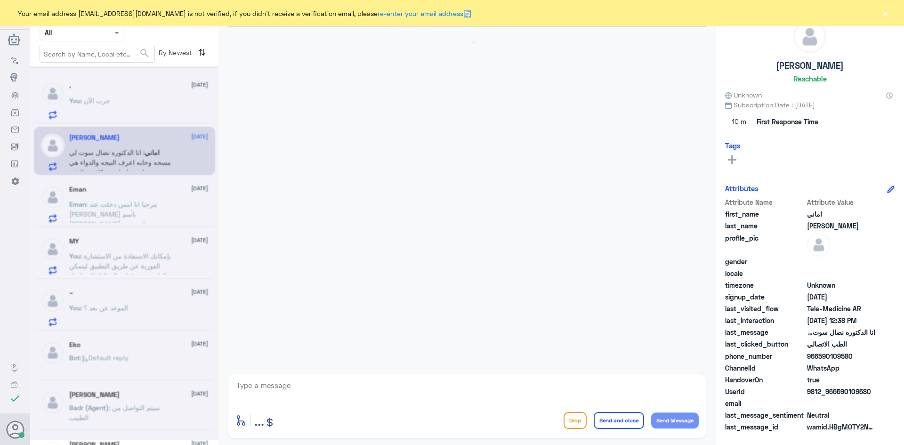
scroll to position [913, 0]
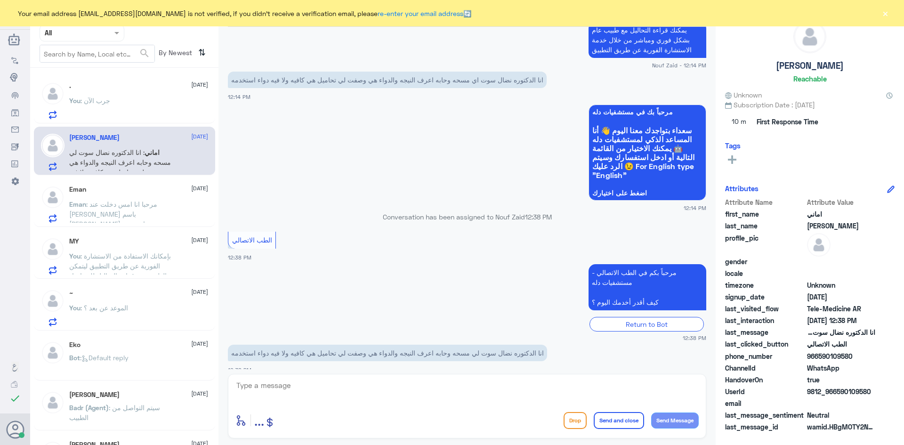
click at [302, 389] on textarea at bounding box center [466, 390] width 463 height 23
paste textarea "مرحبا معك [PERSON_NAME] من الطب الاتصالي"
type textarea "مرحبا معك [PERSON_NAME] من الطب الاتصالي"
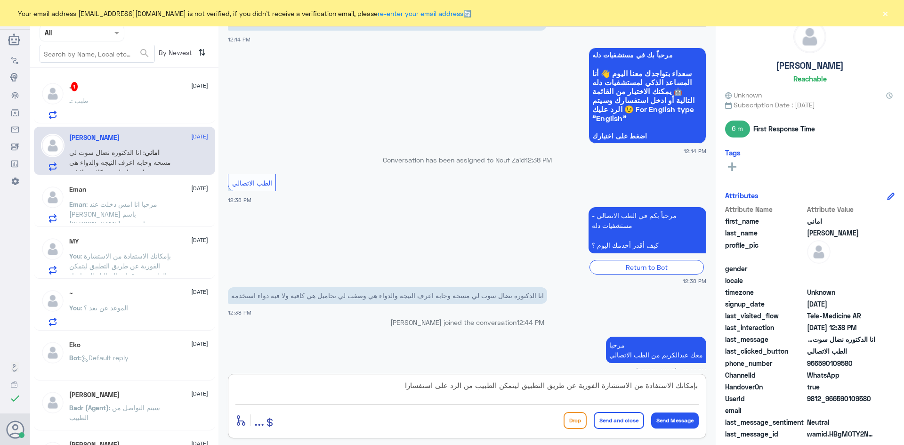
scroll to position [985, 0]
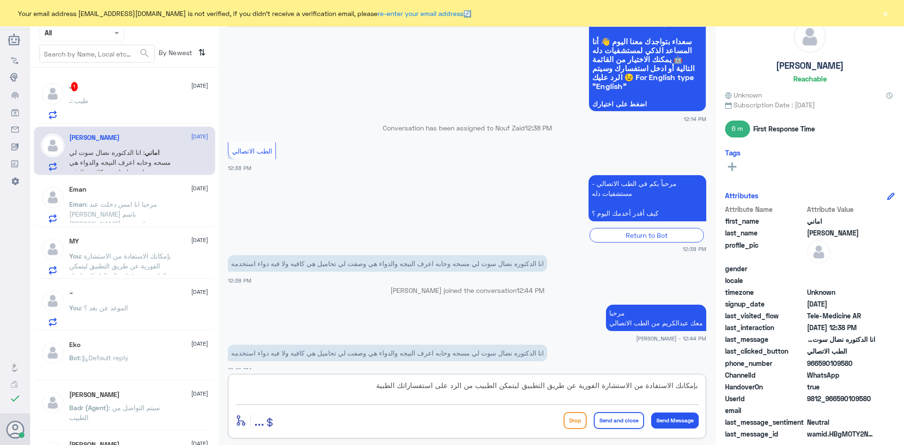
type textarea "بإمكانك الاستفادة من الاستشارة الفورية عن طريق التطبيق ليتمكن الطبيب من الرد عل…"
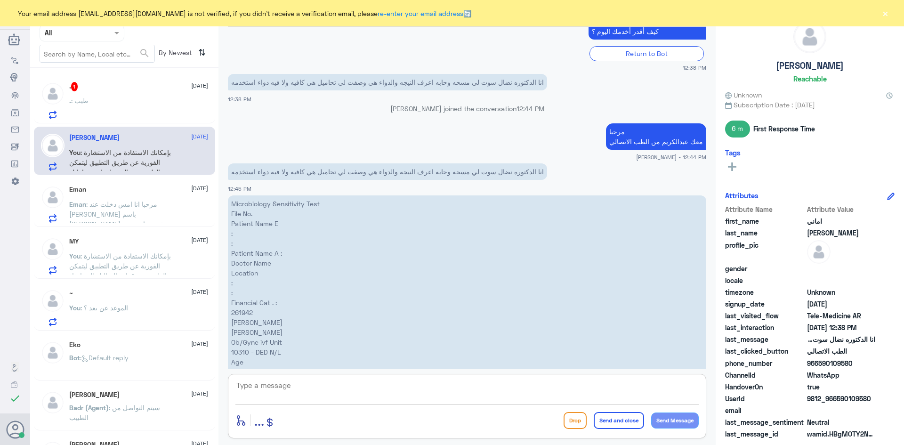
scroll to position [1133, 0]
click at [467, 395] on textarea at bounding box center [466, 390] width 463 height 23
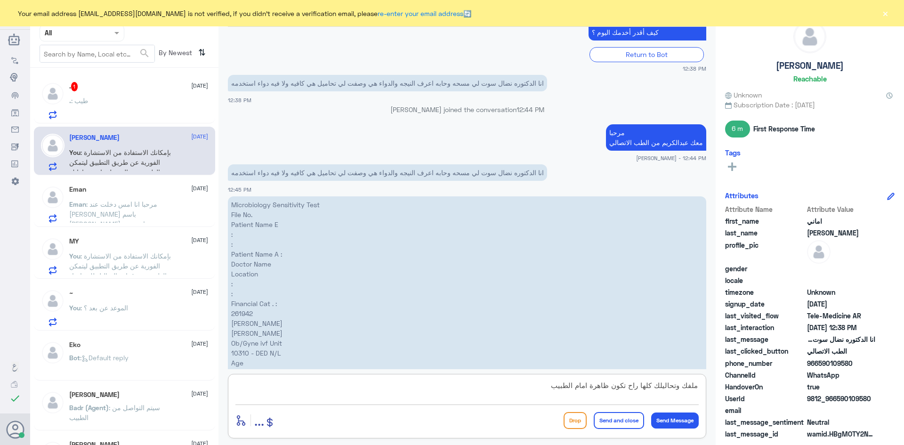
type textarea "ملفك وتحاليلك كلها راح تكون ظاهرة امام الطبيب"
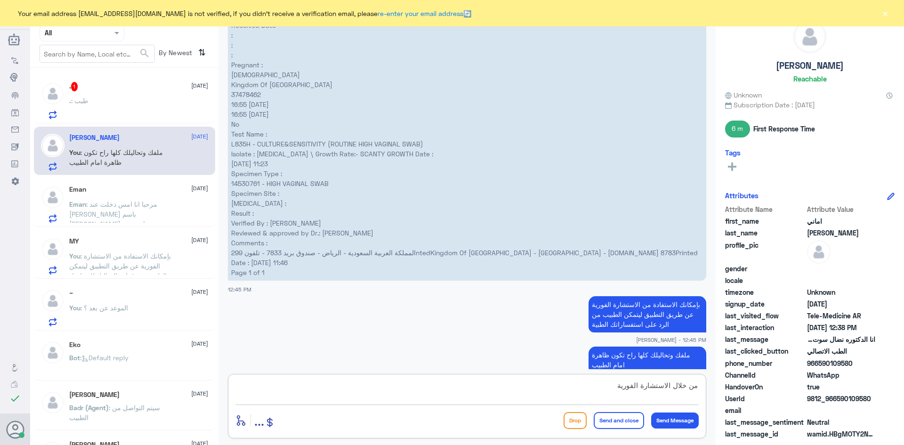
type textarea "من خلال الاستشارة الفورية"
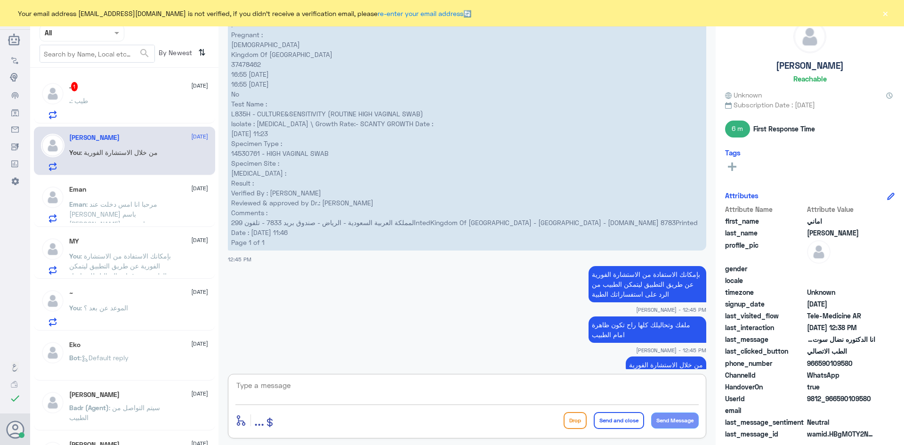
click at [116, 97] on div ". 1 19 August . : طيب" at bounding box center [138, 100] width 139 height 37
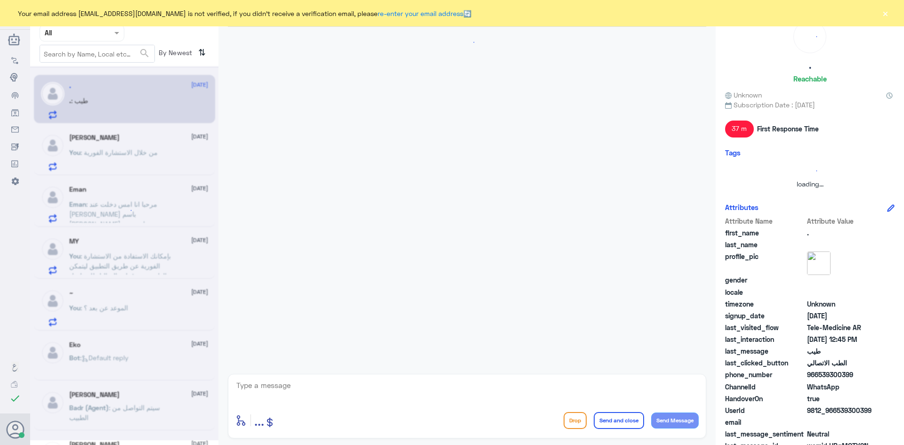
scroll to position [443, 0]
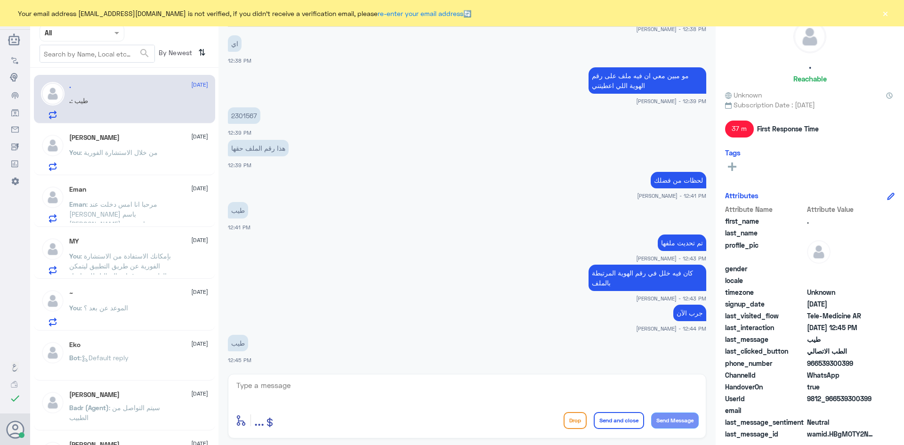
click at [180, 145] on div "اماني السديس 19 August You : من خلال الاستشارة الفورية" at bounding box center [138, 152] width 139 height 37
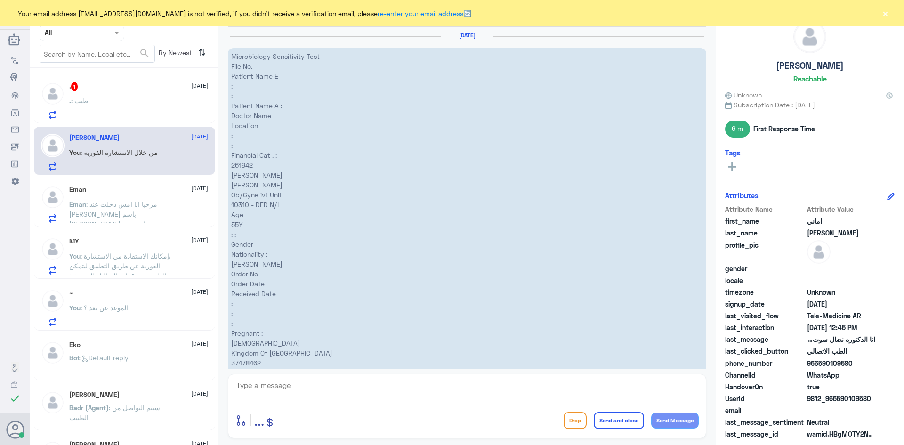
scroll to position [1357, 0]
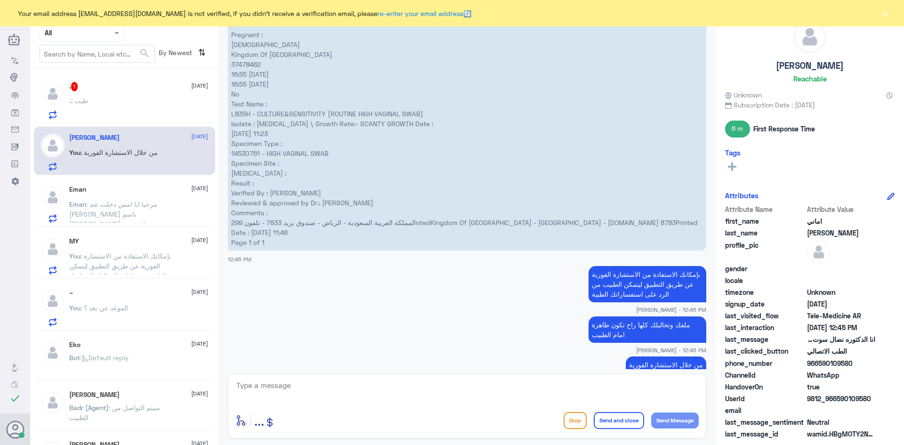
click at [162, 97] on div ". 1 19 August . : طيب" at bounding box center [138, 100] width 139 height 37
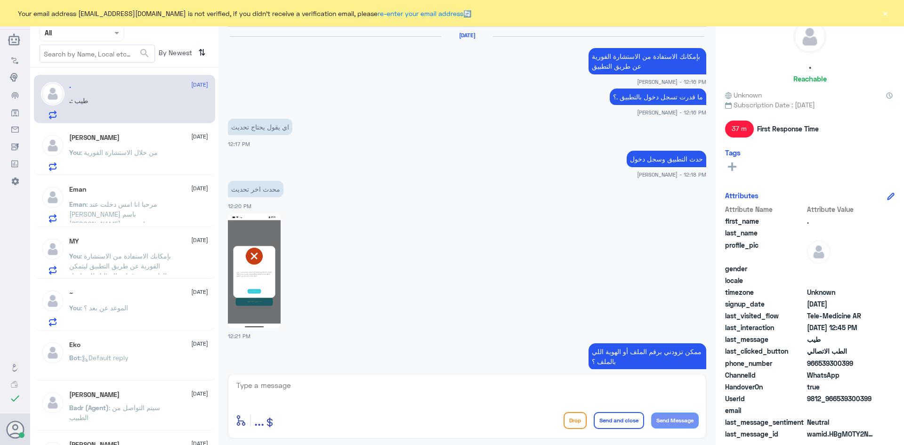
scroll to position [443, 0]
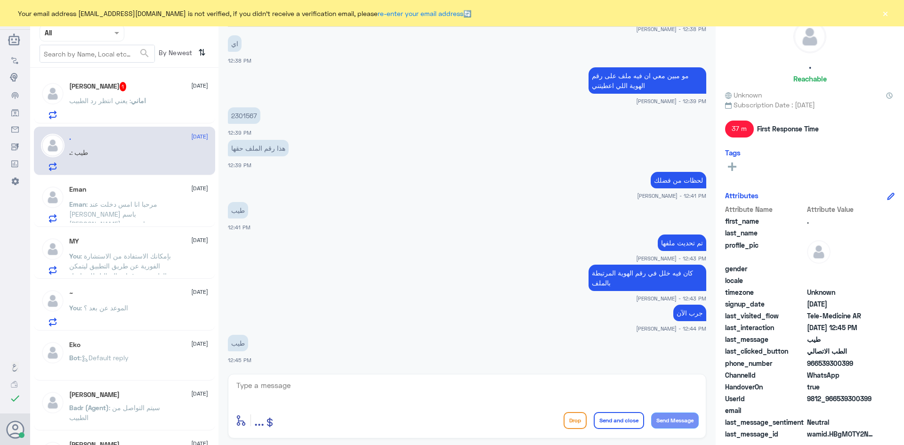
click at [164, 96] on div "اماني السديس 1 19 August اماني : يعني انتظر رد الطبيب" at bounding box center [138, 100] width 139 height 37
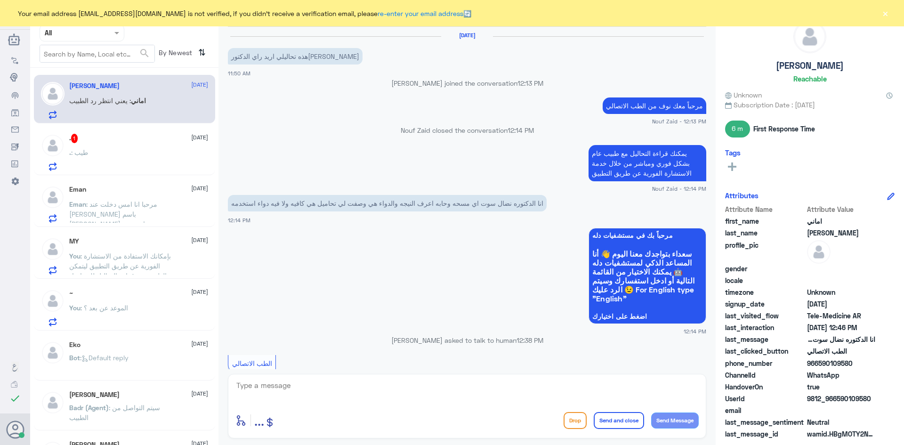
scroll to position [882, 0]
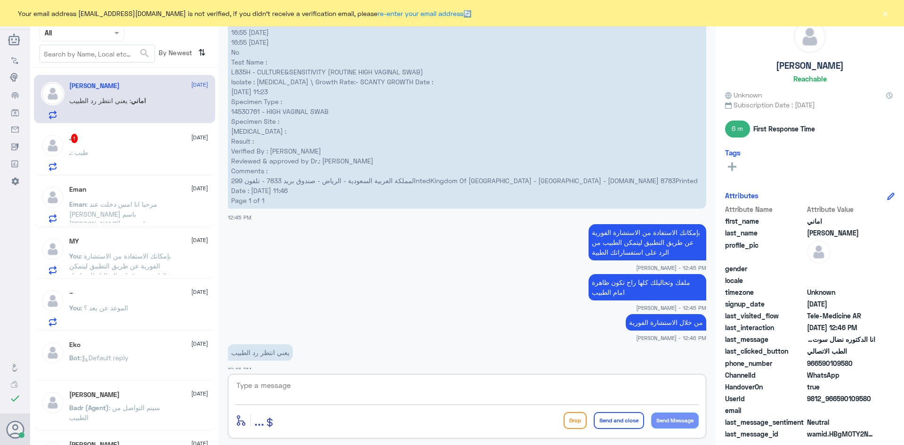
click at [336, 392] on textarea at bounding box center [466, 390] width 463 height 23
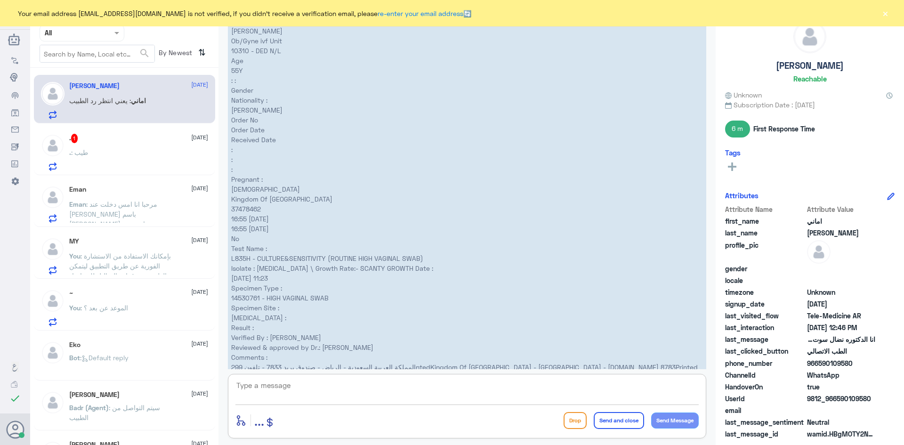
scroll to position [694, 0]
click at [885, 14] on button "×" at bounding box center [885, 12] width 9 height 9
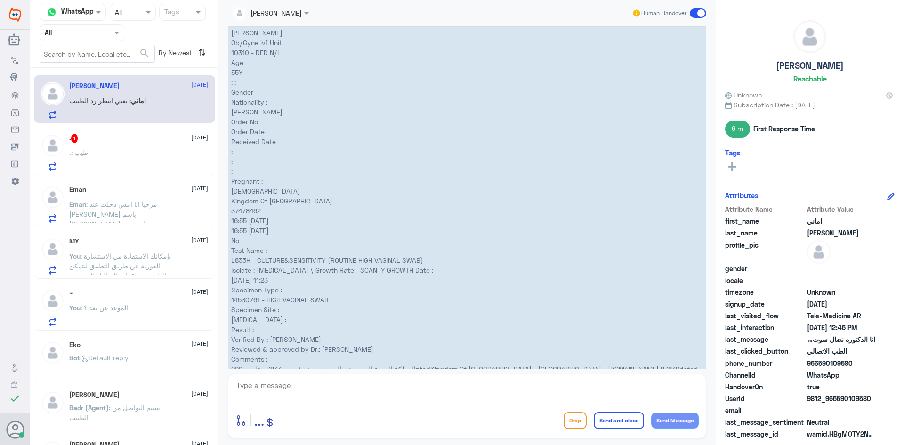
click at [117, 151] on div ". : طيب" at bounding box center [138, 160] width 139 height 21
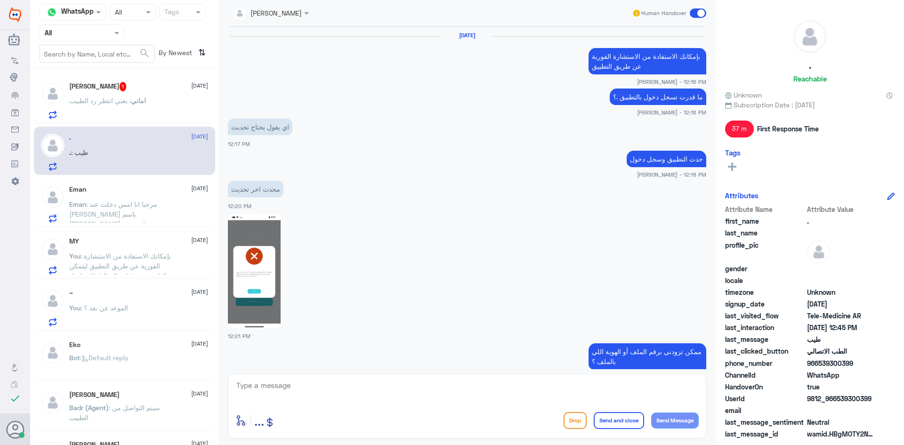
scroll to position [443, 0]
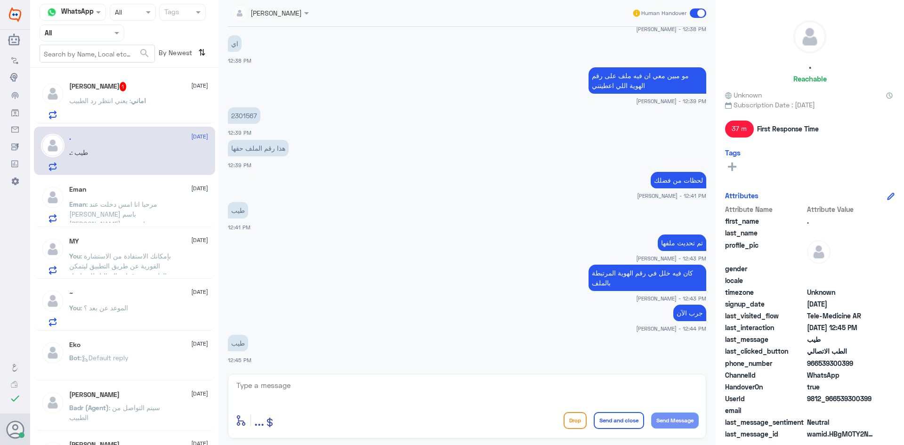
click at [149, 89] on div "اماني السديس 1 19 August" at bounding box center [138, 86] width 139 height 9
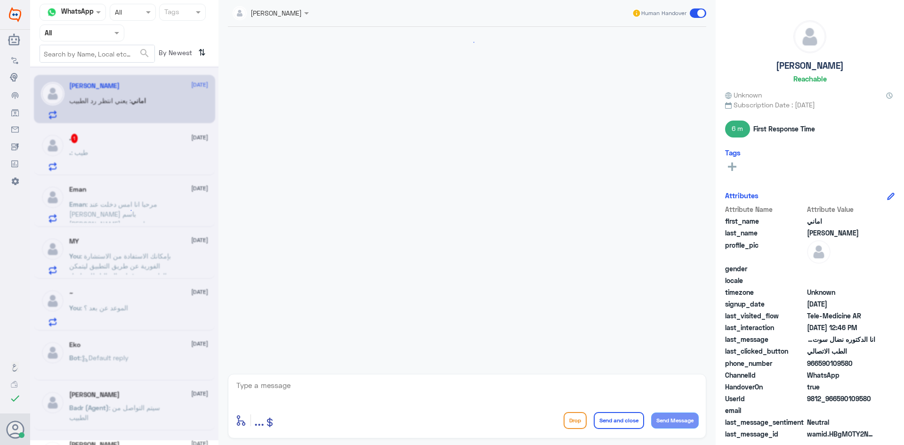
scroll to position [882, 0]
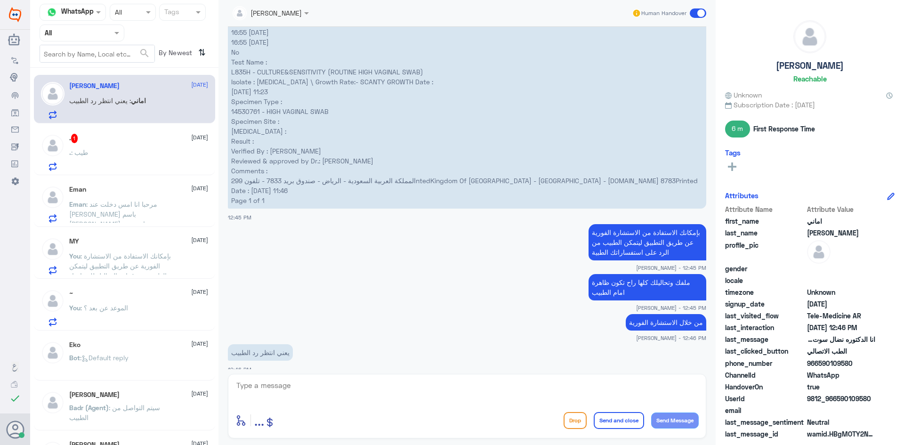
click at [142, 147] on div ". 1 19 August . : طيب" at bounding box center [138, 152] width 139 height 37
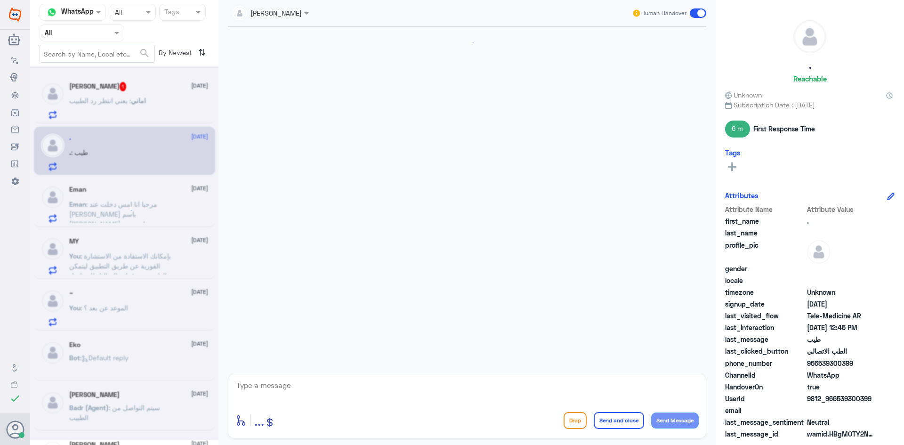
scroll to position [443, 0]
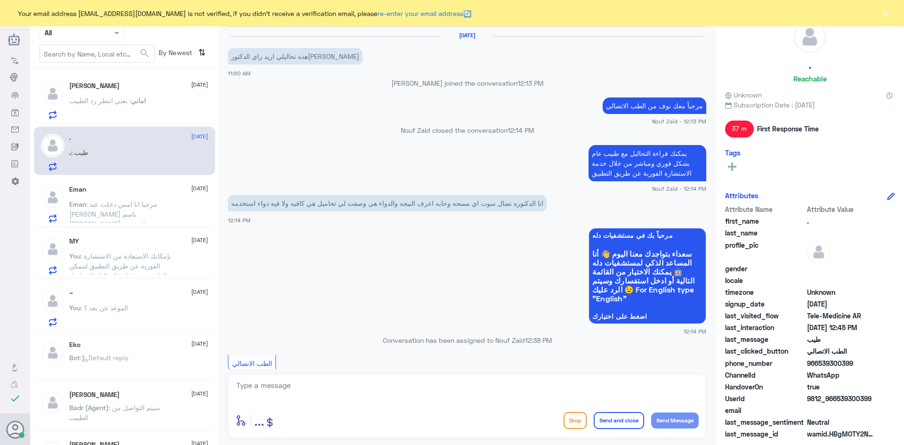
scroll to position [882, 0]
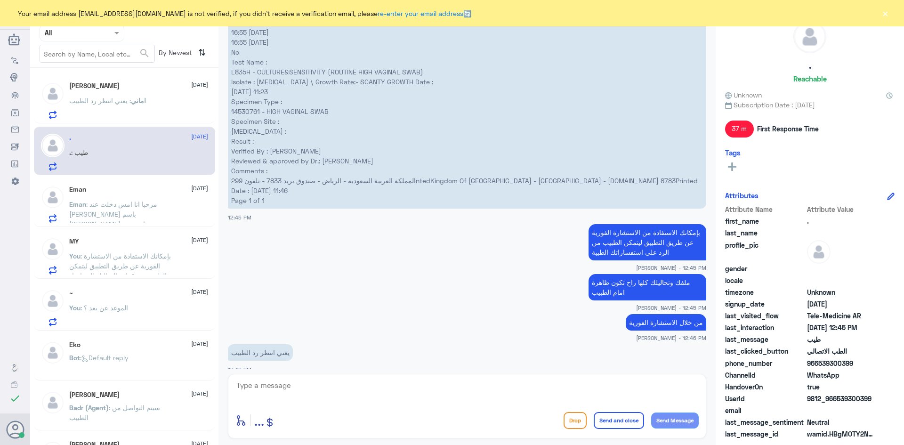
click at [166, 134] on div ". [DATE]" at bounding box center [138, 138] width 139 height 8
click at [178, 149] on div ". [DATE] . : طيب" at bounding box center [138, 152] width 139 height 37
click at [144, 88] on div "[PERSON_NAME] [DATE]" at bounding box center [138, 86] width 139 height 8
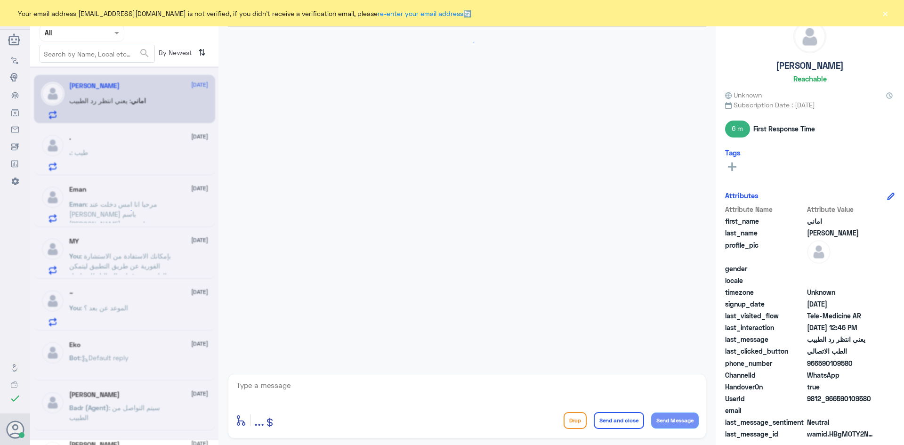
scroll to position [882, 0]
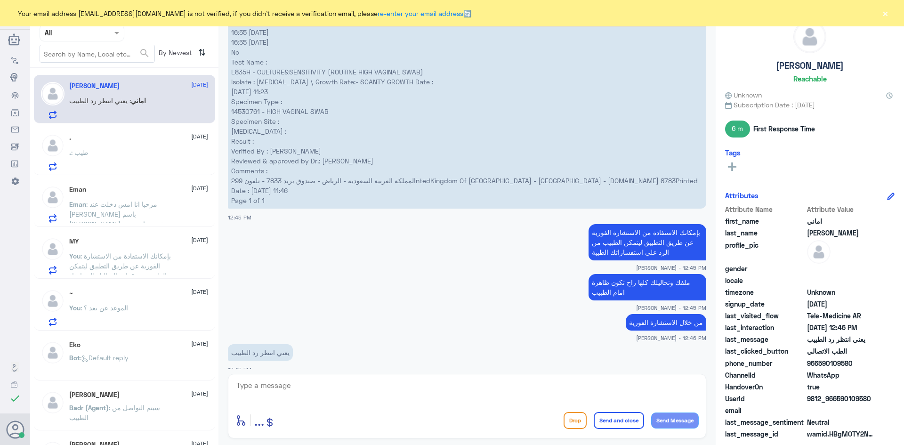
click at [883, 14] on button "×" at bounding box center [885, 12] width 9 height 9
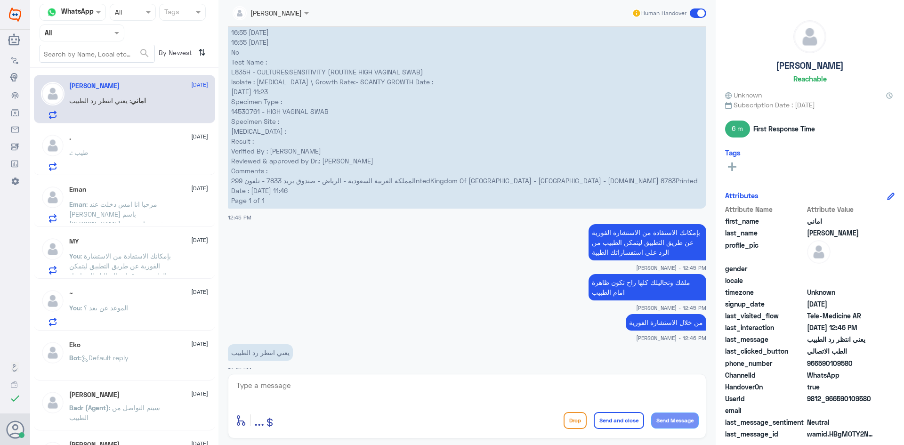
click at [693, 9] on span at bounding box center [698, 12] width 16 height 9
click at [0, 0] on input "checkbox" at bounding box center [0, 0] width 0 height 0
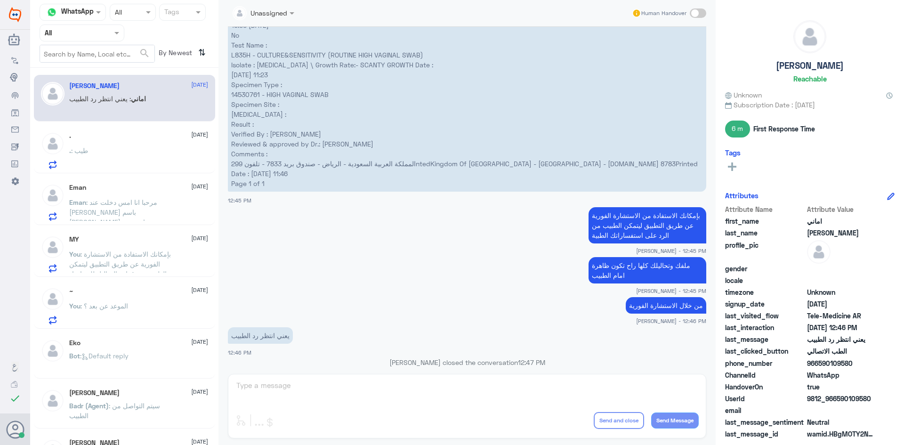
click at [122, 140] on div ". [DATE] . : طيب" at bounding box center [138, 150] width 139 height 37
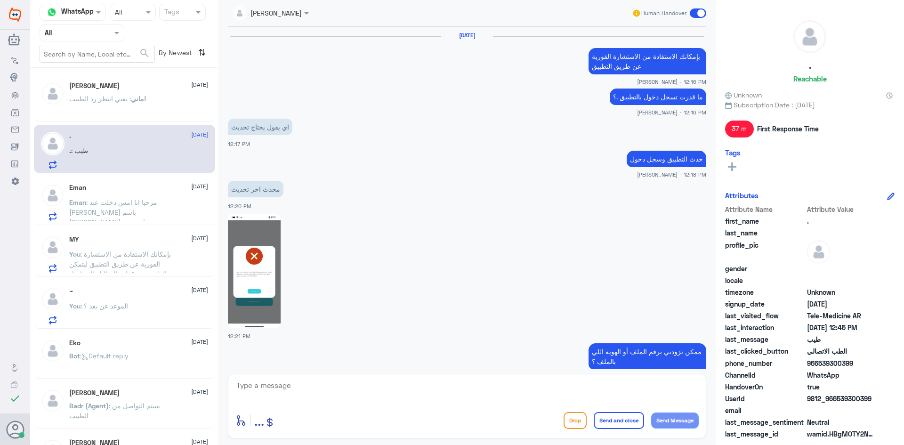
scroll to position [443, 0]
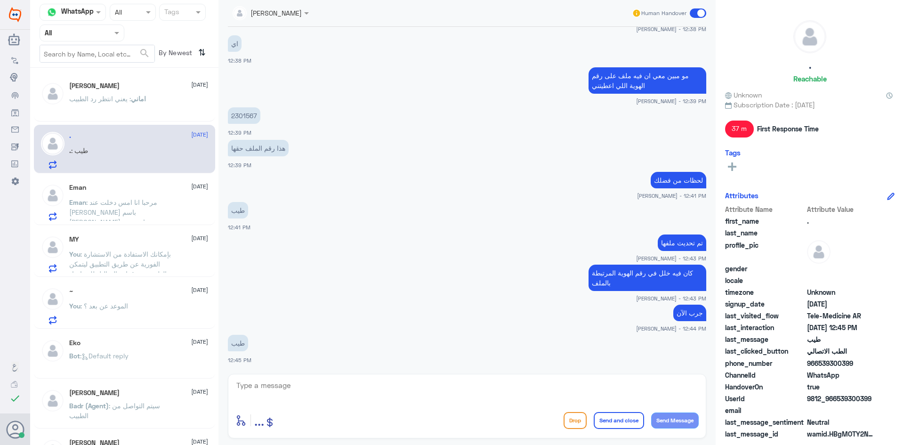
click at [694, 14] on span at bounding box center [698, 12] width 16 height 9
click at [0, 0] on input "checkbox" at bounding box center [0, 0] width 0 height 0
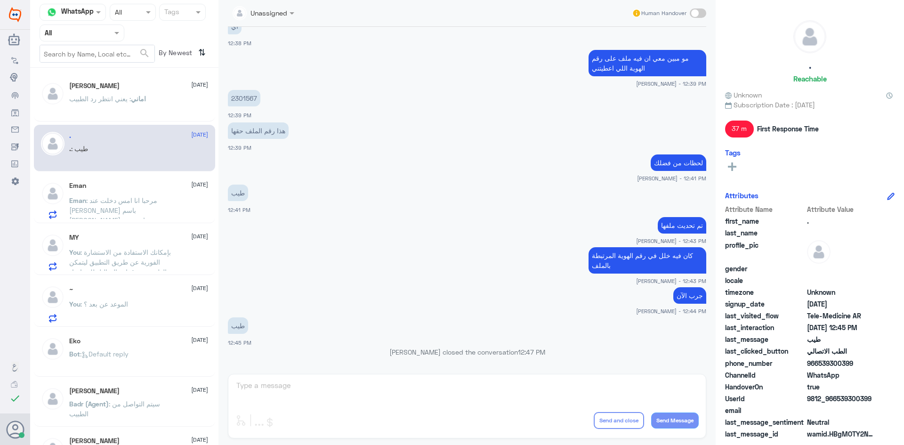
click at [172, 192] on div "Eman [DATE][PERSON_NAME] : مرحبا انا امس دخلت عند [PERSON_NAME] باسم [PERSON_NA…" at bounding box center [138, 200] width 139 height 37
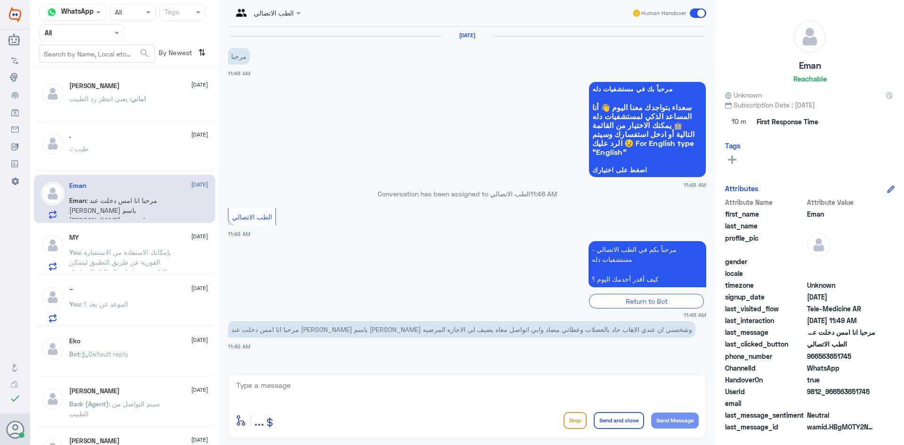
click at [328, 384] on textarea at bounding box center [466, 390] width 463 height 23
paste textarea "مرحبا معك [PERSON_NAME] من الطب الاتصالي"
type textarea "مرحبا معك [PERSON_NAME] من الطب الاتصالي"
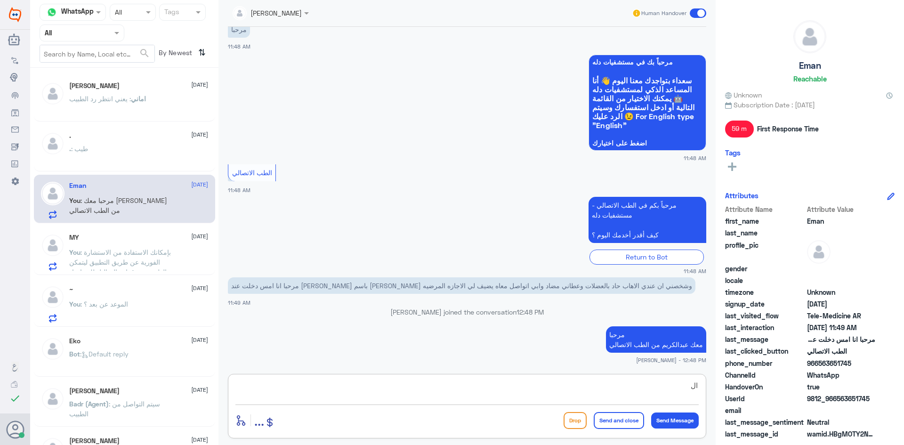
type textarea "ا"
click at [541, 391] on textarea at bounding box center [466, 390] width 463 height 23
paste textarea "بإمكانك التواصل مع قسم التقارير الطبية على الواتس 0550181732"
type textarea "بإمكانك التواصل مع قسم التقارير الطبية على الواتس 0550181732"
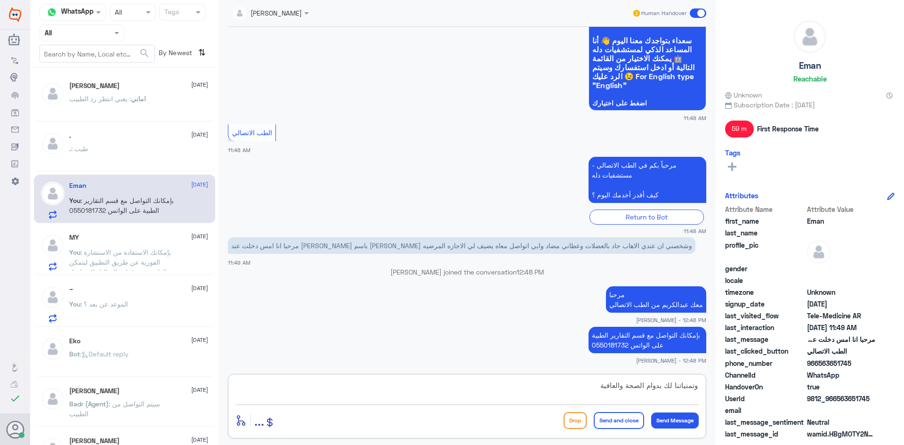
type textarea "وتمنياتنا لك بدوام الصحة والعافية"
click at [612, 416] on button "Send and close" at bounding box center [619, 420] width 50 height 17
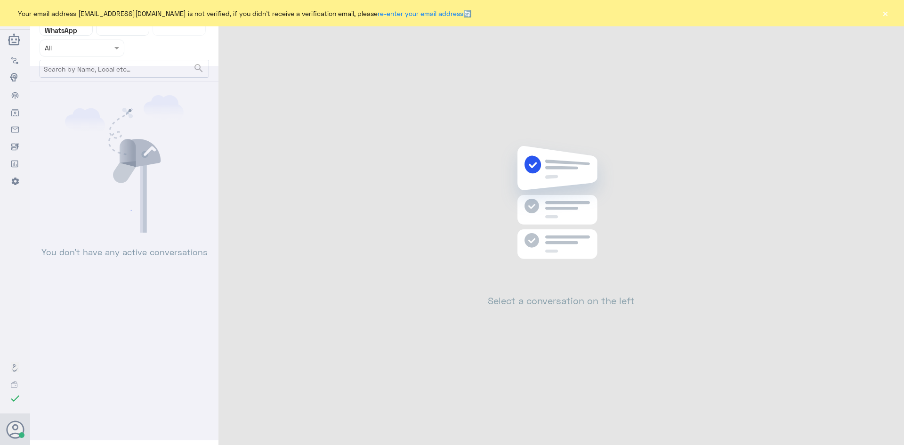
click at [884, 15] on button "×" at bounding box center [885, 12] width 9 height 9
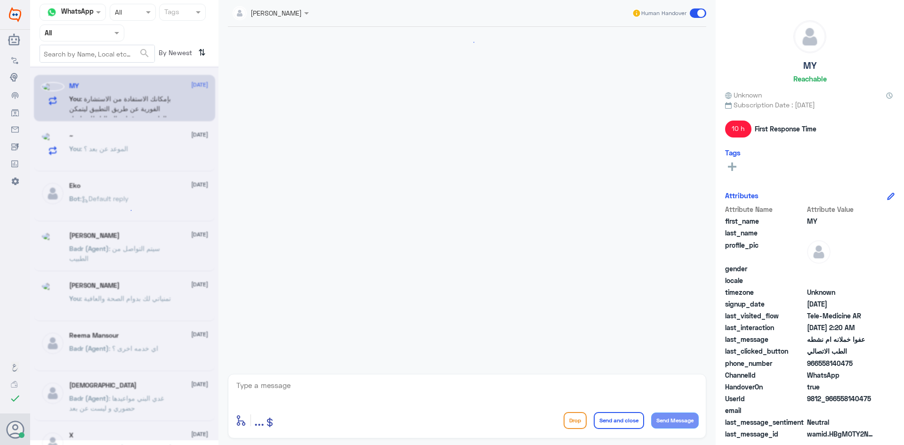
scroll to position [561, 0]
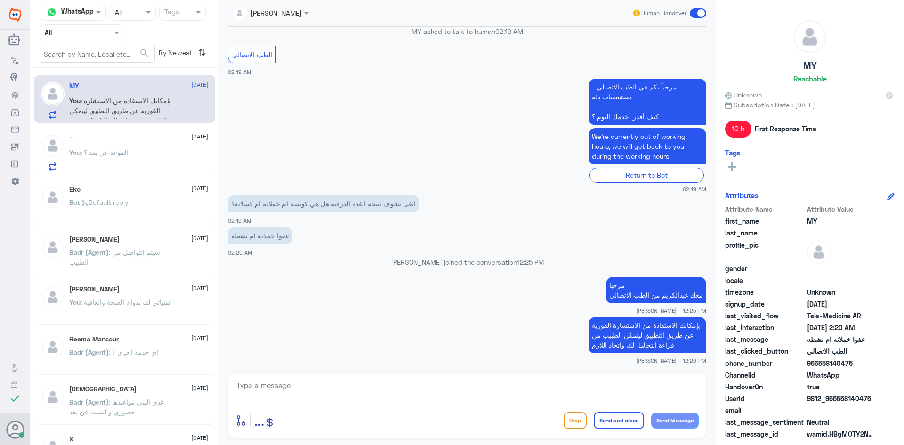
click at [694, 17] on span at bounding box center [698, 12] width 16 height 9
click at [0, 0] on input "checkbox" at bounding box center [0, 0] width 0 height 0
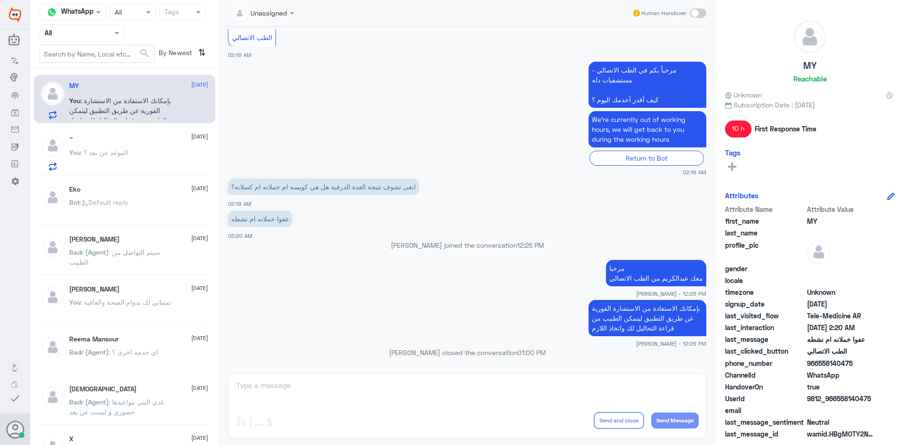
click at [185, 152] on div "You : الموعد عن بعد ؟" at bounding box center [138, 160] width 139 height 21
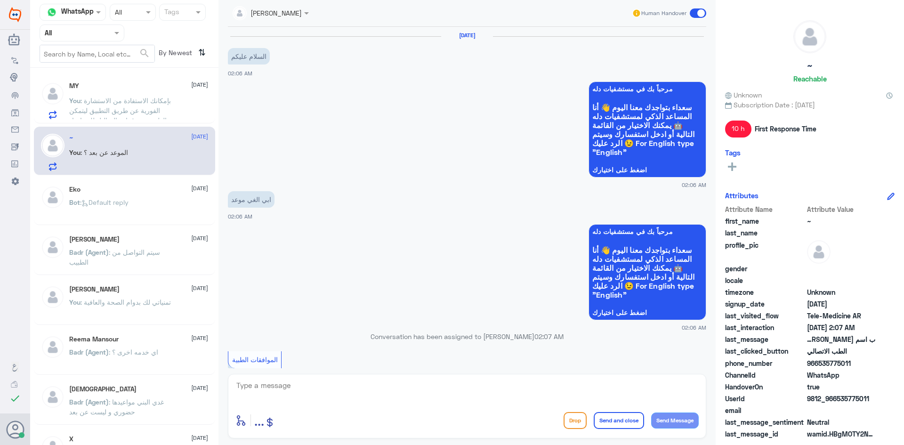
scroll to position [700, 0]
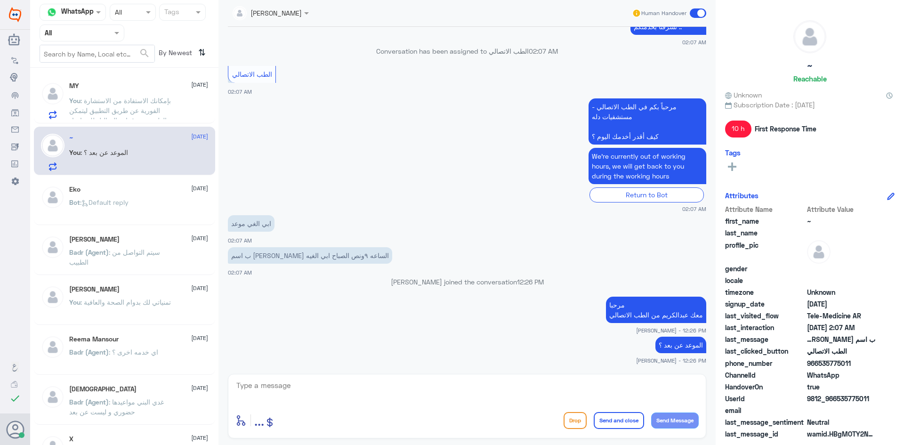
click at [694, 11] on span at bounding box center [698, 12] width 16 height 9
click at [0, 0] on input "checkbox" at bounding box center [0, 0] width 0 height 0
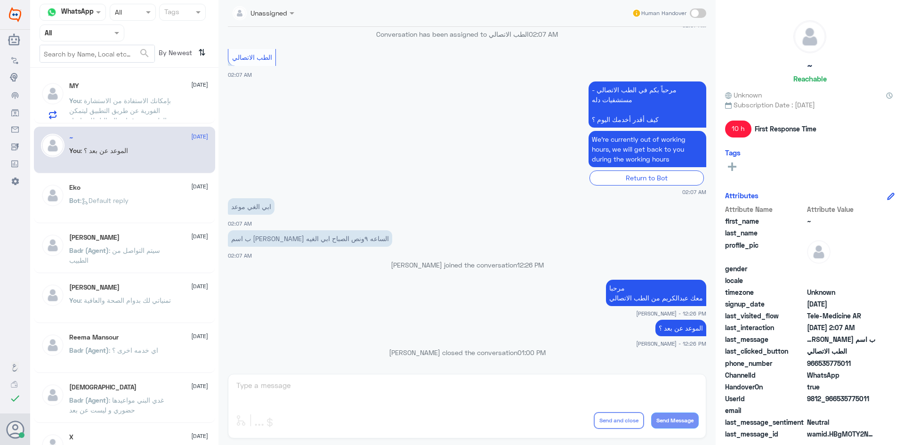
click at [137, 210] on div "Bot : Default reply" at bounding box center [138, 208] width 139 height 21
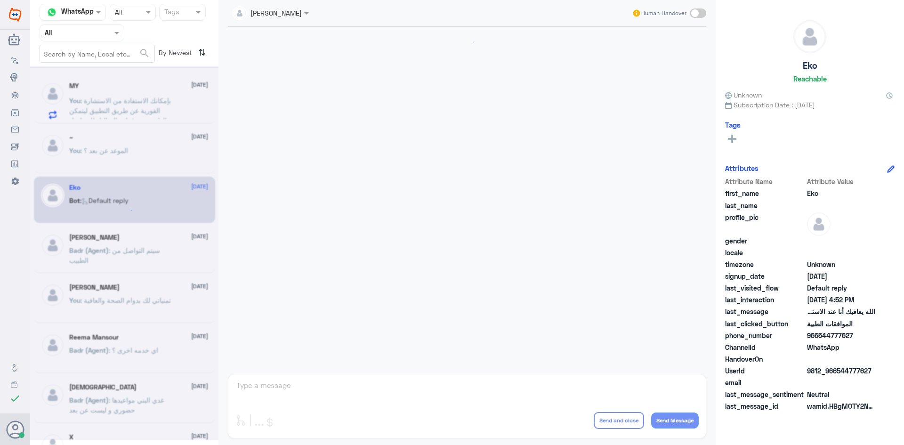
scroll to position [899, 0]
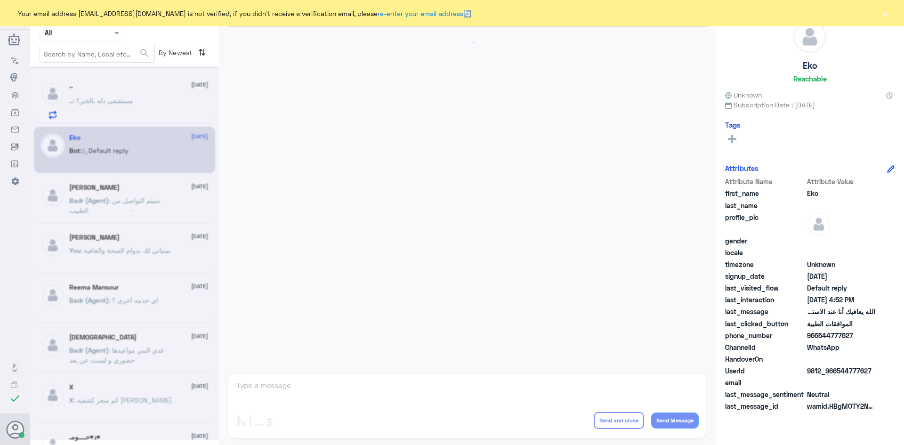
scroll to position [129, 0]
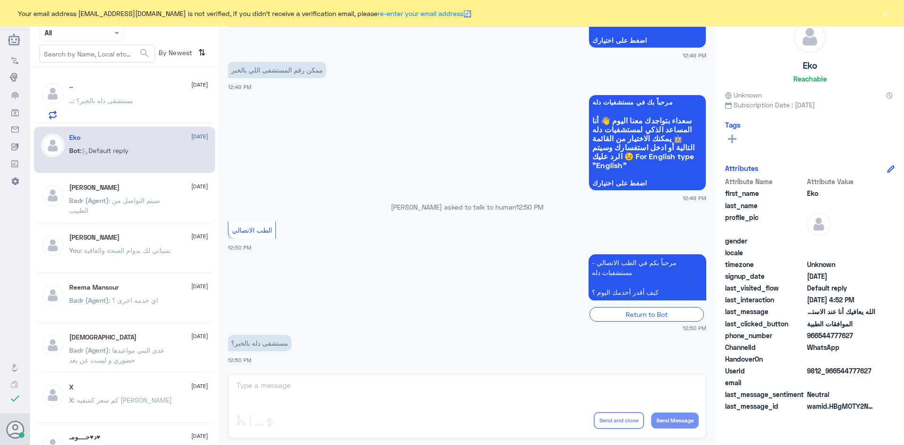
click at [152, 113] on div "Channel WhatsApp Status × All Tags Agent Filter All search By Newest ⇅ .. 19 Au…" at bounding box center [124, 224] width 188 height 448
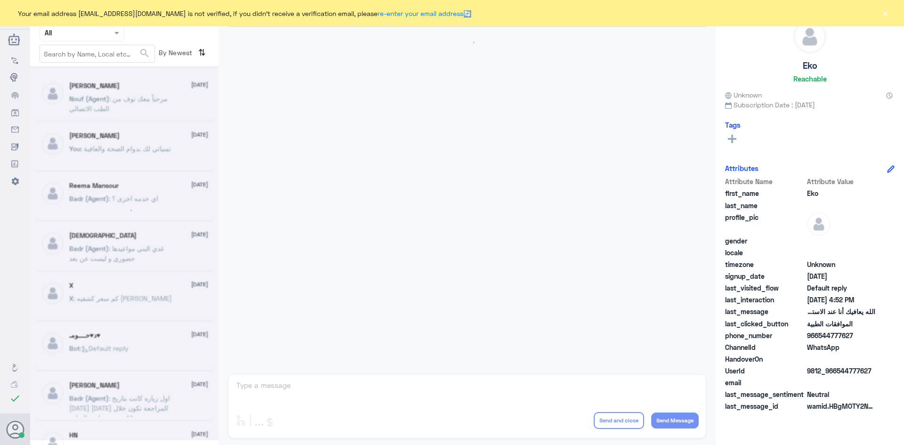
scroll to position [899, 0]
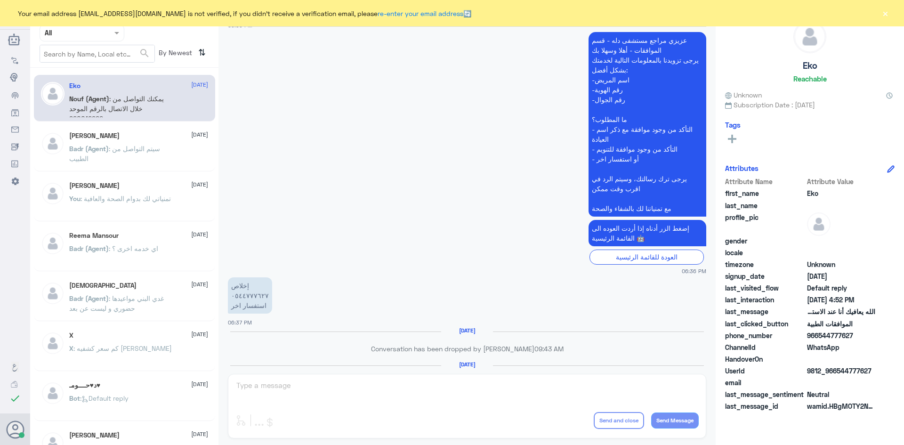
scroll to position [899, 0]
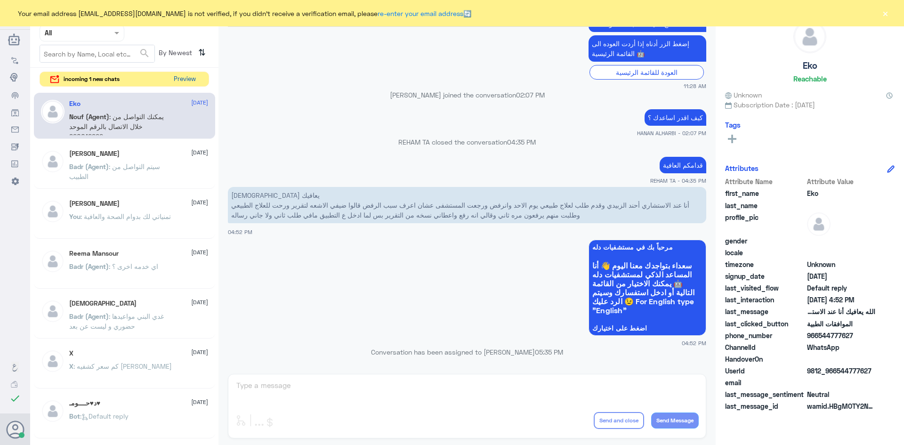
click at [179, 82] on button "Preview" at bounding box center [184, 79] width 29 height 15
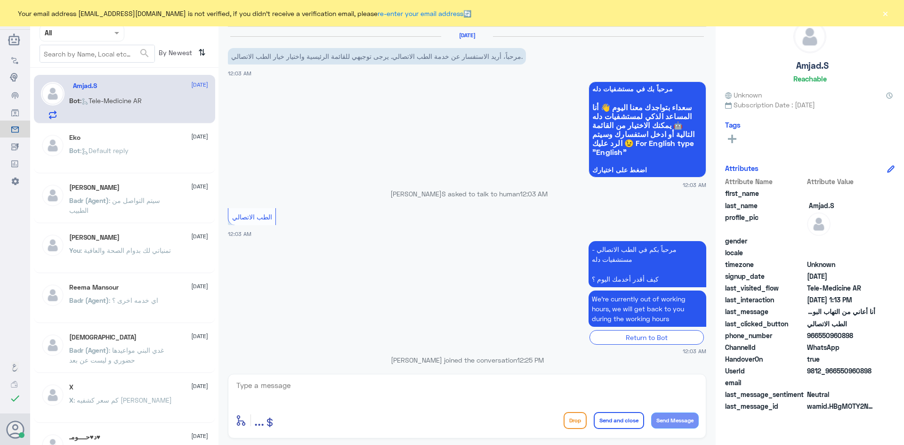
scroll to position [338, 0]
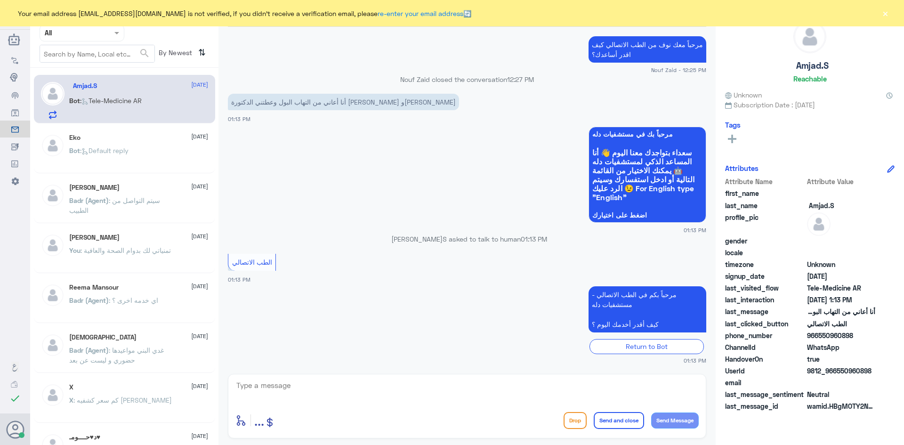
click at [314, 402] on div at bounding box center [466, 391] width 463 height 25
click at [310, 392] on textarea at bounding box center [466, 390] width 463 height 23
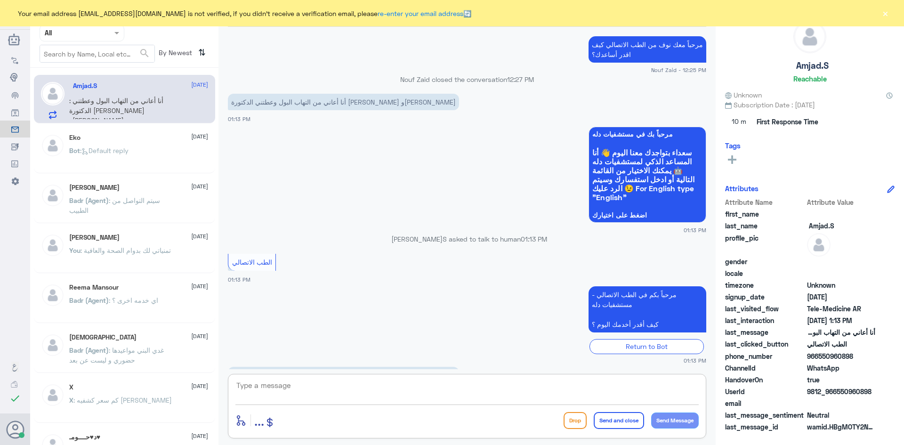
scroll to position [370, 0]
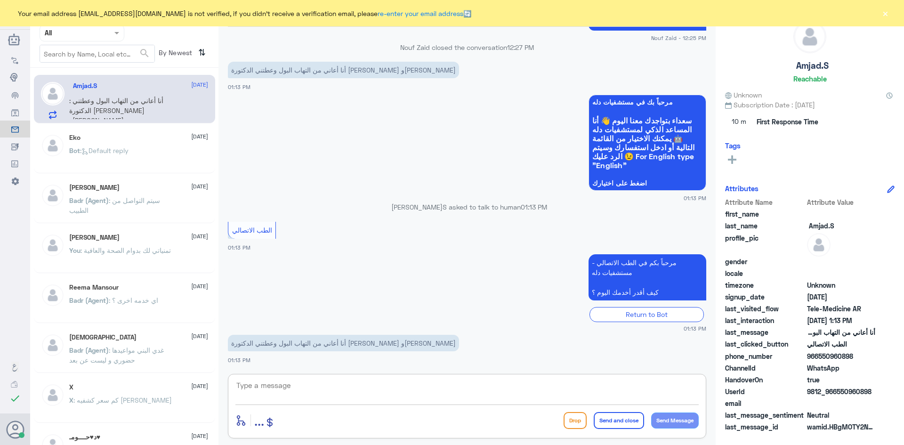
paste textarea "مرحبا معك عبدالكريم من الطب الاتصالي"
type textarea "مرحبا معك عبدالكريم من الطب الاتصالي"
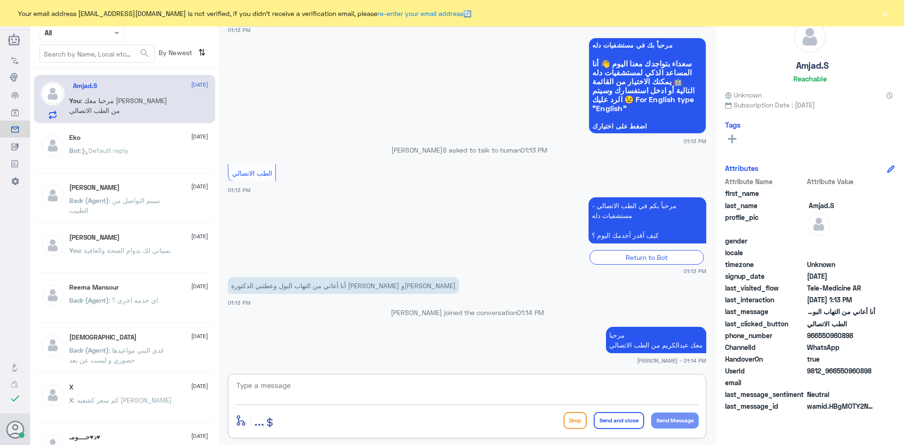
click at [535, 388] on textarea at bounding box center [466, 390] width 463 height 23
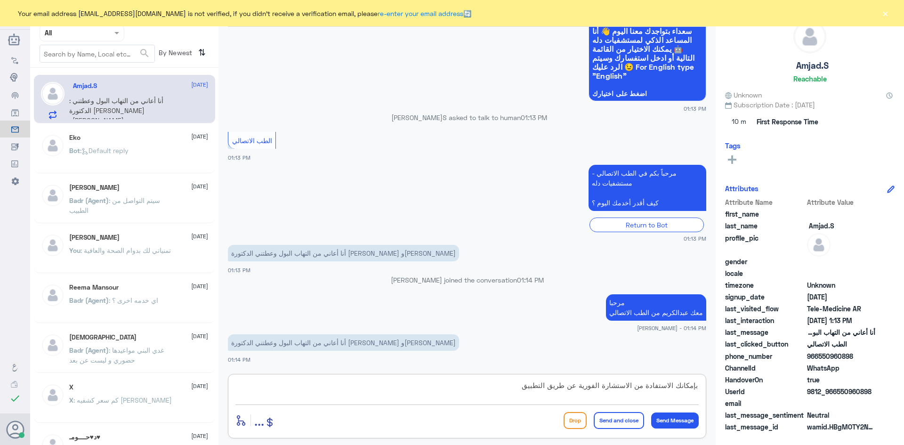
scroll to position [475, 0]
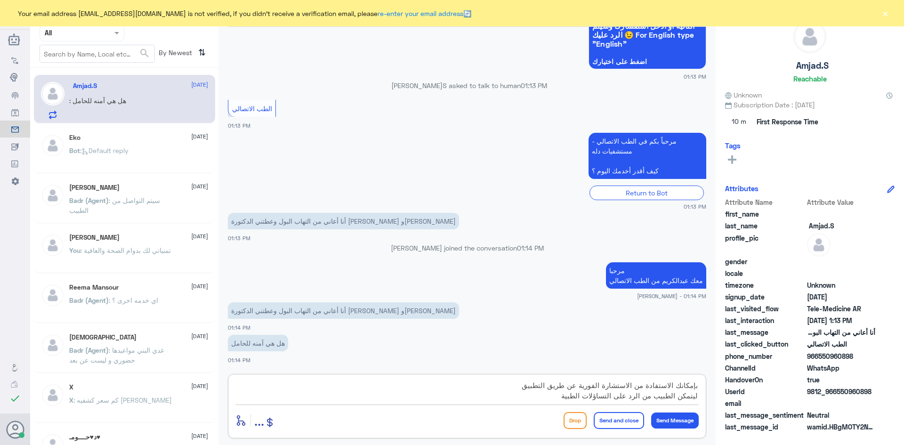
type textarea "بإمكانك الاستفادة من الاستشارة الفورية عن طريق التطبيق ليتمكن الطبيب من الرد عل…"
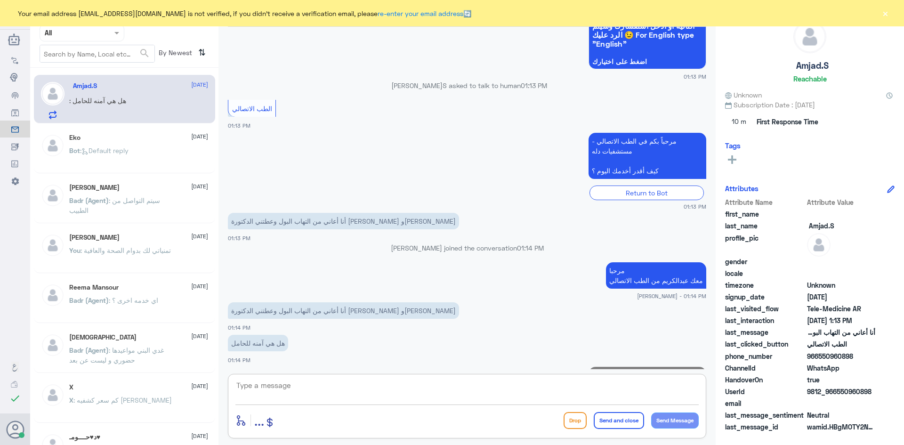
scroll to position [534, 0]
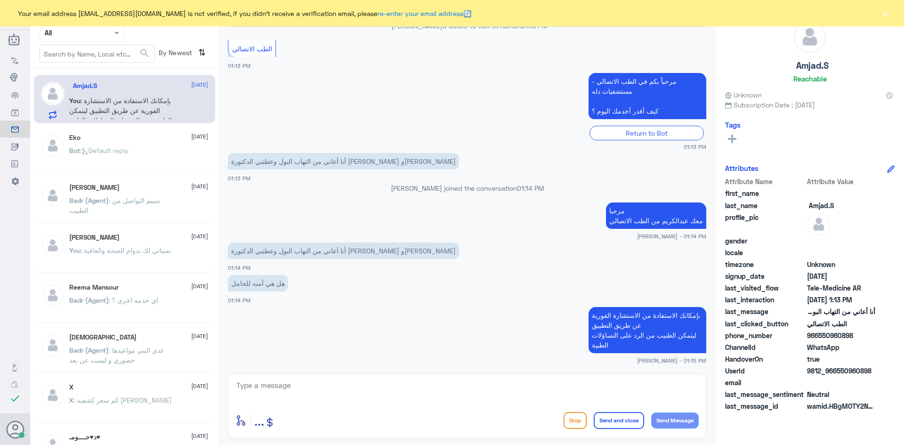
click at [882, 10] on button "×" at bounding box center [885, 12] width 9 height 9
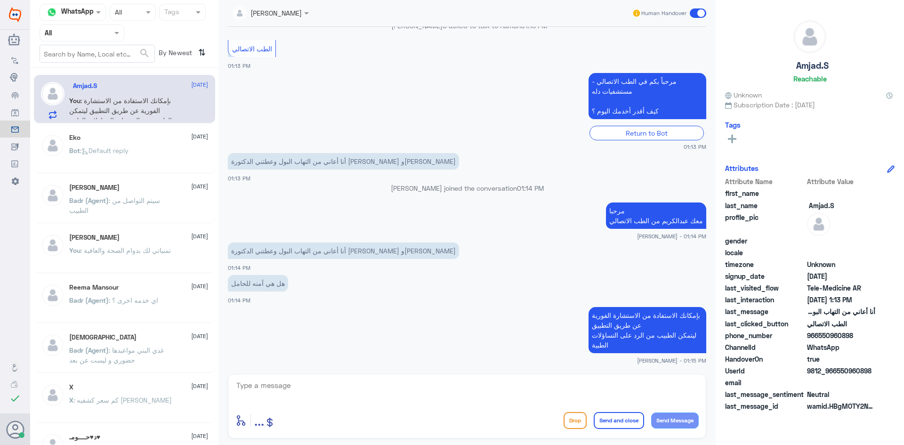
click at [691, 14] on span at bounding box center [698, 12] width 16 height 9
click at [0, 0] on input "checkbox" at bounding box center [0, 0] width 0 height 0
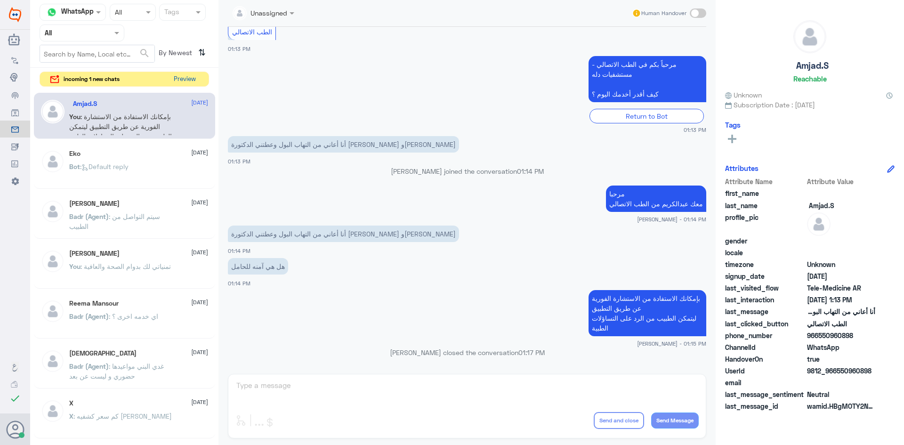
click at [173, 79] on button "Preview" at bounding box center [184, 79] width 29 height 15
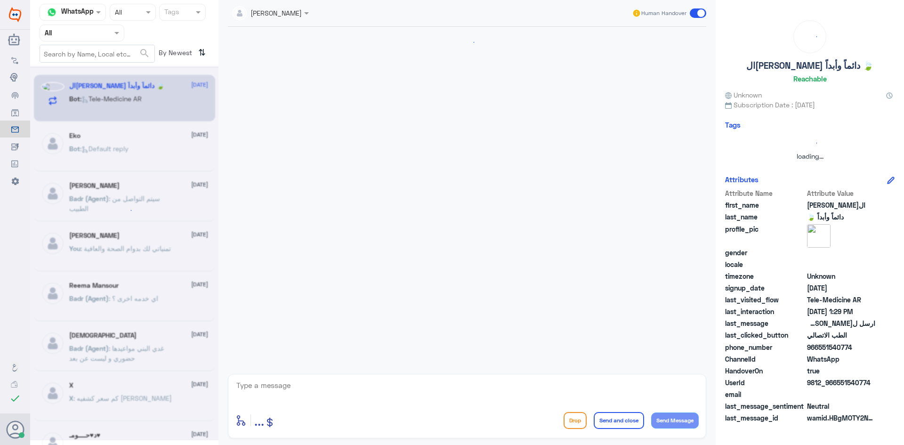
scroll to position [445, 0]
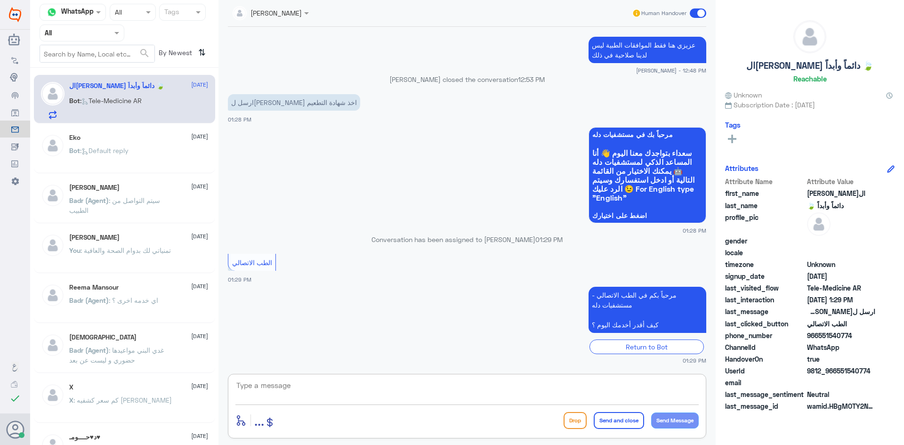
click at [385, 389] on textarea at bounding box center [466, 390] width 463 height 23
paste textarea "مرحبا معك عبدالكريم من الطب الاتصالي"
type textarea "مرحبا معك عبدالكريم من الطب الاتصالي"
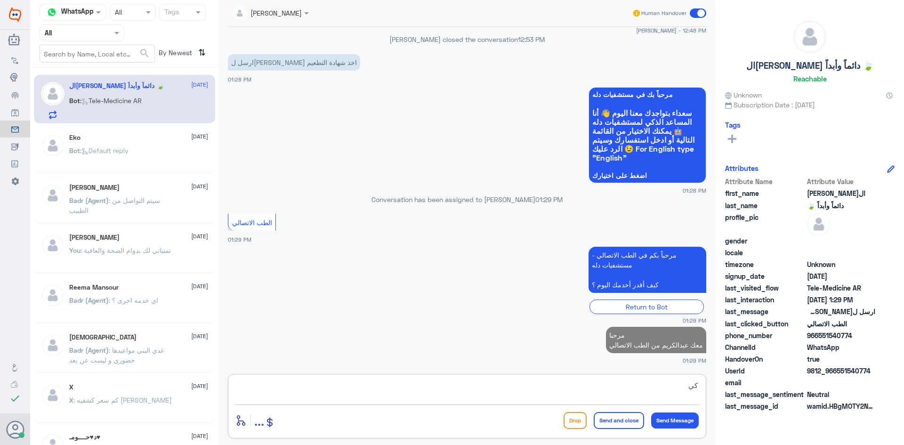
scroll to position [485, 0]
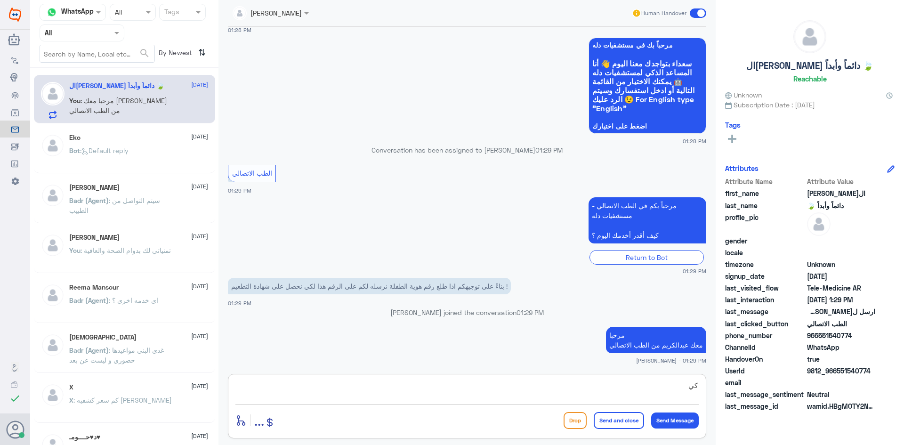
type textarea "ك"
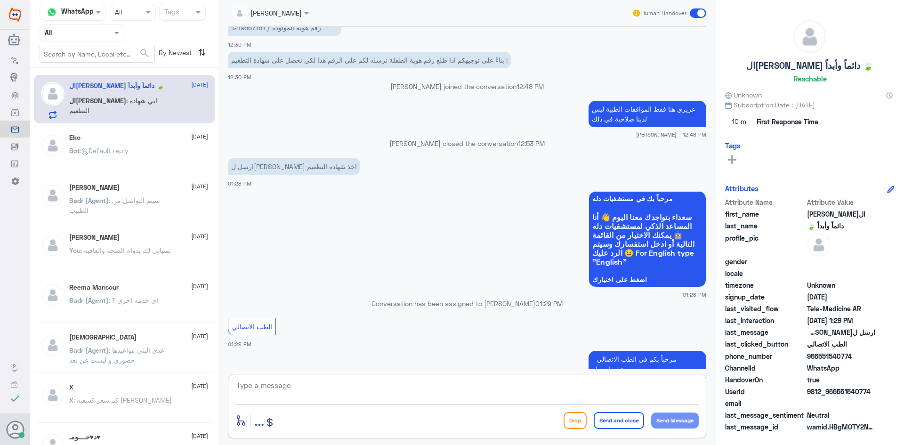
scroll to position [598, 0]
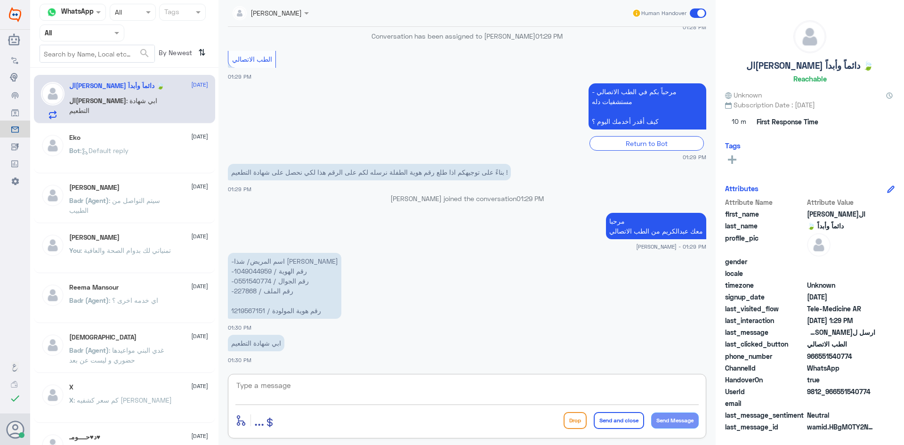
click at [357, 390] on textarea at bounding box center [466, 390] width 463 height 23
type textarea "بإمكانك اخذ شهادة التطعيم من نفس القسم اللي طلبها لك"
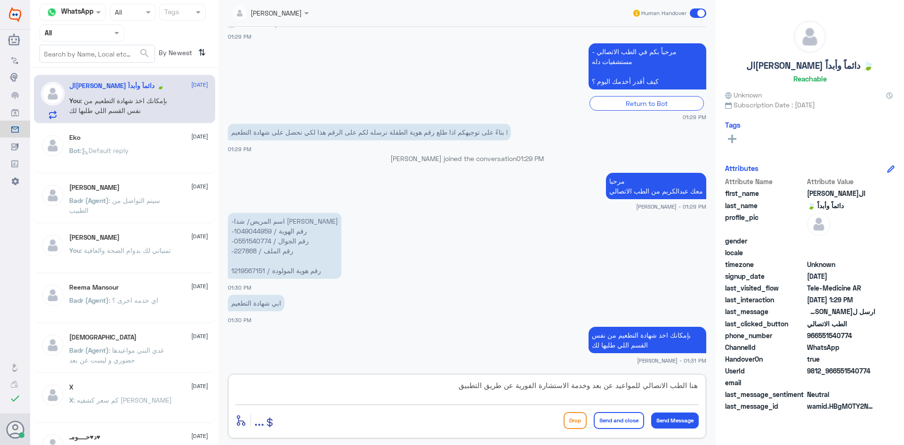
type textarea "هنا الطب الاتصالي للمواعيد عن بعد وخدمة الاستشارة الفورية عن طريق التطبيق"
click at [608, 425] on button "Send and close" at bounding box center [619, 420] width 50 height 17
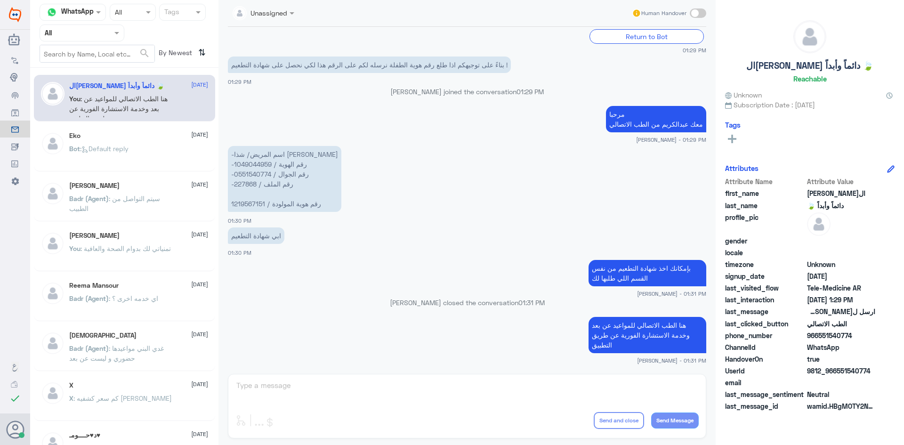
scroll to position [832, 0]
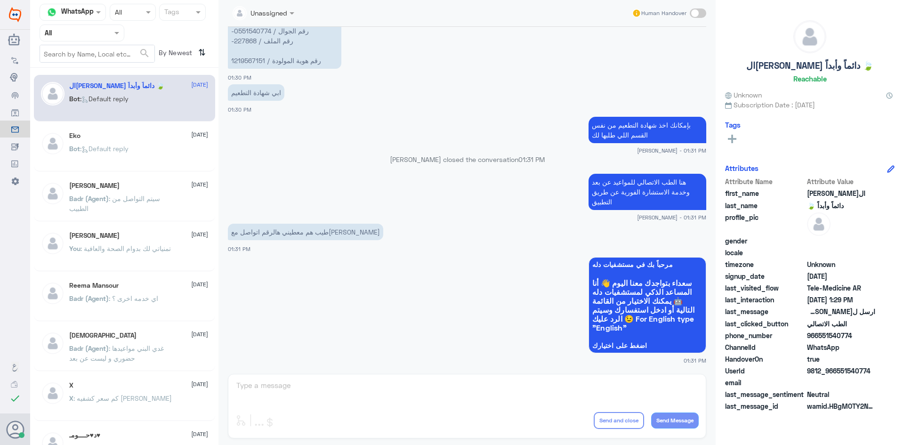
click at [702, 13] on span at bounding box center [698, 12] width 16 height 9
click at [0, 0] on input "checkbox" at bounding box center [0, 0] width 0 height 0
click at [618, 386] on textarea at bounding box center [466, 390] width 463 height 23
click at [690, 14] on span at bounding box center [698, 12] width 16 height 9
click at [0, 0] on input "checkbox" at bounding box center [0, 0] width 0 height 0
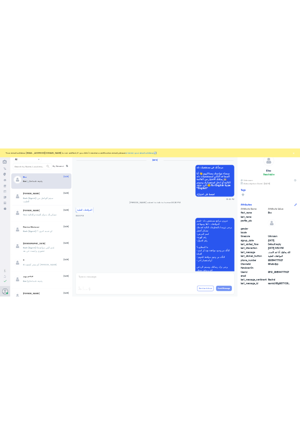
scroll to position [899, 0]
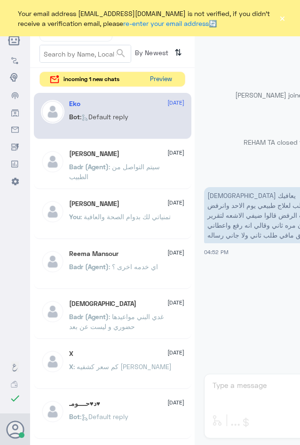
click at [165, 77] on button "Preview" at bounding box center [160, 79] width 29 height 15
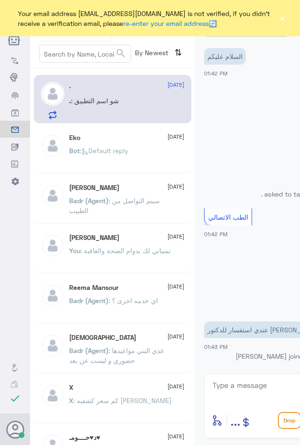
scroll to position [430, 0]
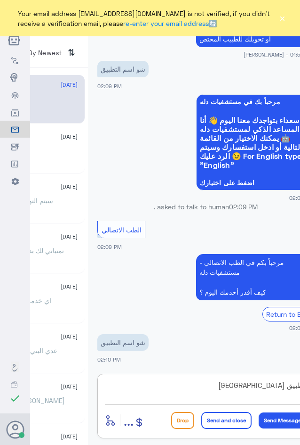
type textarea "تطبيق [GEOGRAPHIC_DATA]"
click at [224, 422] on button "Send and close" at bounding box center [227, 420] width 50 height 17
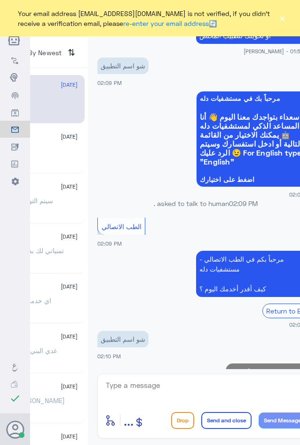
scroll to position [460, 0]
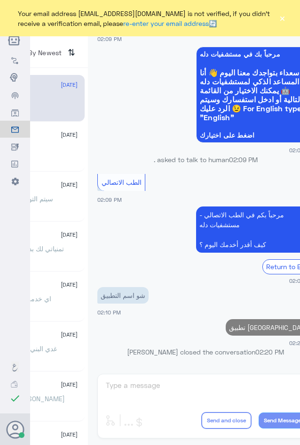
click at [75, 144] on div "Eko [DATE] Bot : Default reply" at bounding box center [6, 148] width 158 height 47
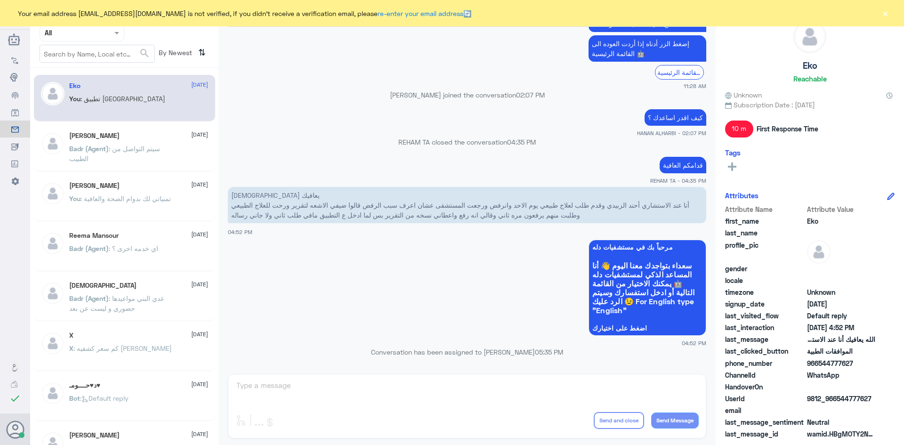
scroll to position [0, 0]
click at [886, 14] on button "×" at bounding box center [885, 12] width 9 height 9
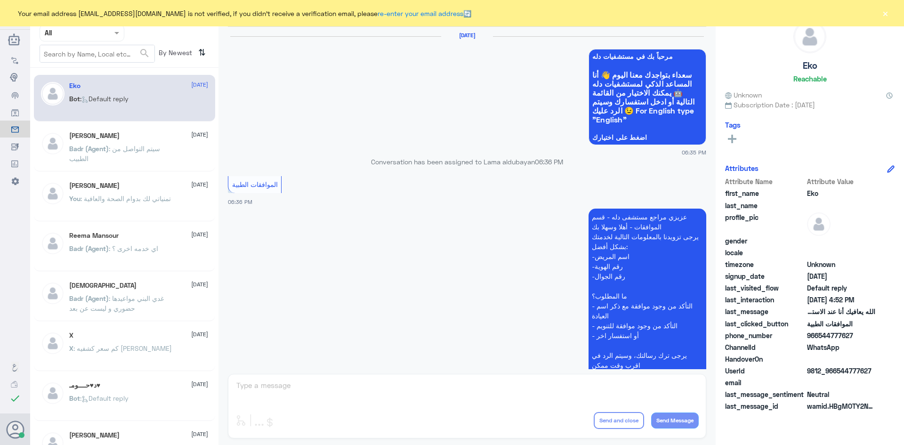
scroll to position [899, 0]
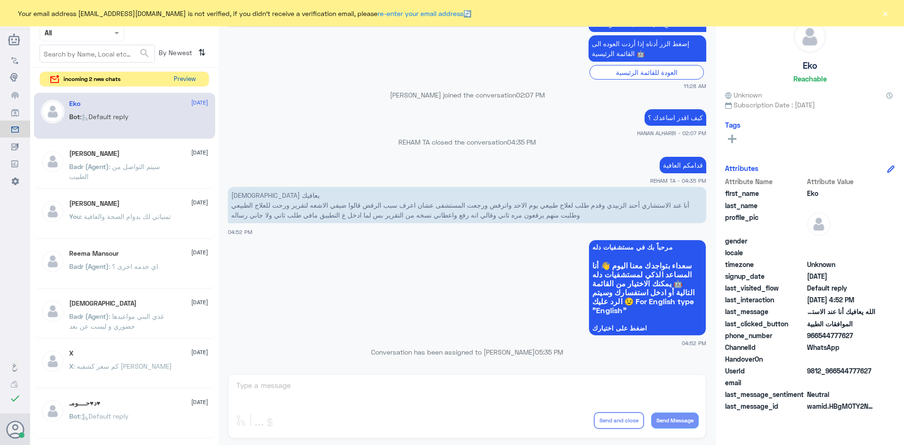
click at [184, 79] on button "Preview" at bounding box center [184, 79] width 29 height 15
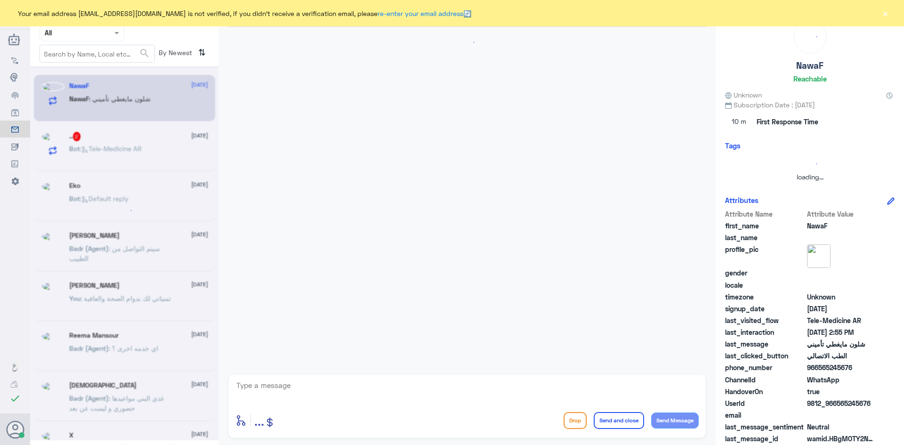
scroll to position [600, 0]
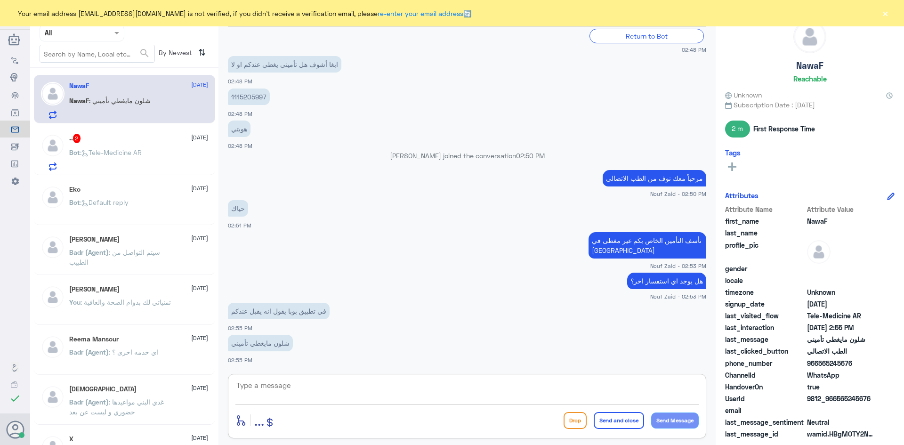
click at [343, 383] on textarea at bounding box center [466, 390] width 463 height 23
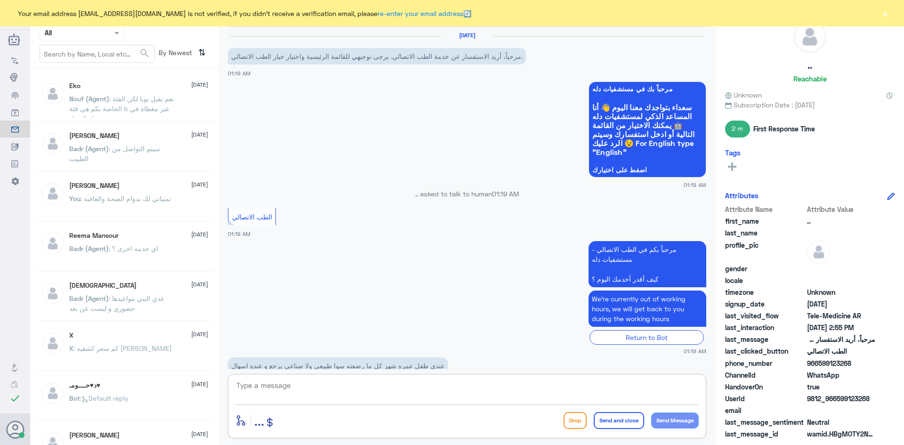
scroll to position [537, 0]
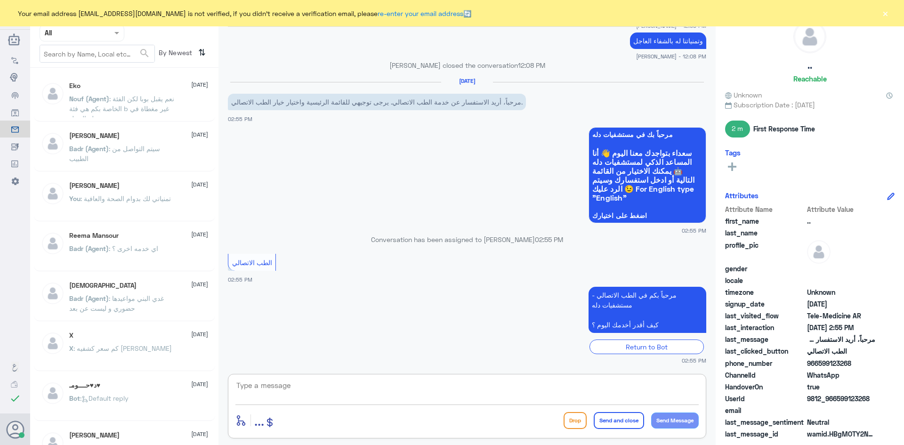
click at [411, 386] on textarea at bounding box center [466, 390] width 463 height 23
paste textarea "مرحبا معك [PERSON_NAME] من الطب الاتصالي"
type textarea "مرحبا معك [PERSON_NAME] من الطب الاتصالي"
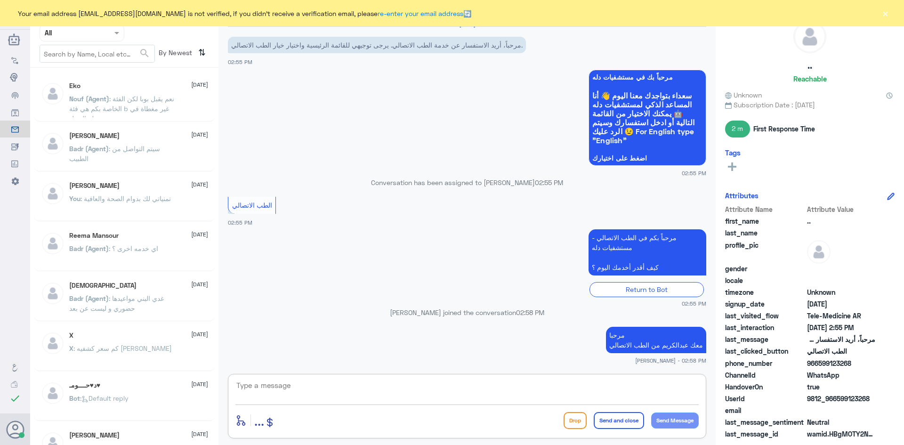
click at [417, 384] on textarea at bounding box center [466, 390] width 463 height 23
type textarea "كيف اقدر اساعدك ؟"
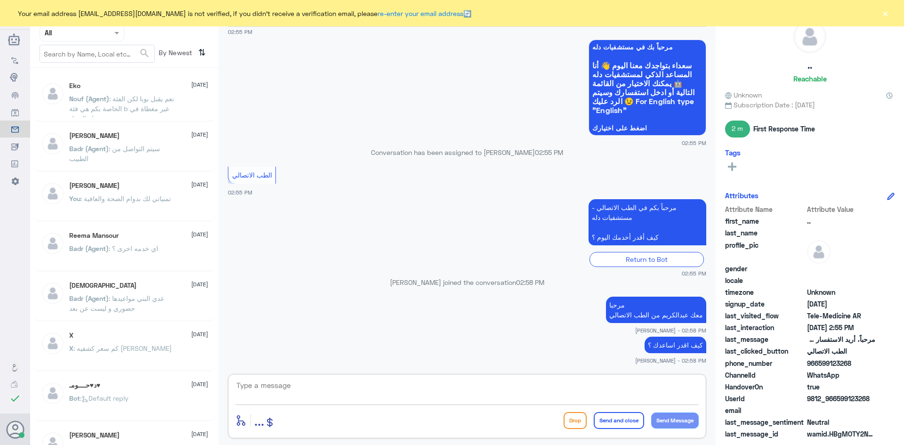
click at [187, 106] on div "Nouf (Agent) : نعم يقبل بوبا لكن الفئة الخاصة بكم هي فئة b غير مغطاة في دله الن…" at bounding box center [138, 106] width 139 height 21
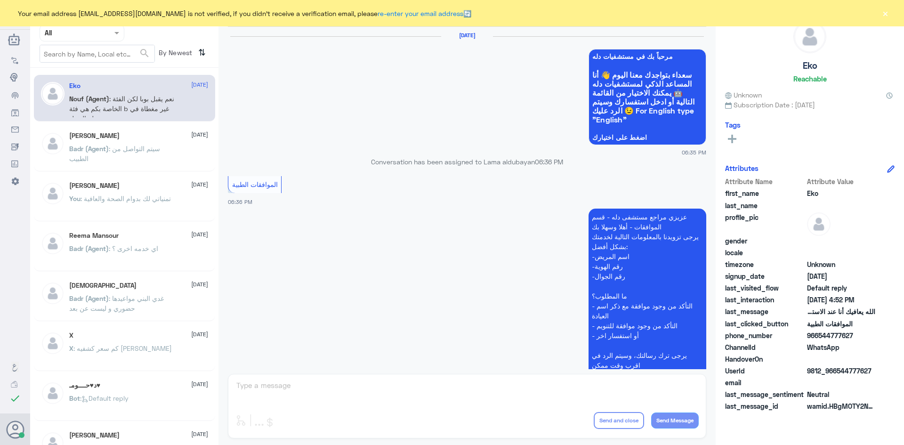
scroll to position [899, 0]
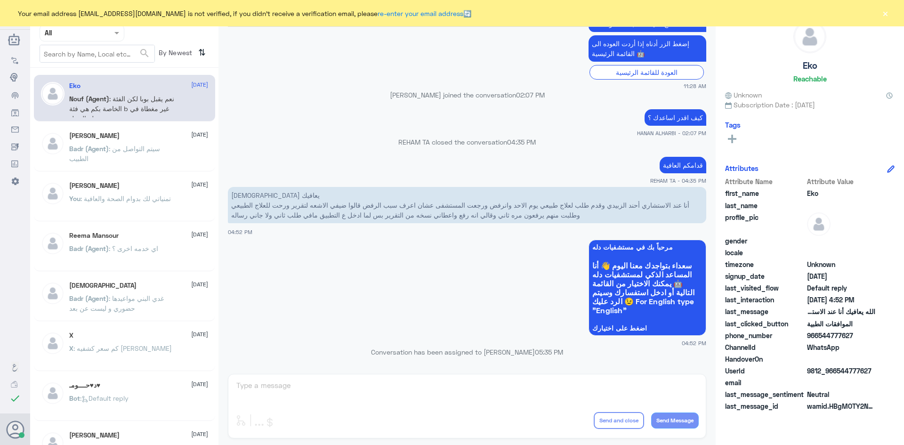
click at [152, 161] on p "Badr (Agent) : سيتم التواصل من الطبيب" at bounding box center [122, 156] width 106 height 24
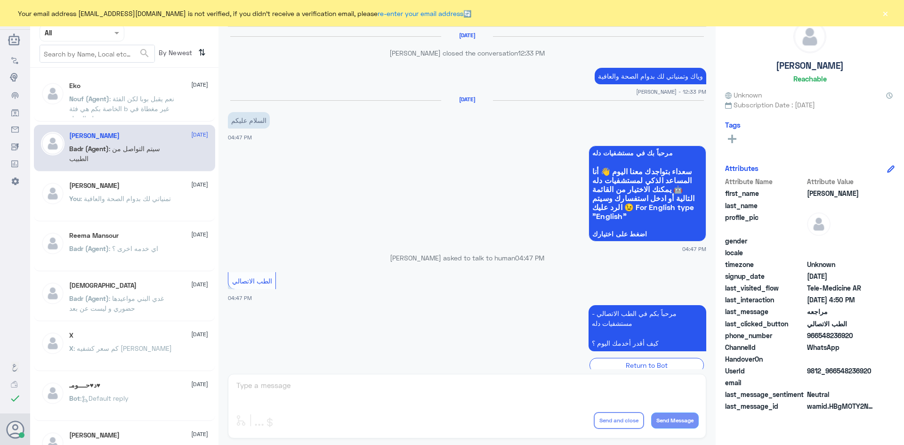
scroll to position [348, 0]
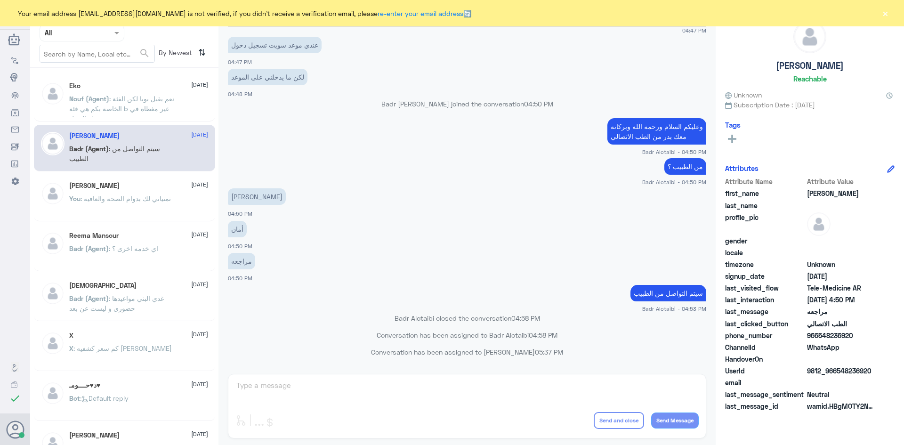
click at [174, 198] on div "You : تمنياتي لك بدوام الصحة والعافية" at bounding box center [138, 206] width 139 height 21
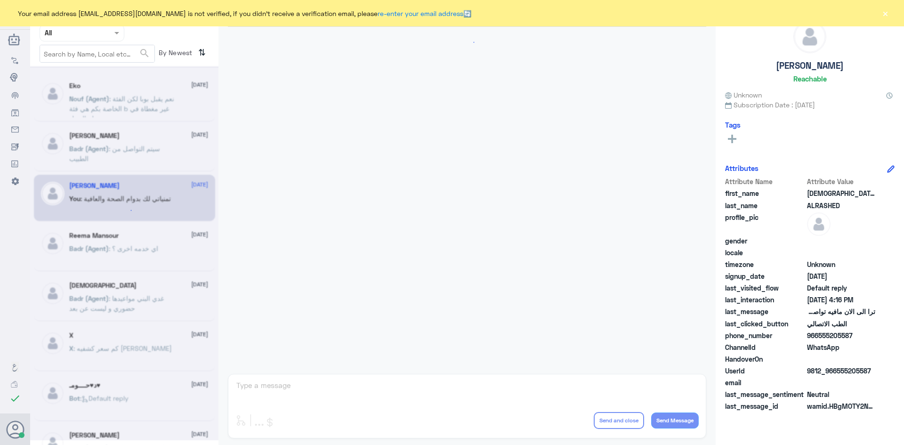
scroll to position [495, 0]
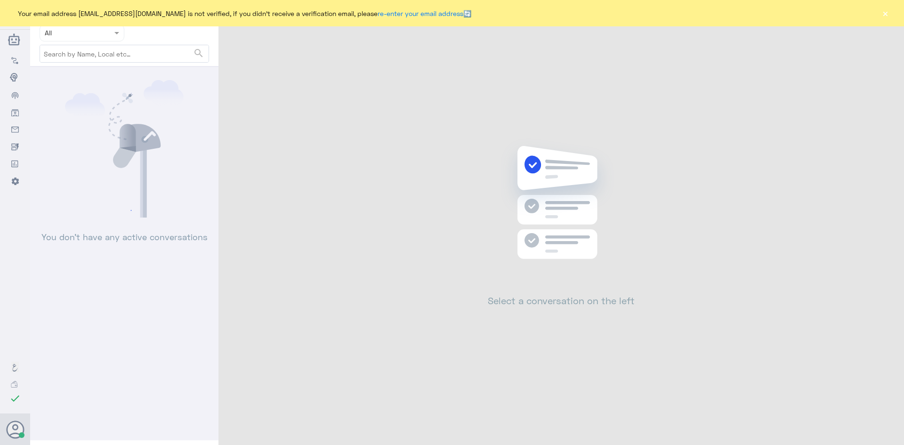
click at [886, 16] on button "×" at bounding box center [885, 12] width 9 height 9
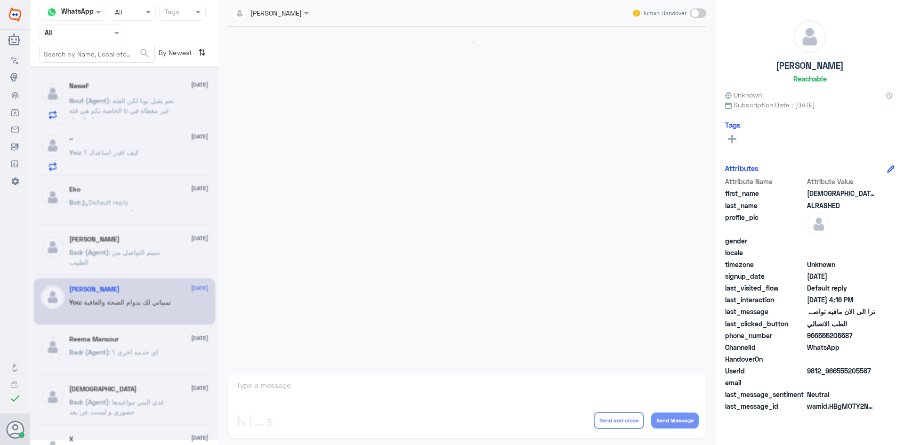
scroll to position [397, 0]
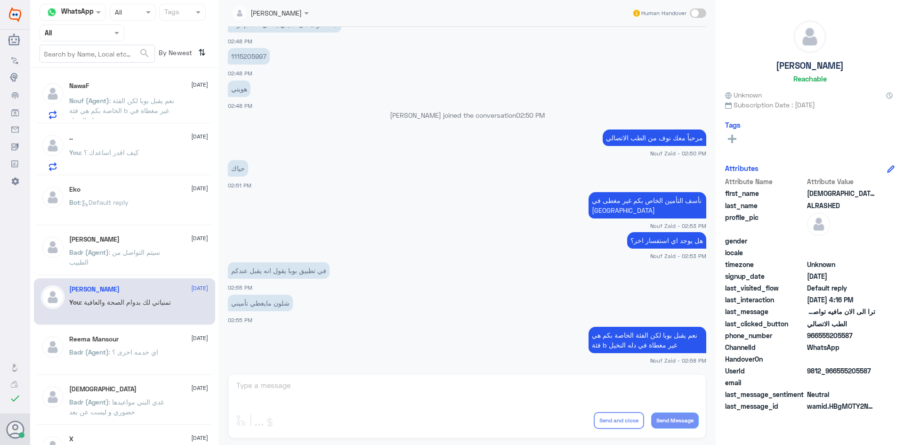
click at [150, 97] on span ": نعم يقبل بوبا لكن الفئة الخاصة بكم هي فئة b غير مغطاة في دله النخيل" at bounding box center [121, 111] width 105 height 28
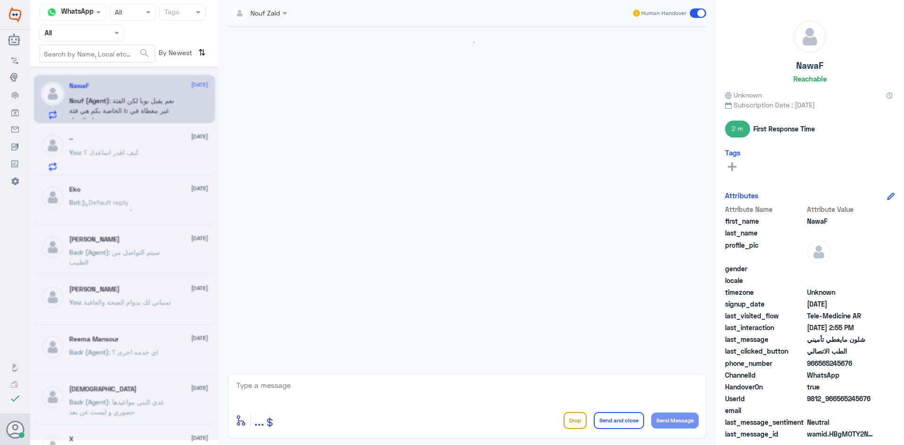
scroll to position [397, 0]
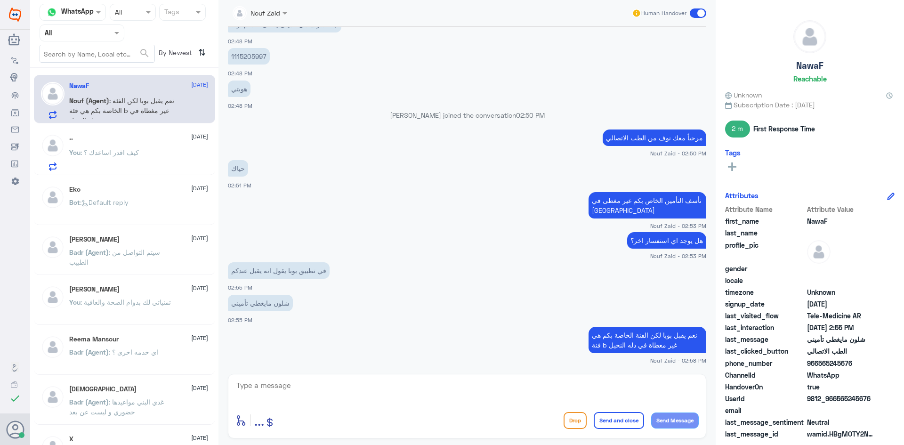
click at [164, 154] on div "You : كيف اقدر اساعدك ؟" at bounding box center [138, 160] width 139 height 21
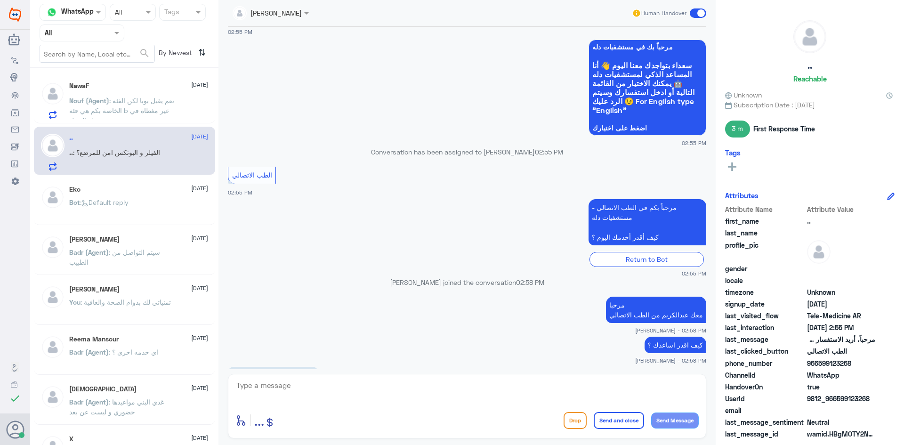
scroll to position [516, 0]
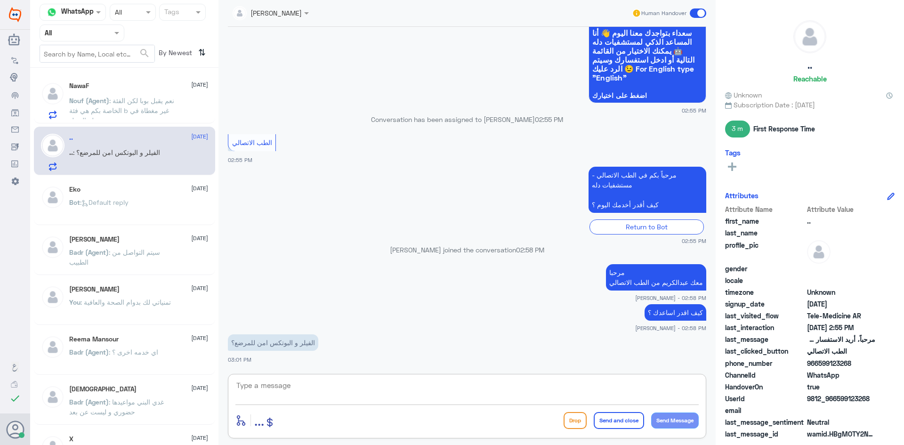
click at [306, 384] on textarea at bounding box center [466, 390] width 463 height 23
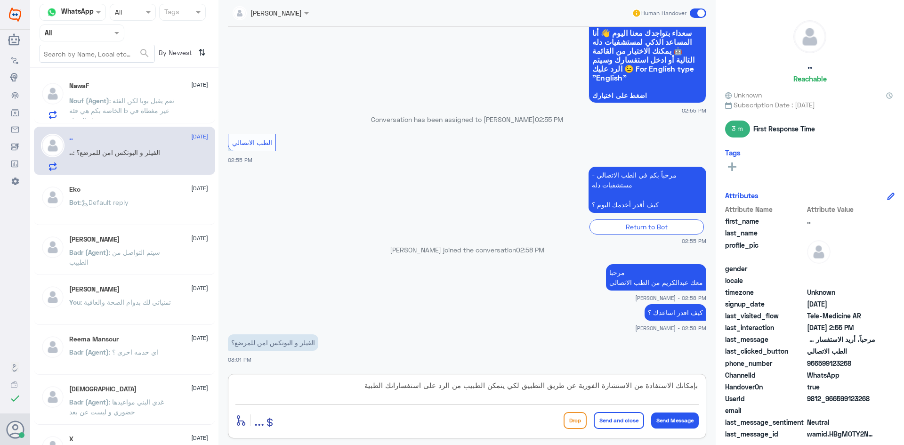
type textarea "بإمكانك الاستفادة من الاستشارة الفورية عن طريق التطبيق لكي يتمكن الطبيب من الرد…"
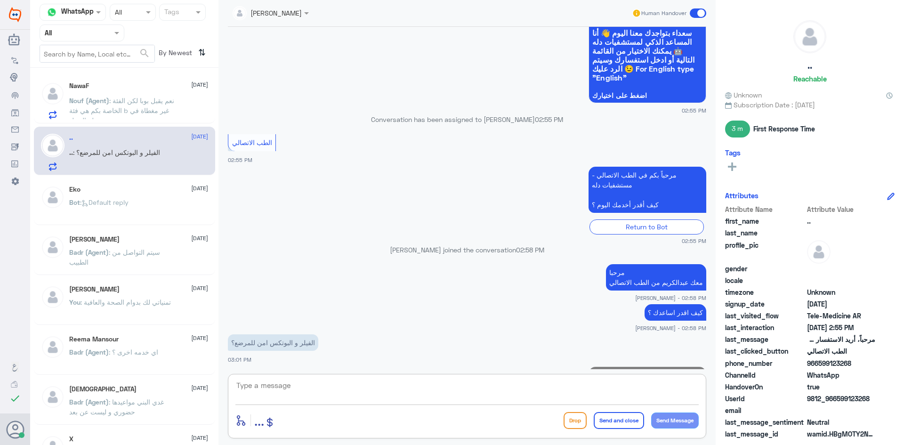
scroll to position [566, 0]
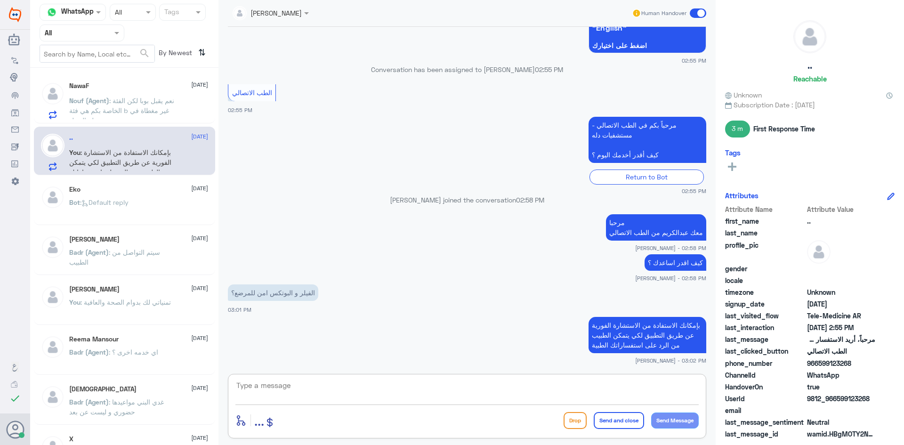
click at [693, 12] on span at bounding box center [698, 12] width 16 height 9
click at [0, 0] on input "checkbox" at bounding box center [0, 0] width 0 height 0
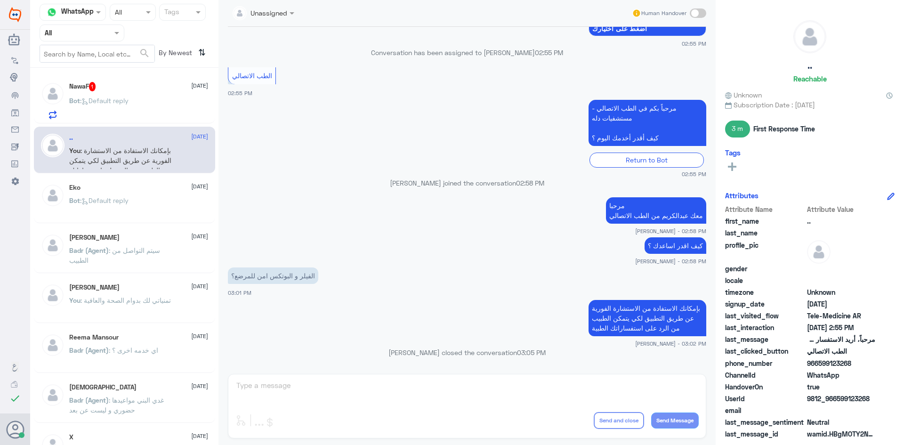
click at [125, 88] on div "NawaF 1 19 August" at bounding box center [138, 86] width 139 height 9
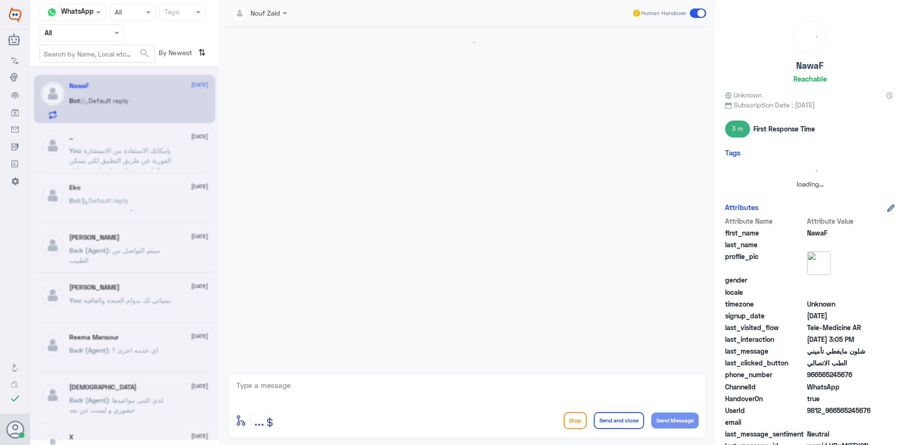
scroll to position [465, 0]
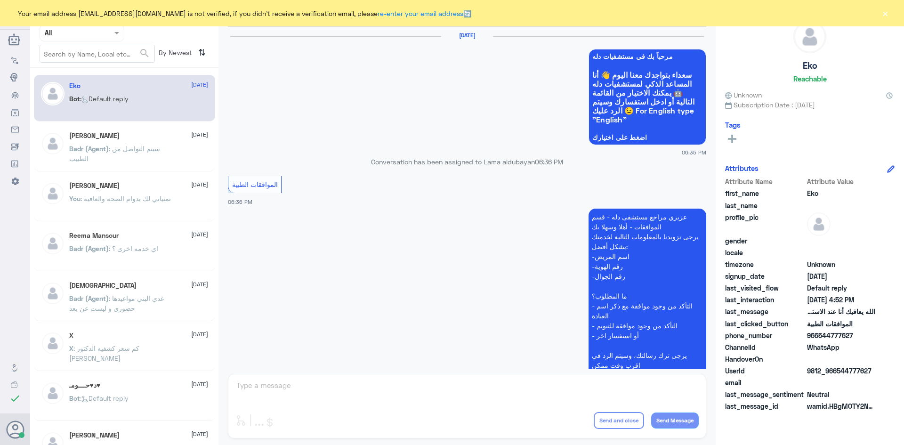
scroll to position [899, 0]
